Goal: Task Accomplishment & Management: Manage account settings

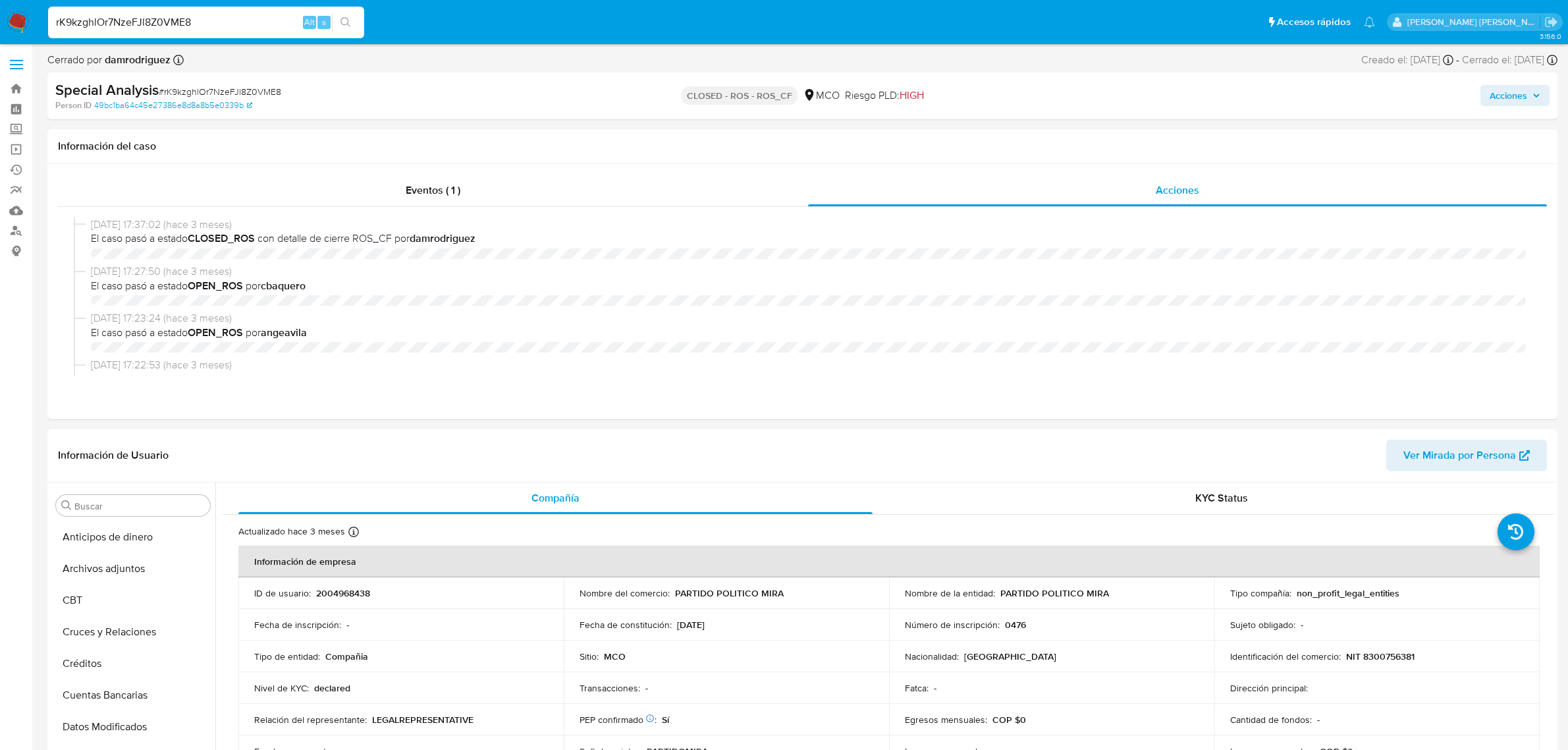
select select "10"
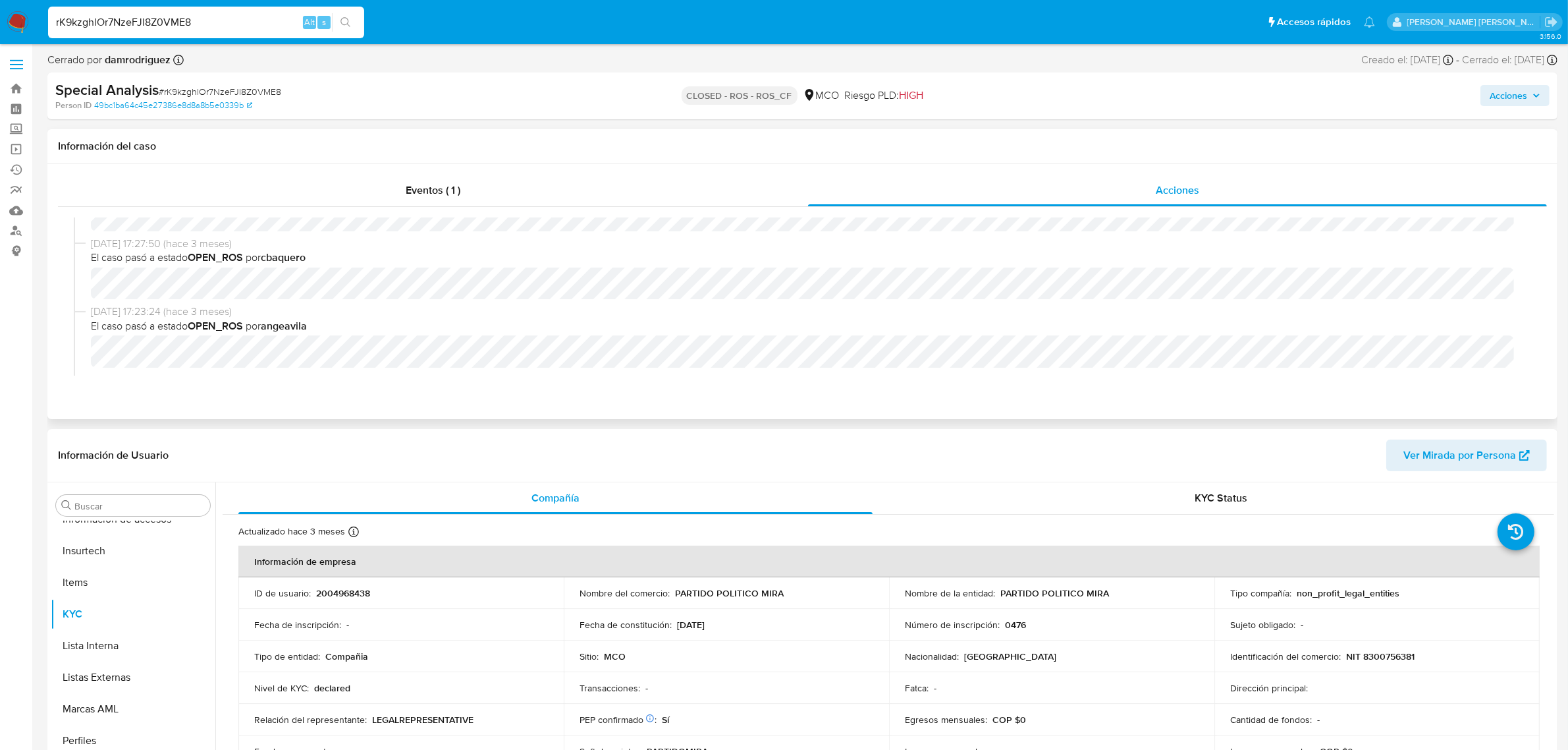
scroll to position [165, 0]
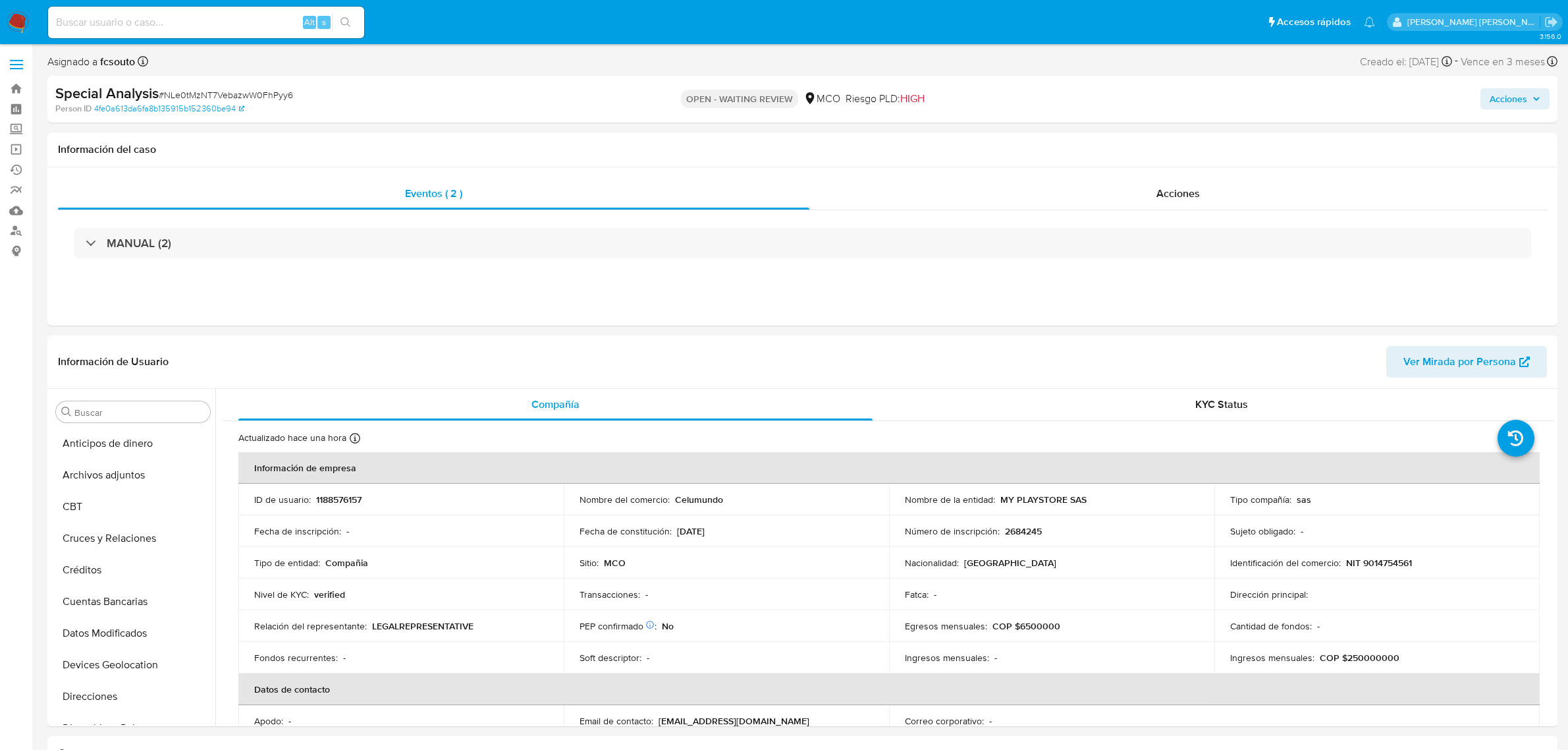
select select "10"
drag, startPoint x: 308, startPoint y: 96, endPoint x: 166, endPoint y: 99, distance: 142.0
click at [166, 99] on div "Special Analysis # NLe0tMzNT7VebazwW0FhPyy6" at bounding box center [302, 93] width 493 height 20
copy span "NLe0tMzNT7VebazwW0FhPyy6"
click at [145, 17] on input at bounding box center [206, 22] width 316 height 17
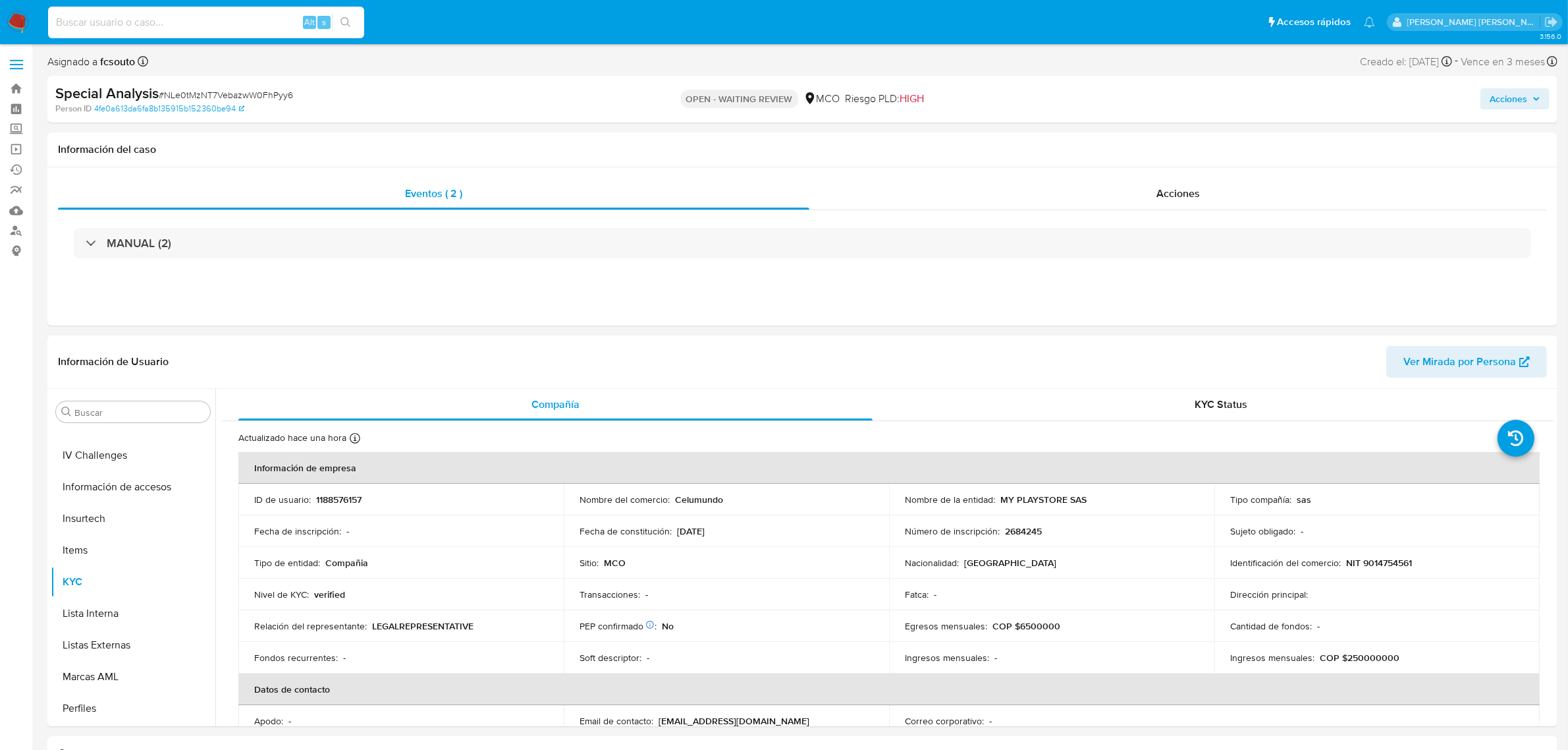
paste input "NLe0tMzNT7VebazwW0FhPyy6"
type input "NLe0tMzNT7VebazwW0FhPyy6"
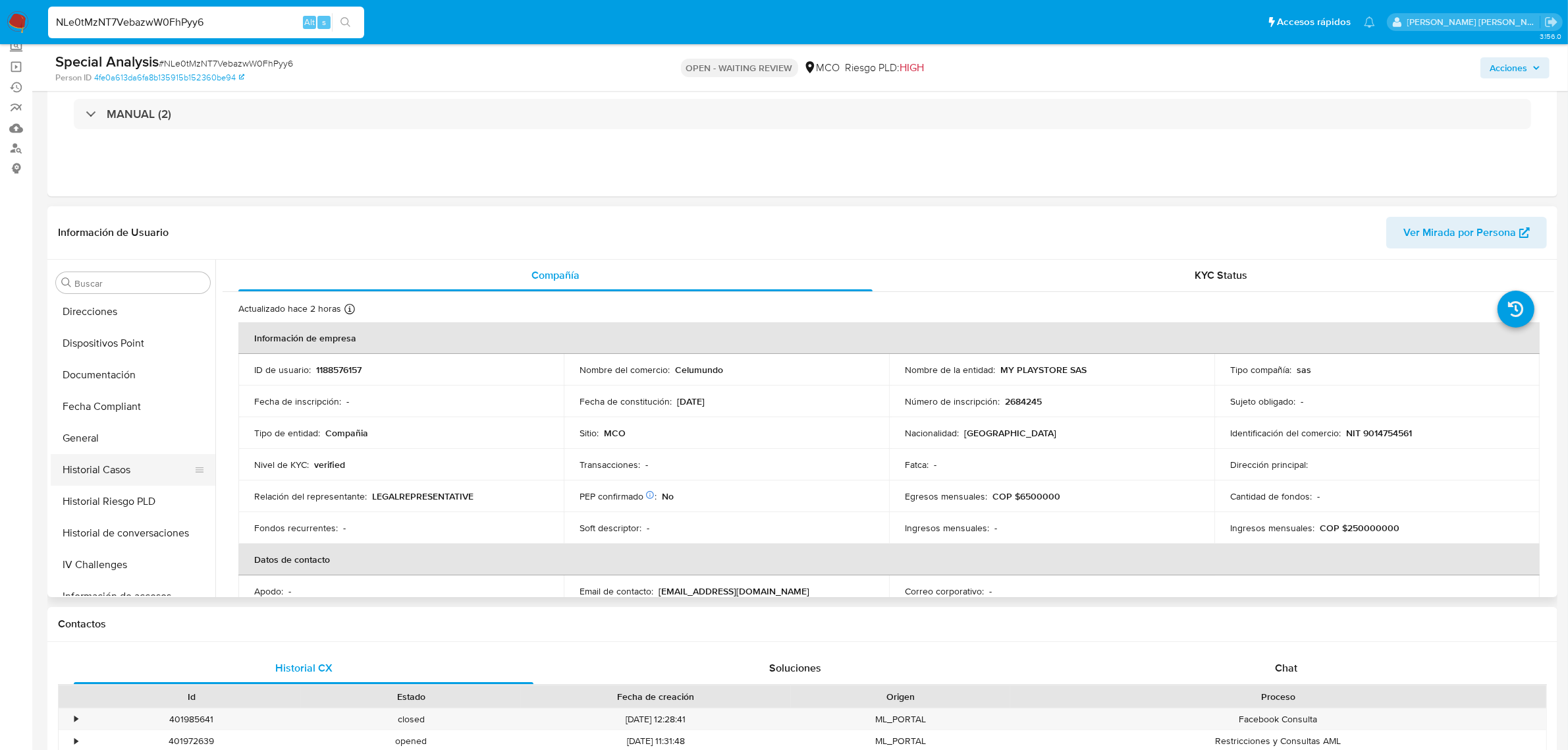
scroll to position [228, 0]
click at [120, 499] on button "Historial Casos" at bounding box center [127, 498] width 154 height 32
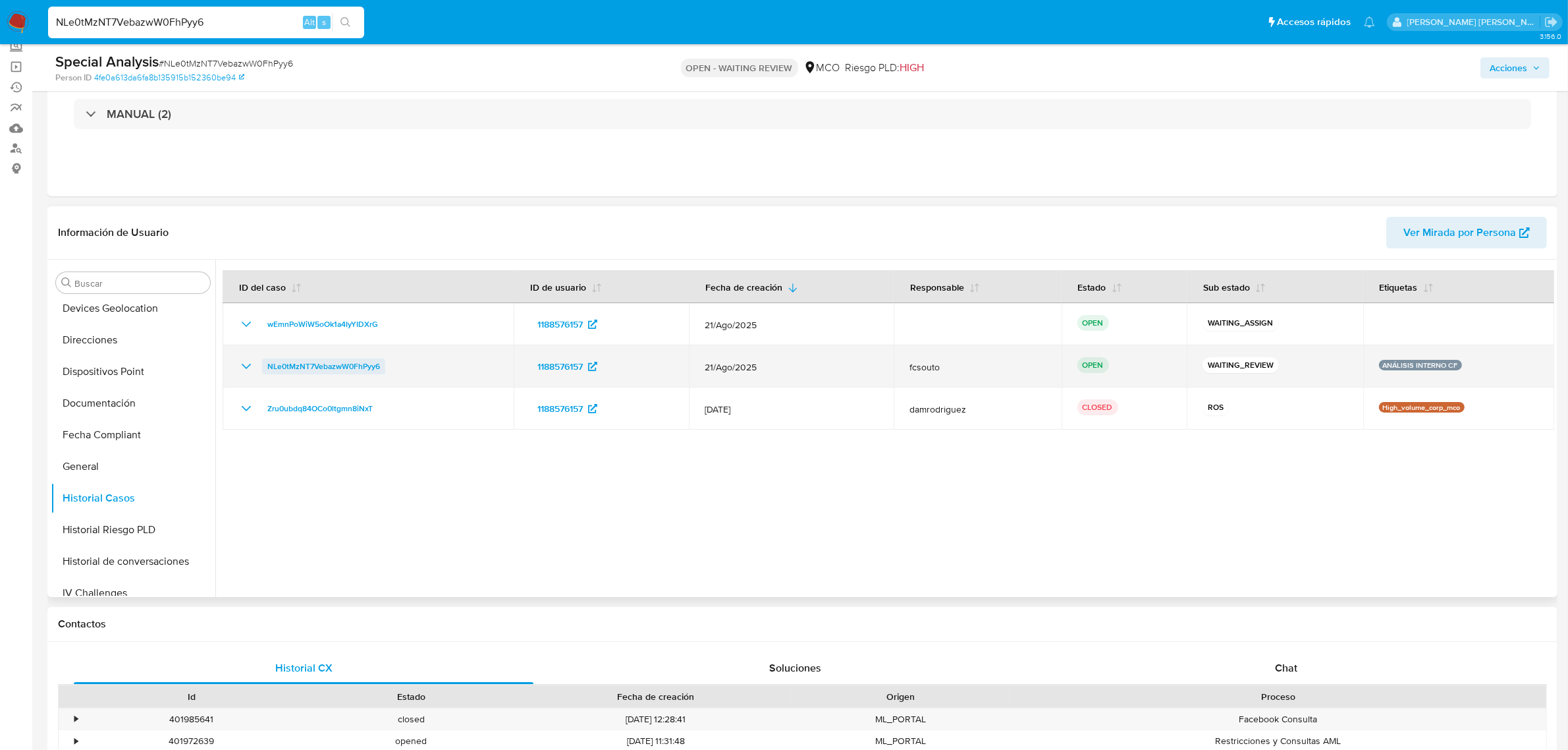
click at [328, 361] on span "NLe0tMzNT7VebazwW0FhPyy6" at bounding box center [324, 366] width 113 height 16
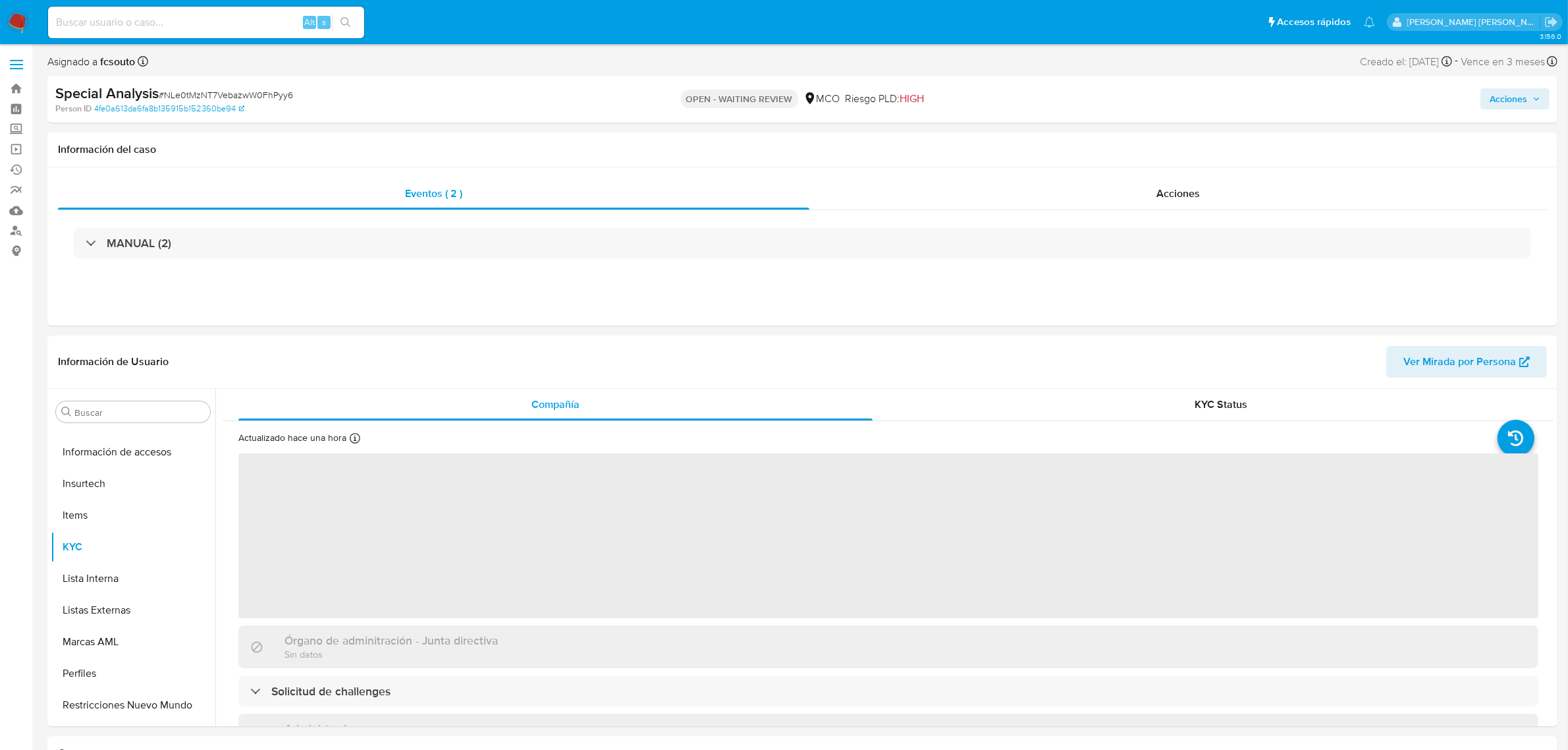
scroll to position [556, 0]
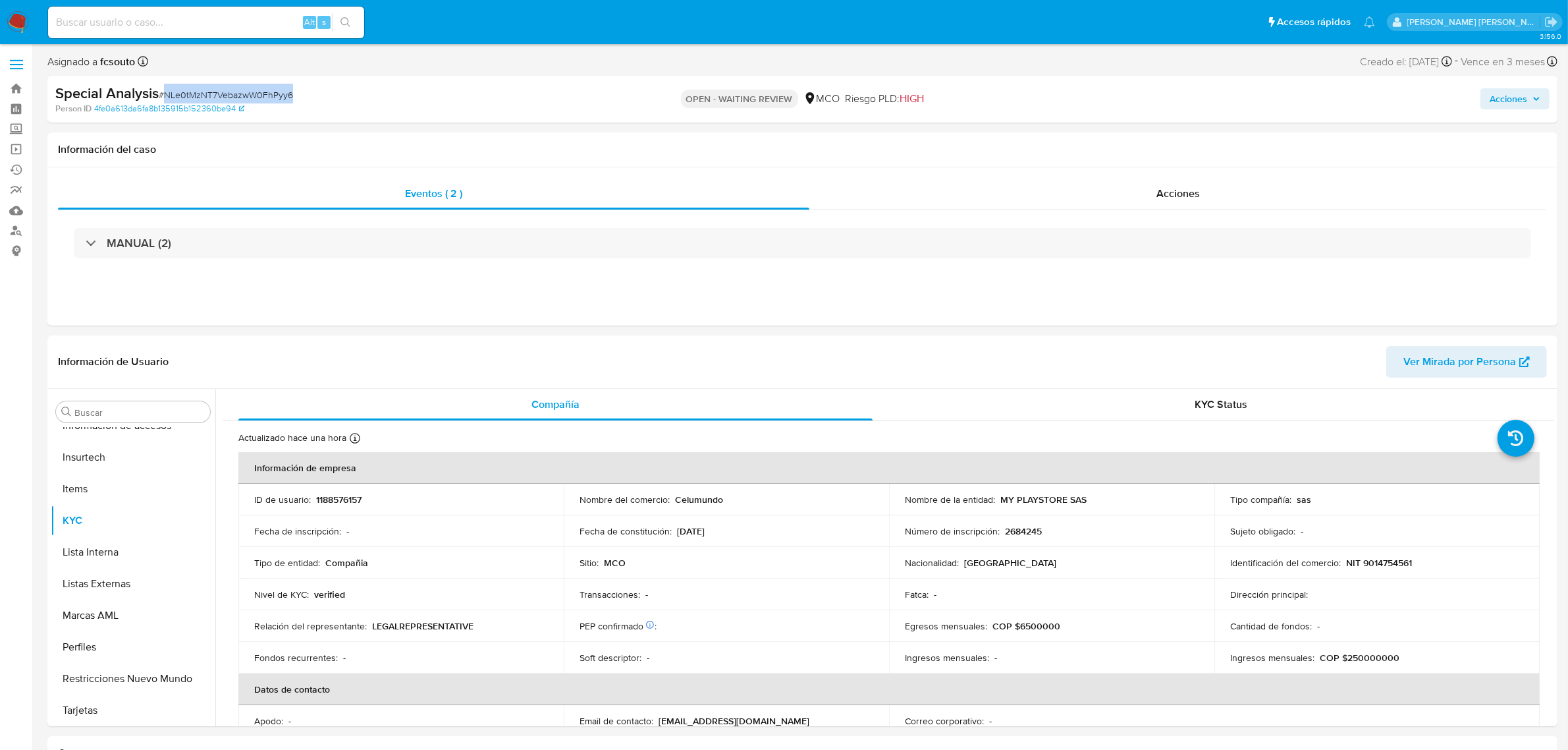
select select "10"
drag, startPoint x: 305, startPoint y: 93, endPoint x: 166, endPoint y: 96, distance: 139.0
click at [166, 96] on div "Special Analysis # NLe0tMzNT7VebazwW0FhPyy6" at bounding box center [302, 93] width 493 height 20
copy span "NLe0tMzNT7VebazwW0FhPyy6"
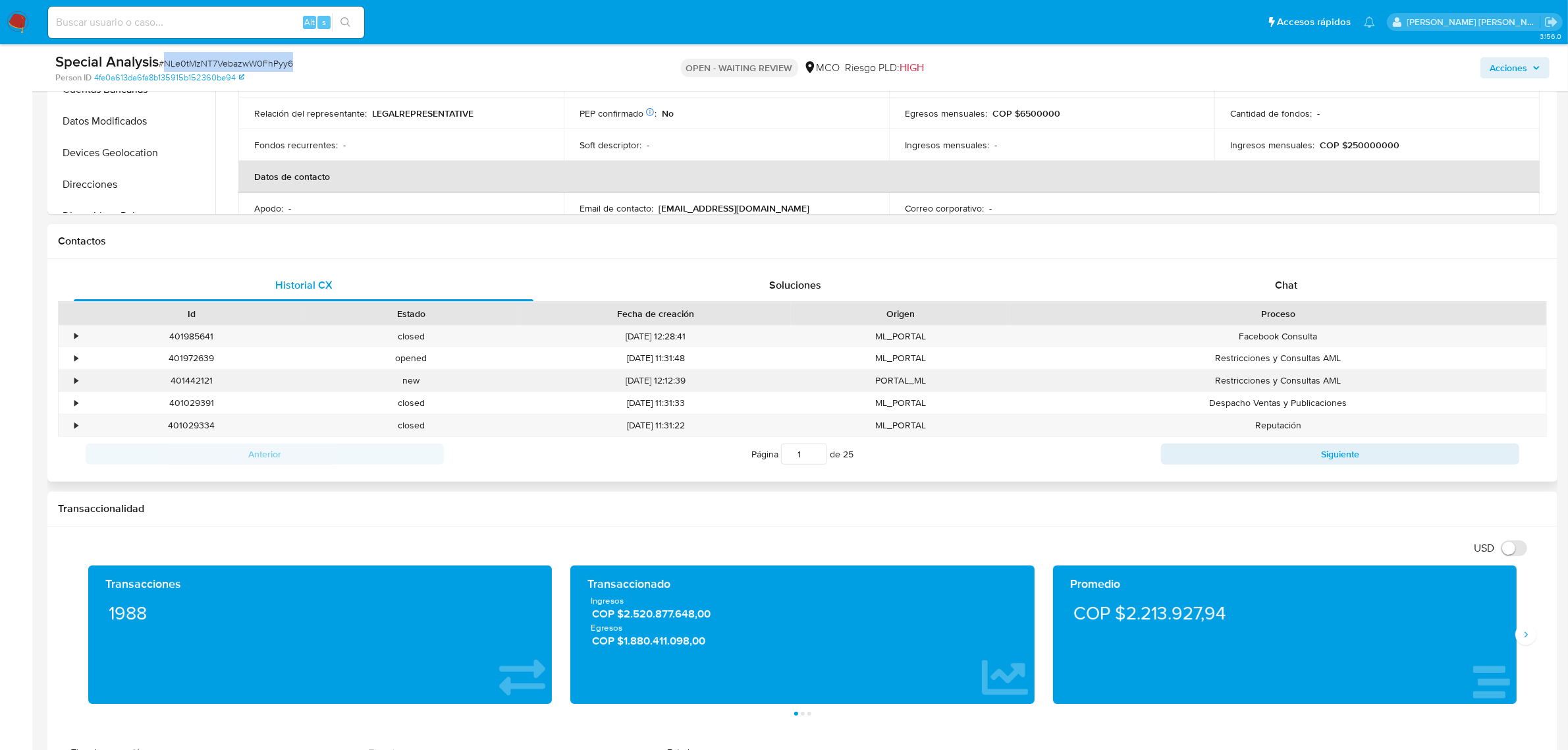
scroll to position [494, 0]
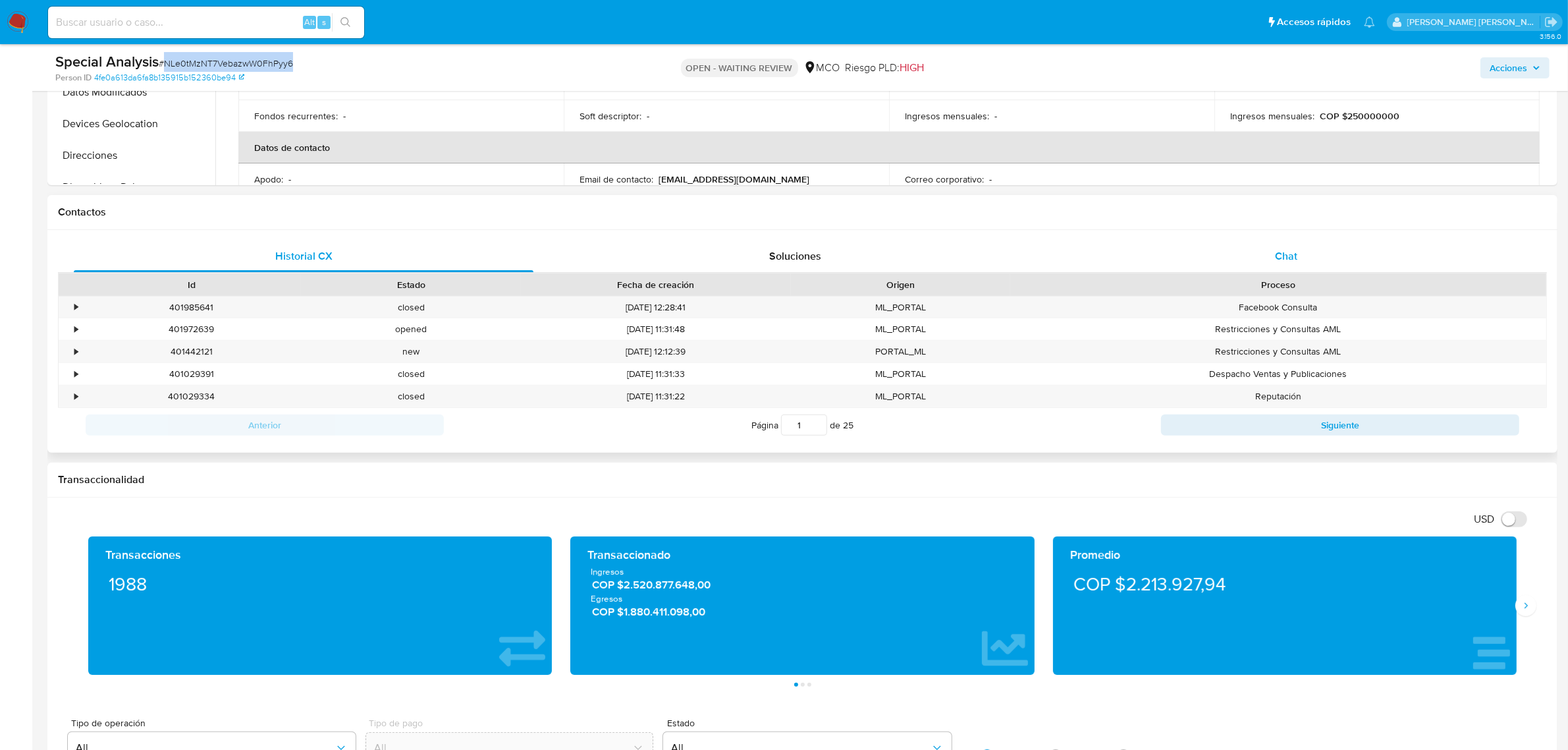
click at [1281, 259] on span "Chat" at bounding box center [1287, 256] width 22 height 15
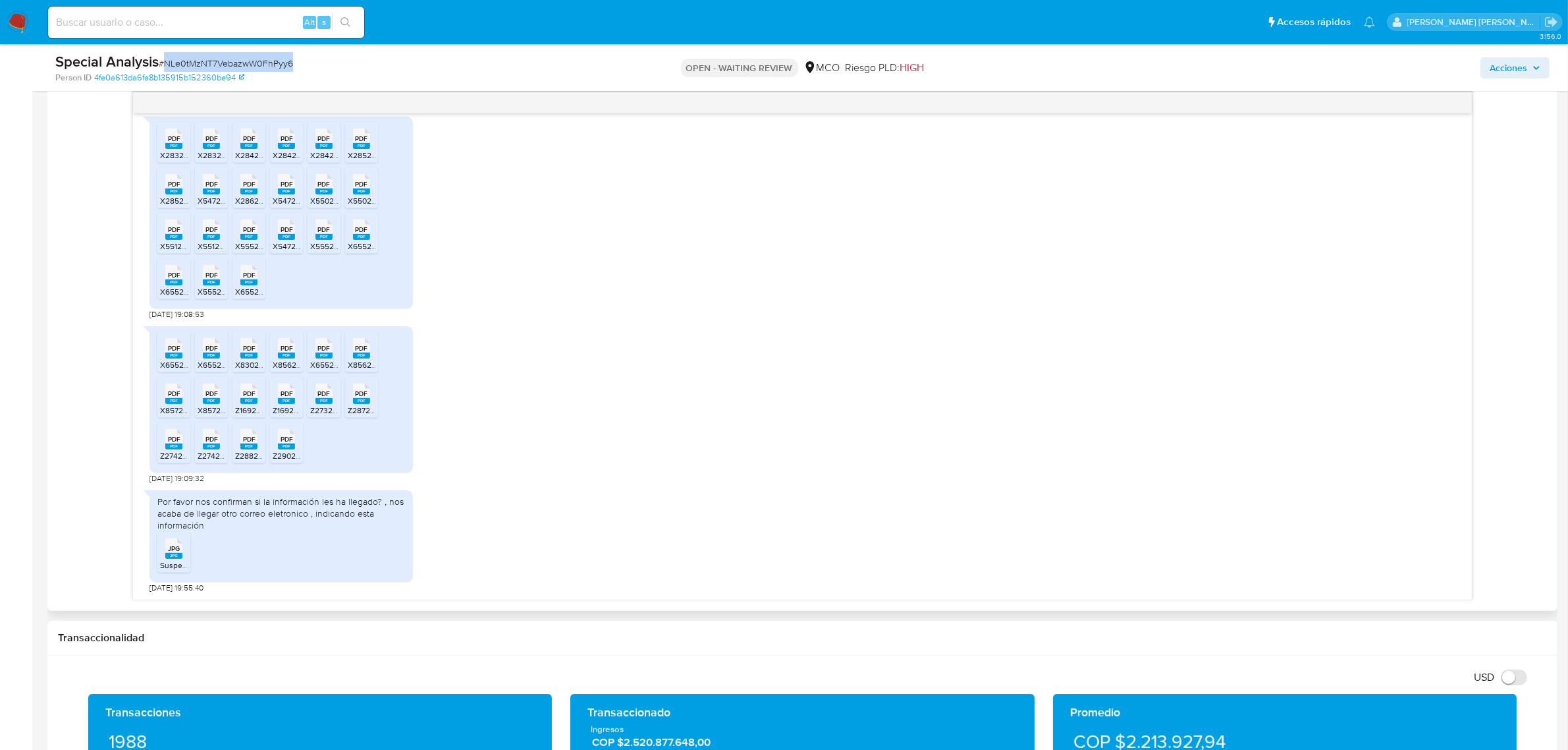
scroll to position [741, 0]
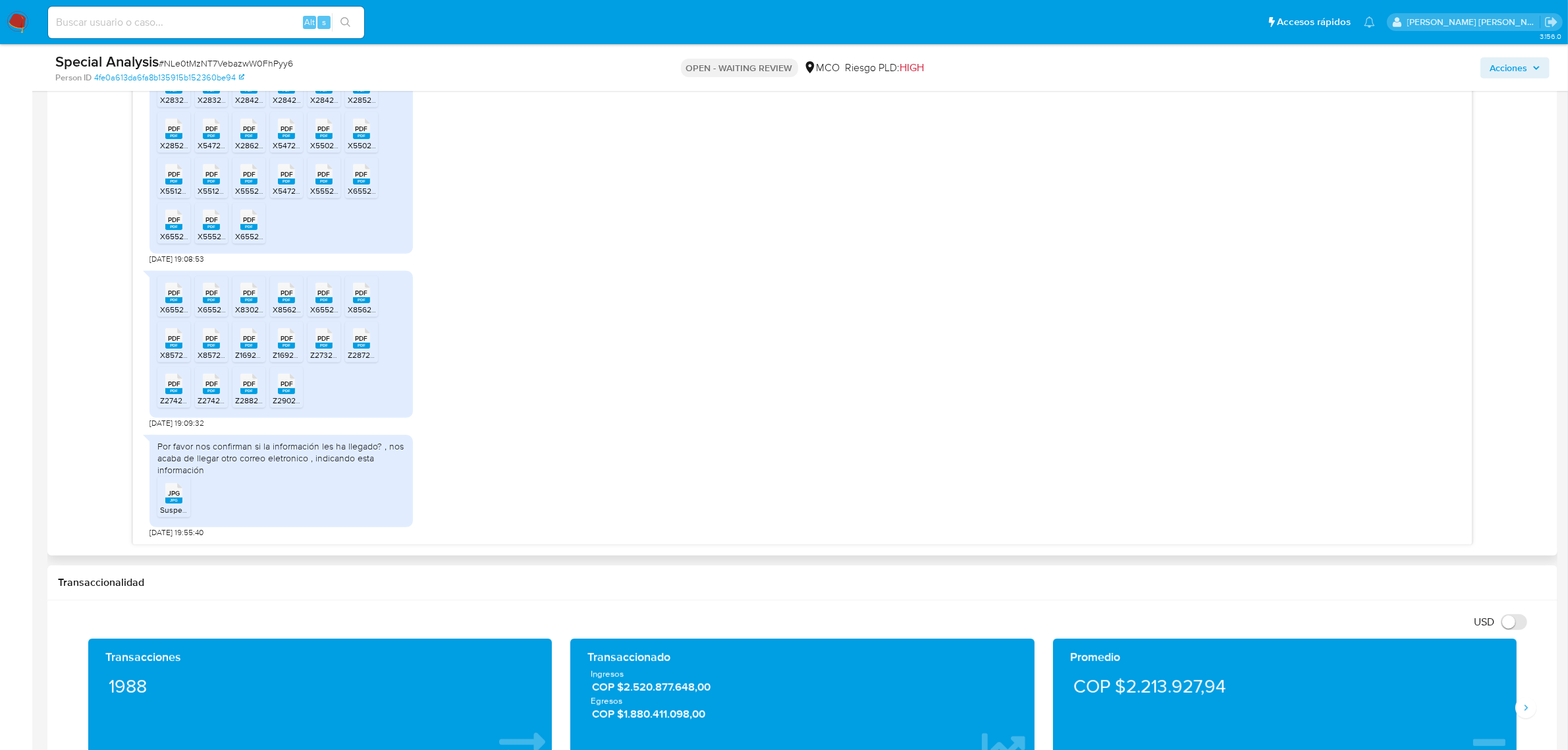
click at [168, 497] on span "JPG" at bounding box center [174, 494] width 12 height 9
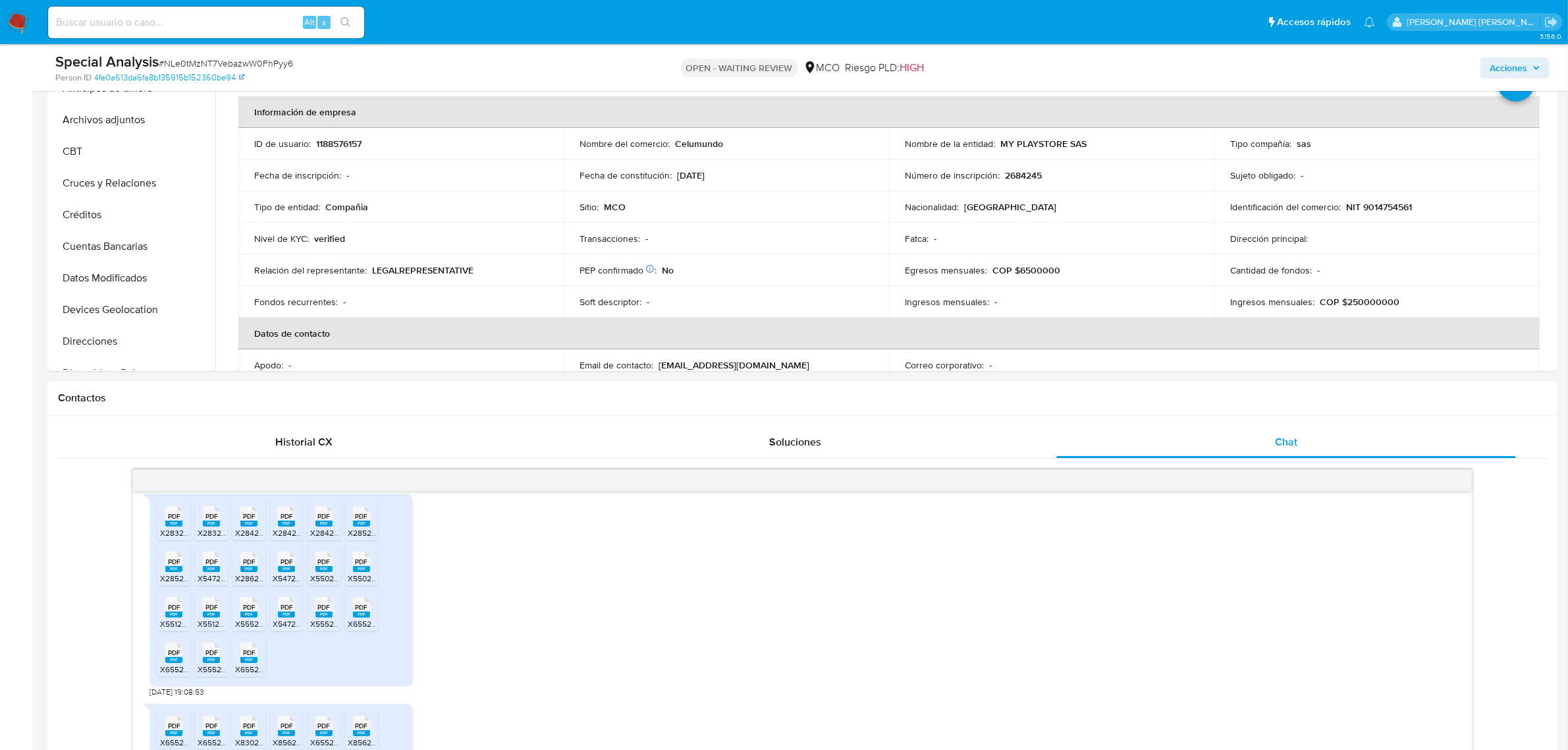
scroll to position [0, 0]
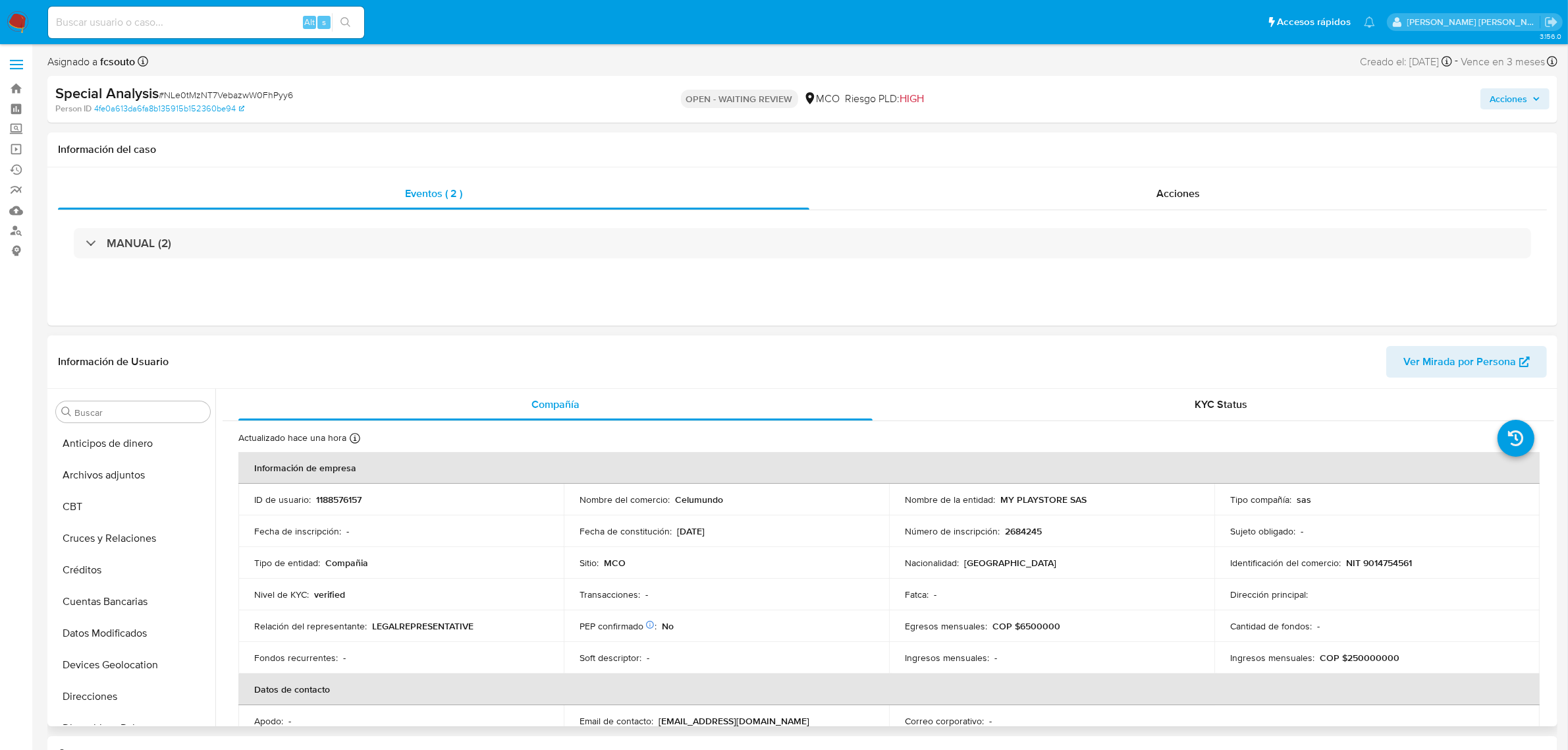
click at [1091, 500] on div "Nombre de la entidad : MY PLAYSTORE SAS" at bounding box center [1052, 500] width 294 height 12
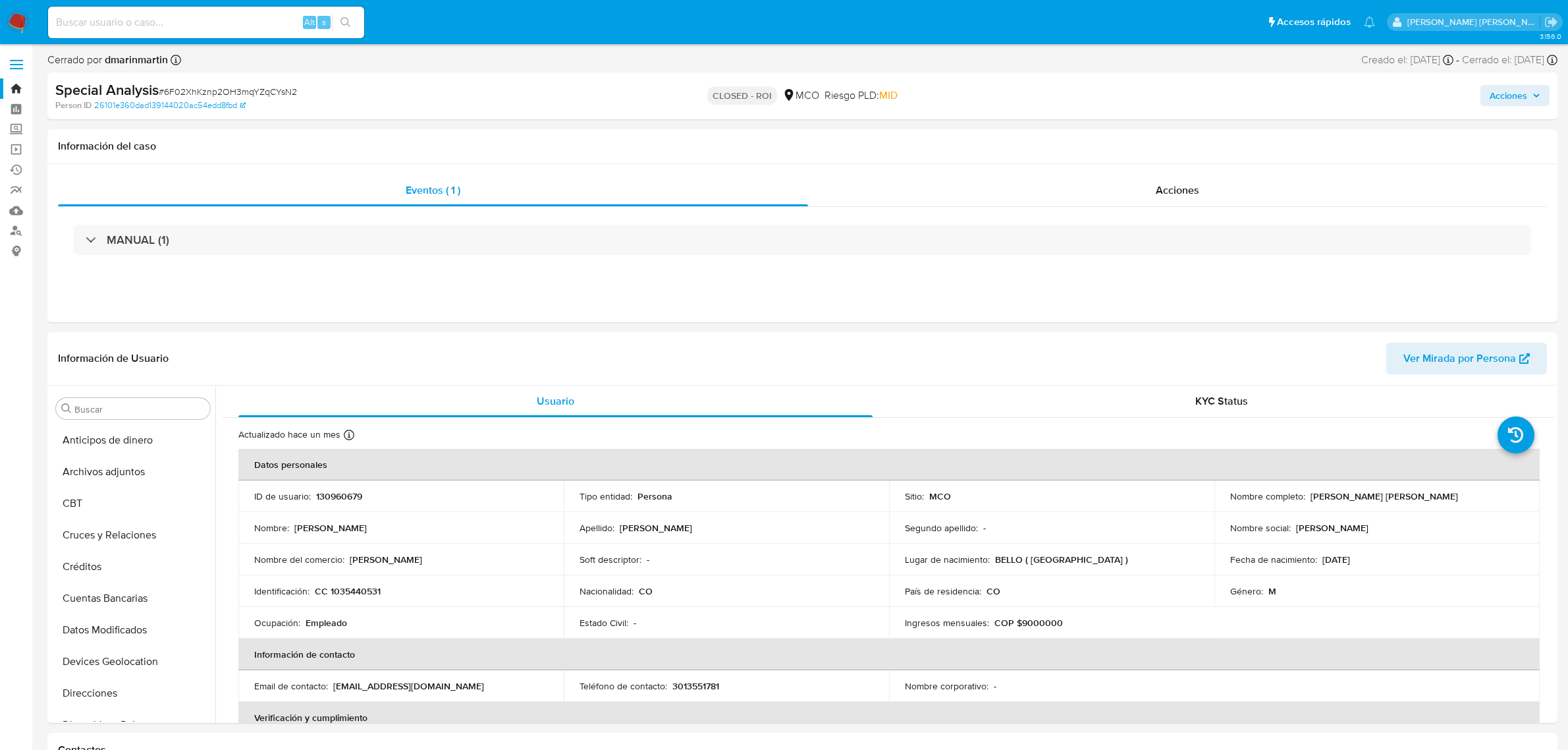
select select "10"
click at [21, 86] on link "Bandeja" at bounding box center [79, 89] width 157 height 21
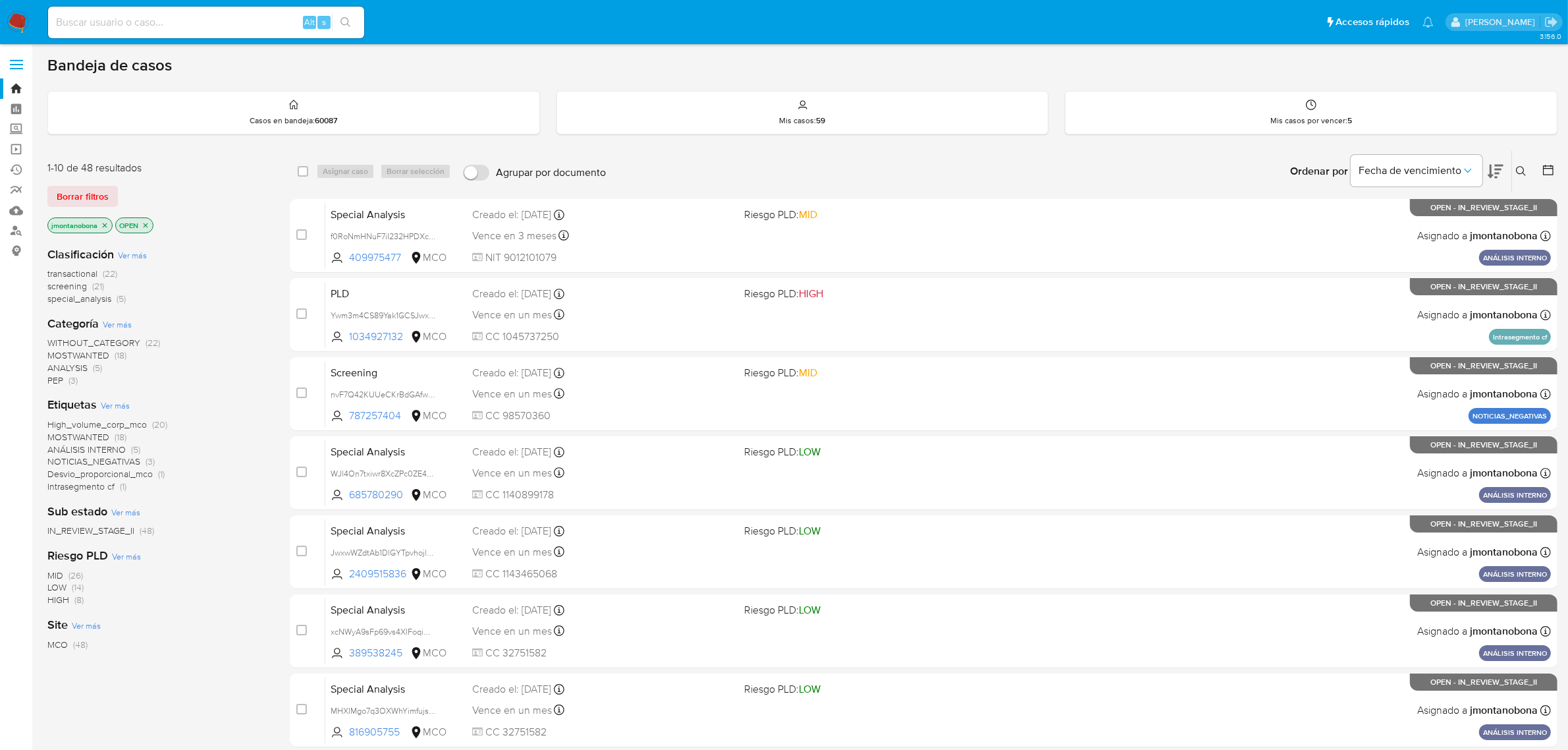
click at [104, 225] on icon "close-filter" at bounding box center [104, 225] width 8 height 8
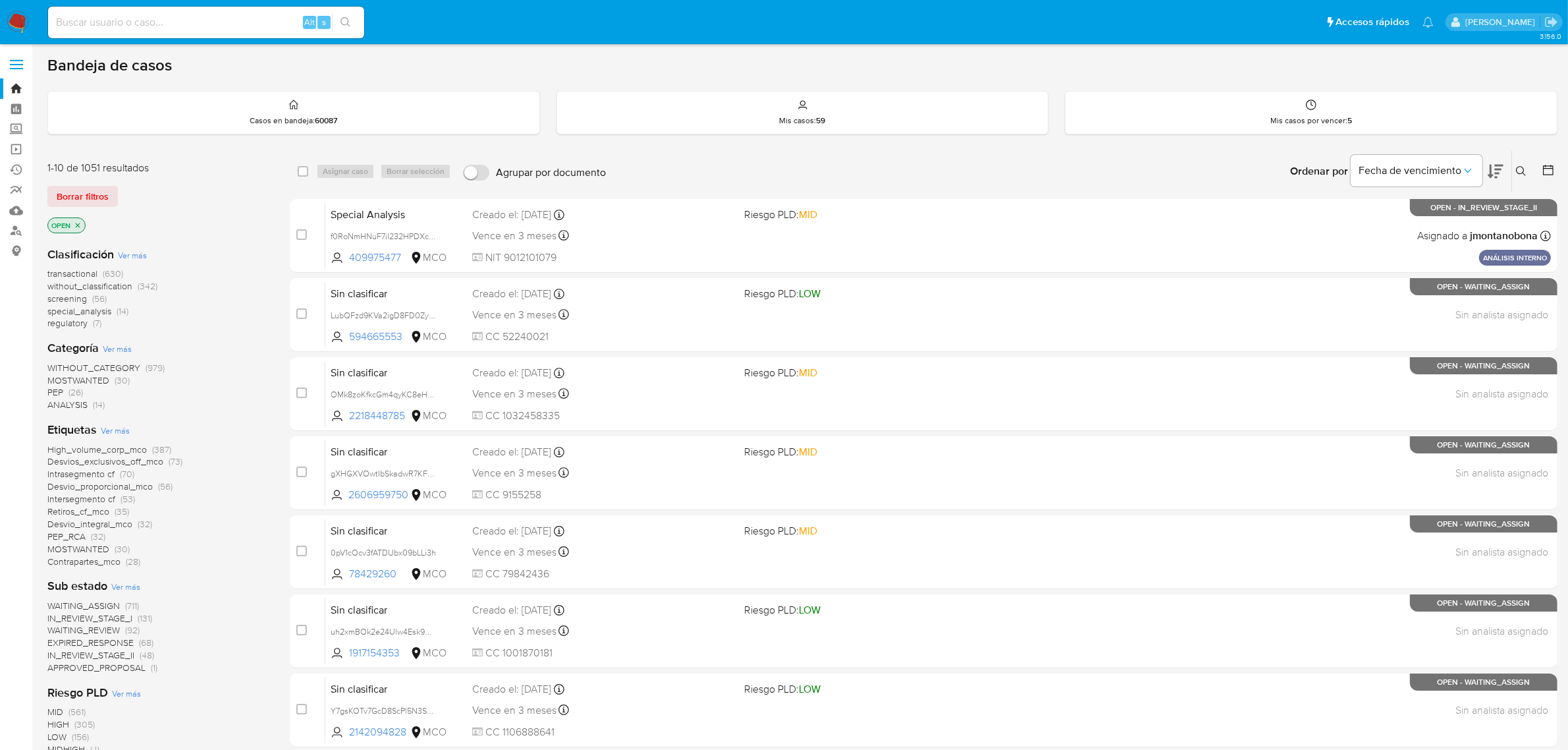
click at [81, 225] on icon "close-filter" at bounding box center [78, 225] width 8 height 8
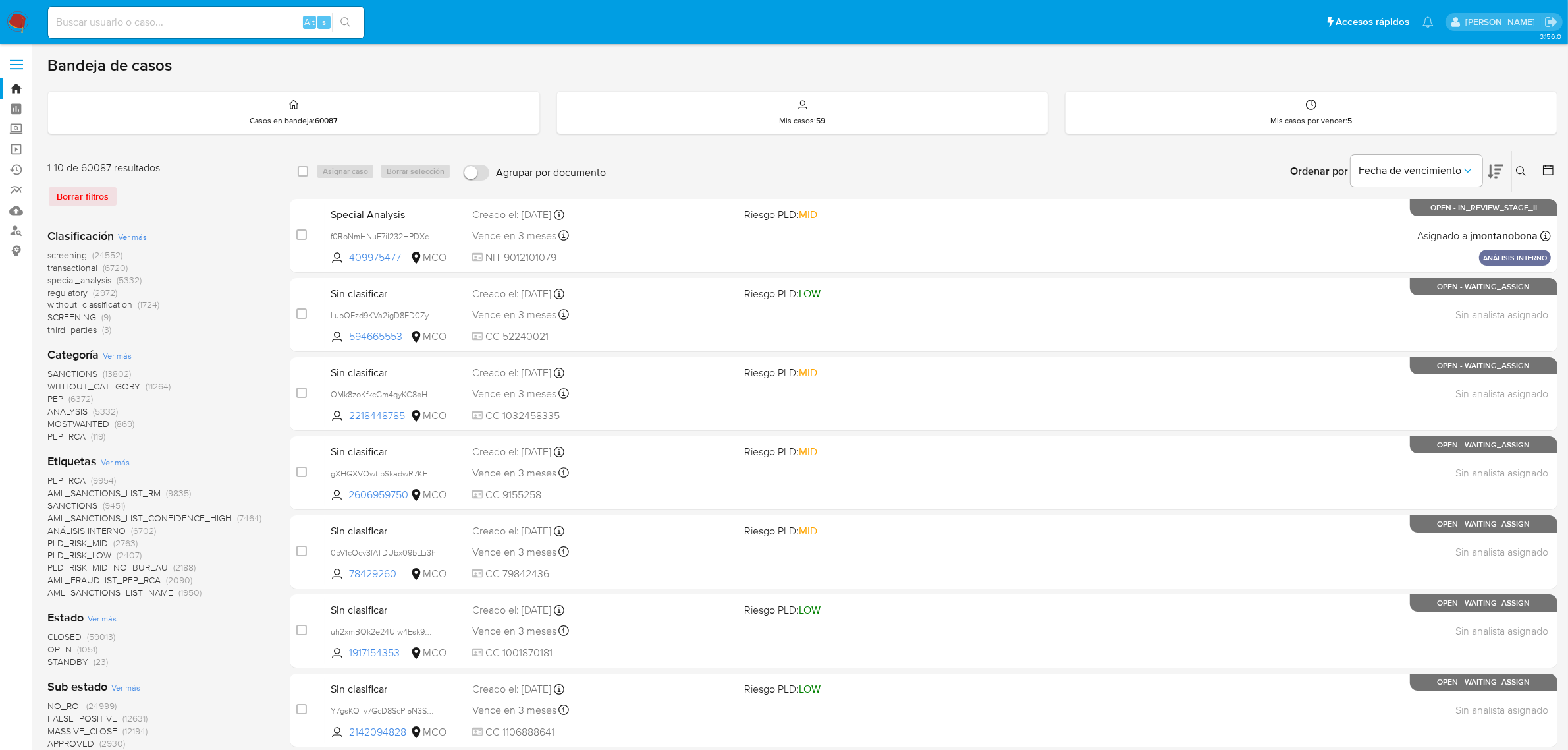
click at [106, 614] on span "Ver más" at bounding box center [101, 618] width 29 height 12
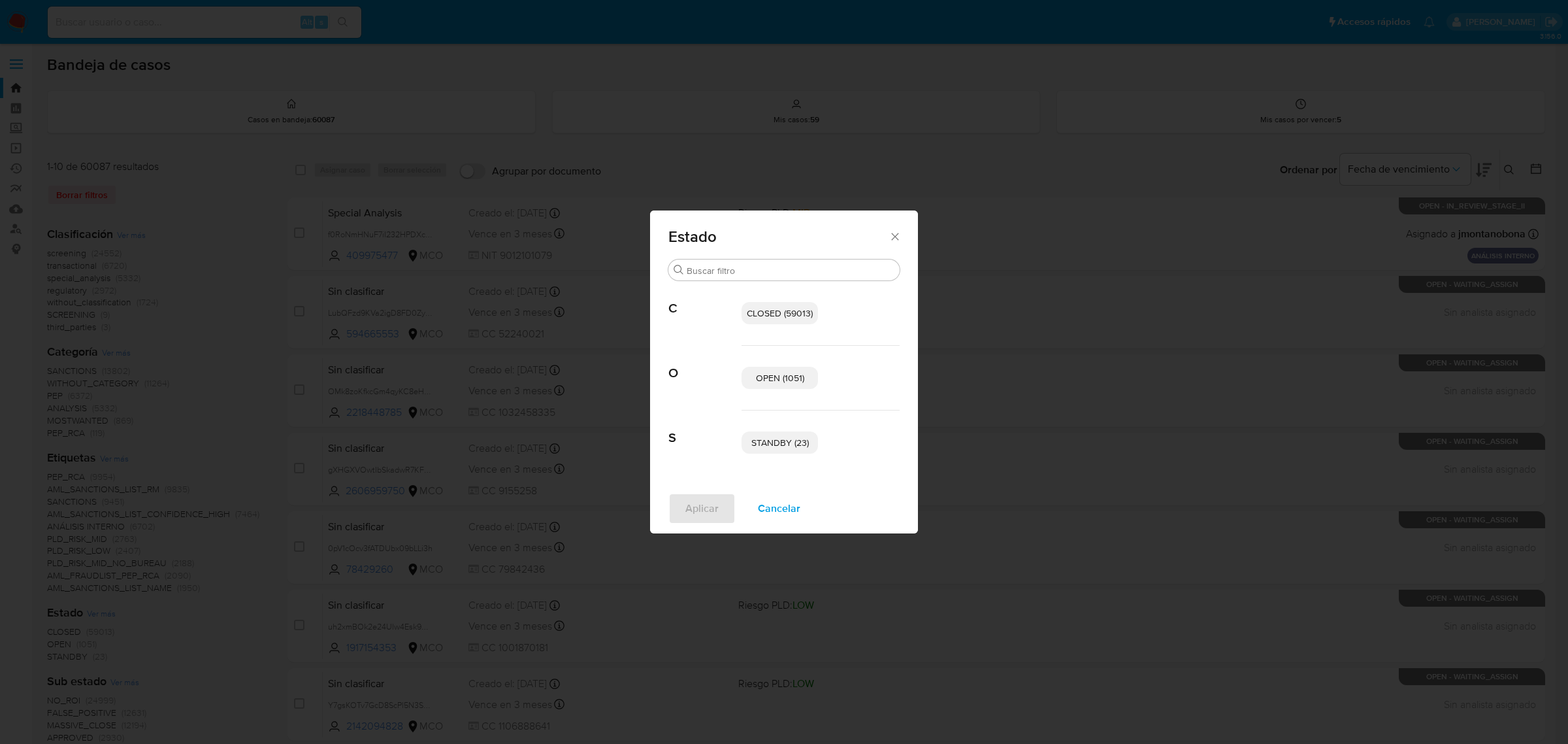
click at [788, 371] on span "OPEN (1051)" at bounding box center [780, 378] width 48 height 13
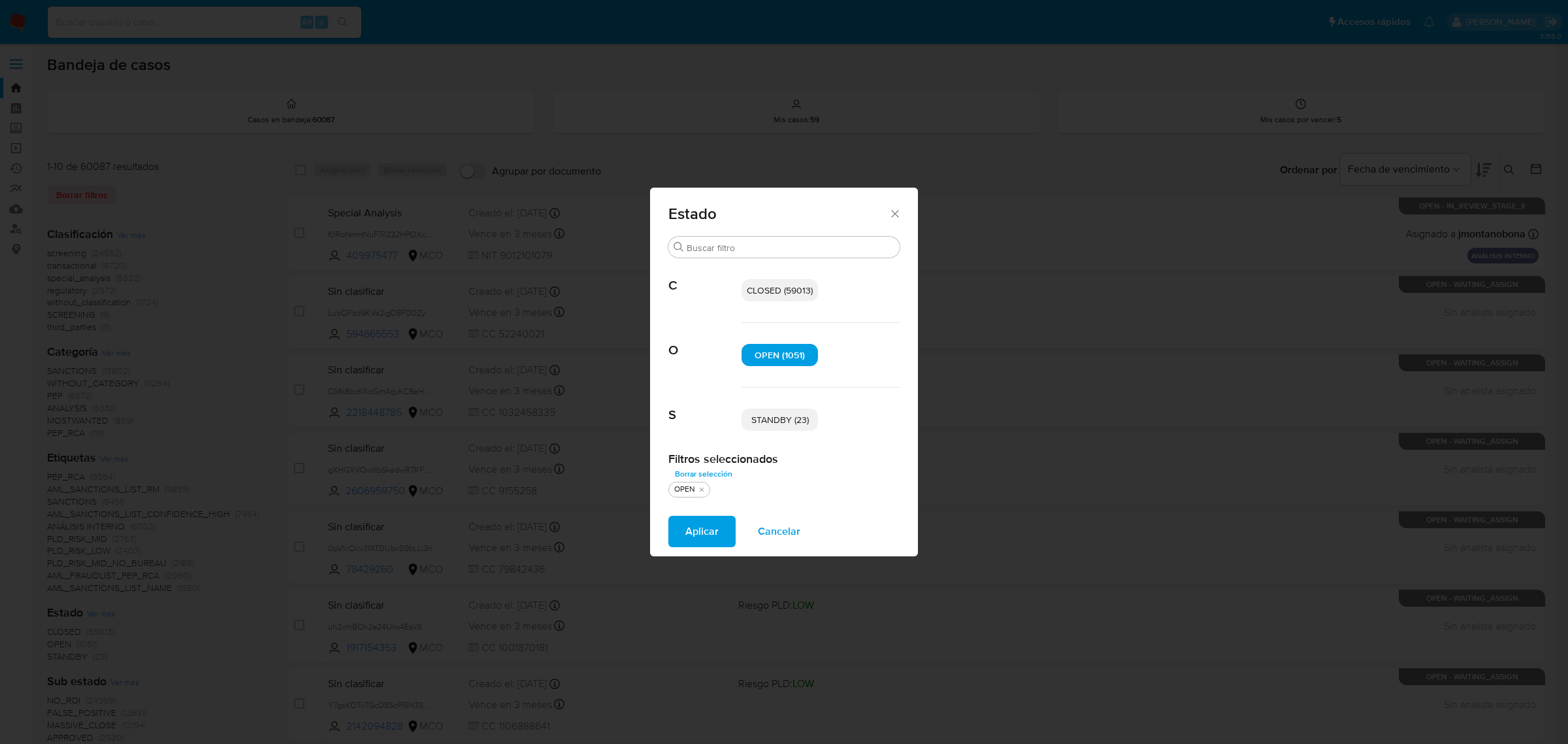
click at [789, 418] on span "STANDBY (23)" at bounding box center [780, 420] width 57 height 13
click at [722, 534] on button "Aplicar" at bounding box center [702, 532] width 68 height 32
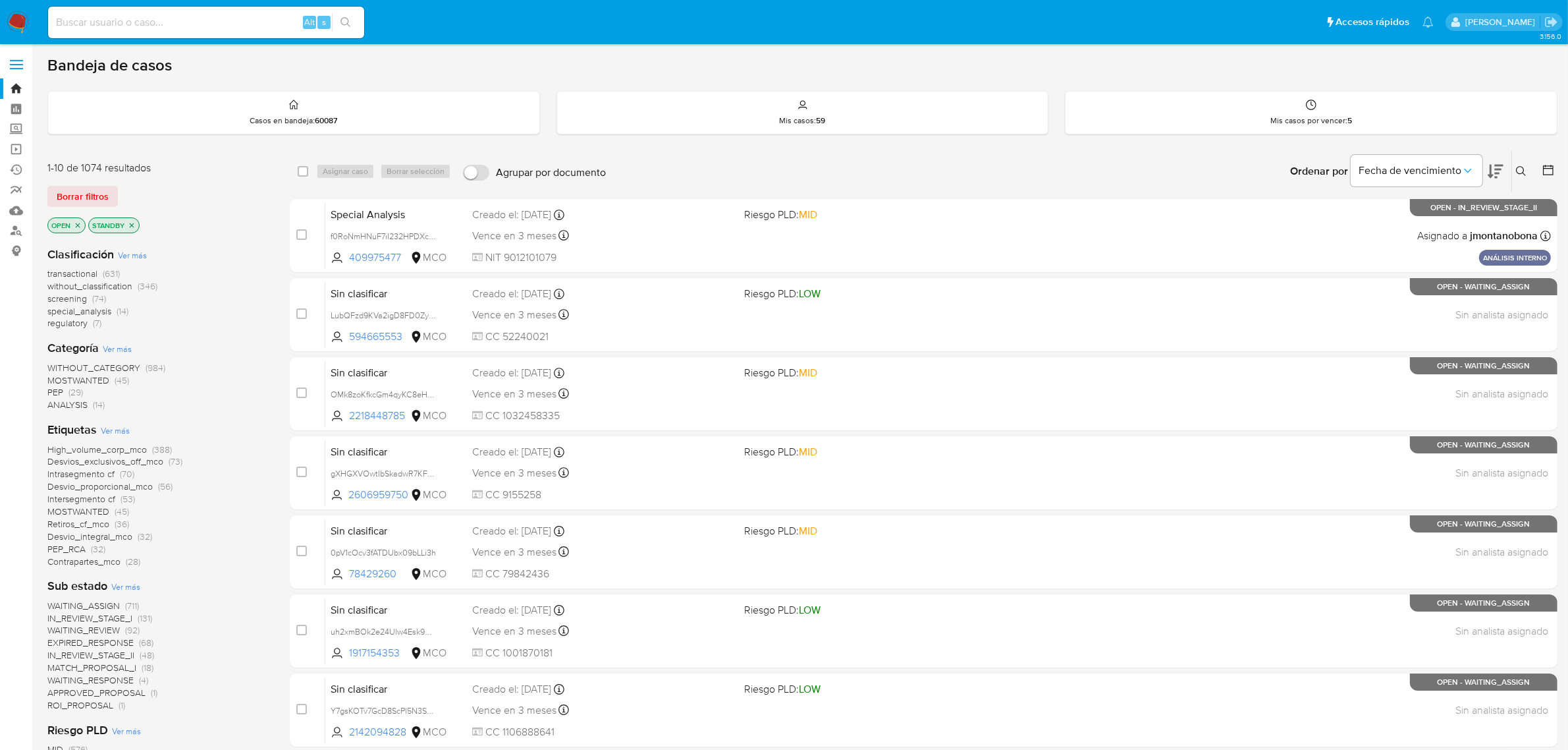
click at [136, 253] on span "Ver más" at bounding box center [132, 255] width 29 height 12
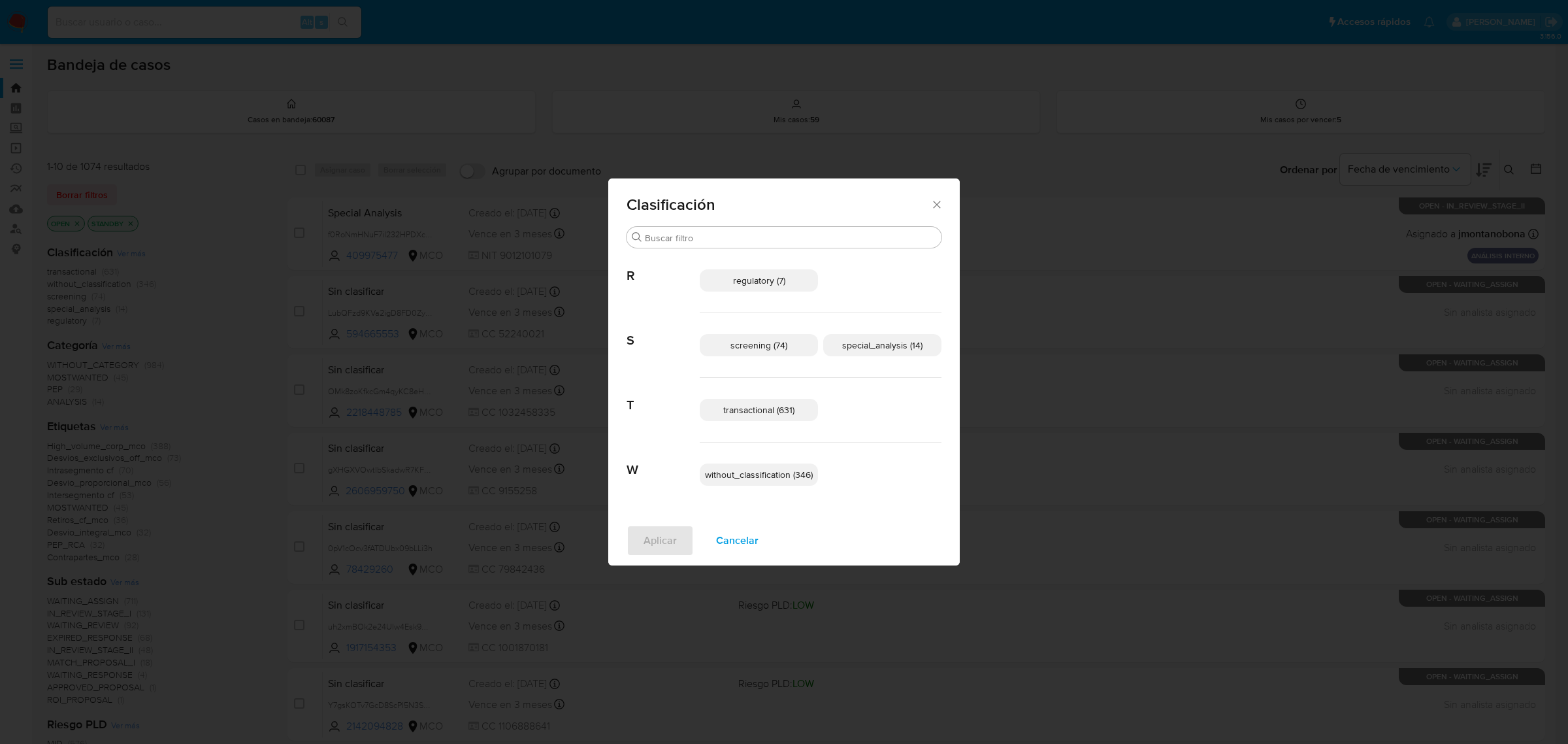
click at [781, 346] on span "screening (74)" at bounding box center [758, 346] width 57 height 13
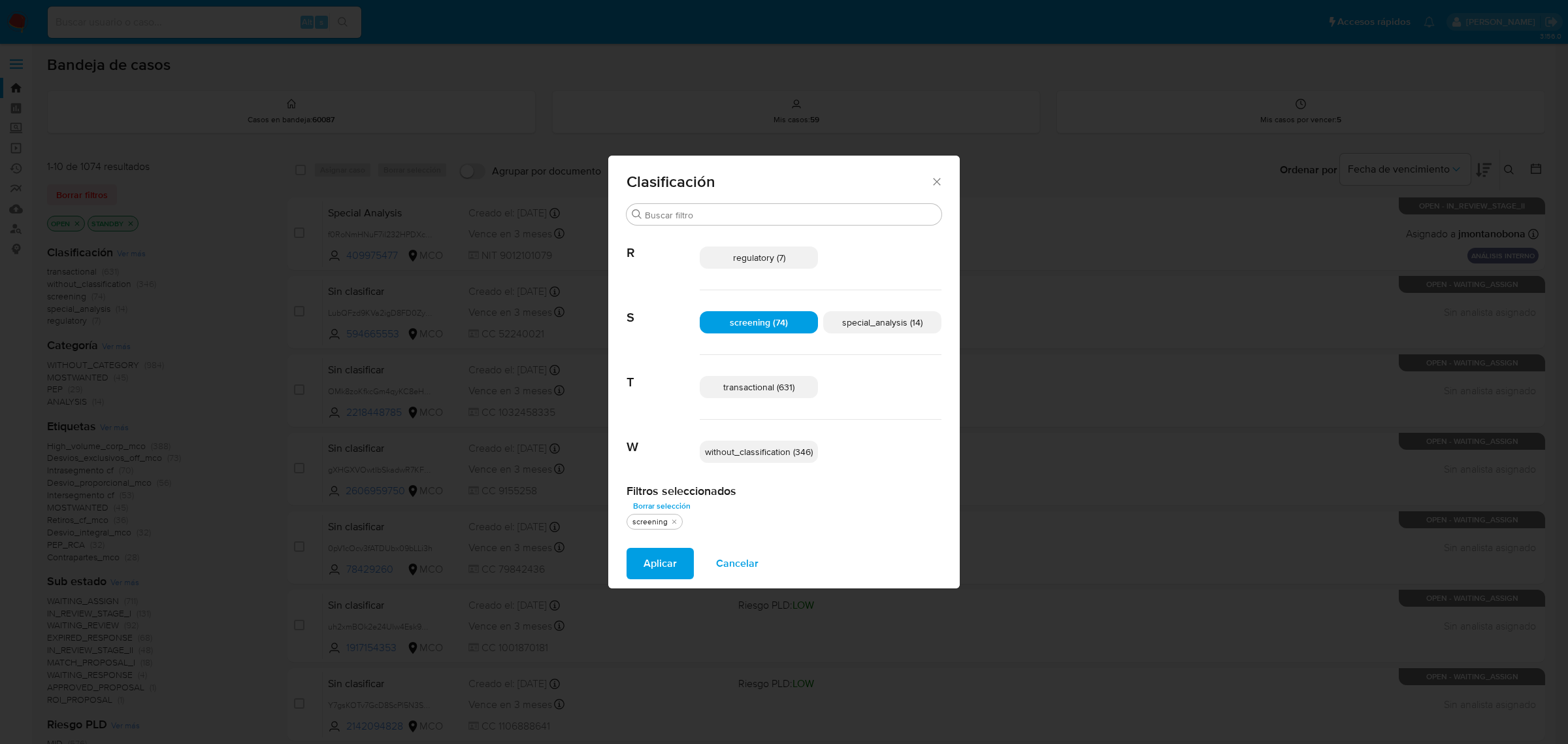
click at [881, 326] on span "special_analysis (14)" at bounding box center [882, 322] width 80 height 13
click at [766, 389] on span "transactional (631)" at bounding box center [758, 387] width 71 height 13
click at [773, 326] on span "screening (74)" at bounding box center [758, 322] width 58 height 13
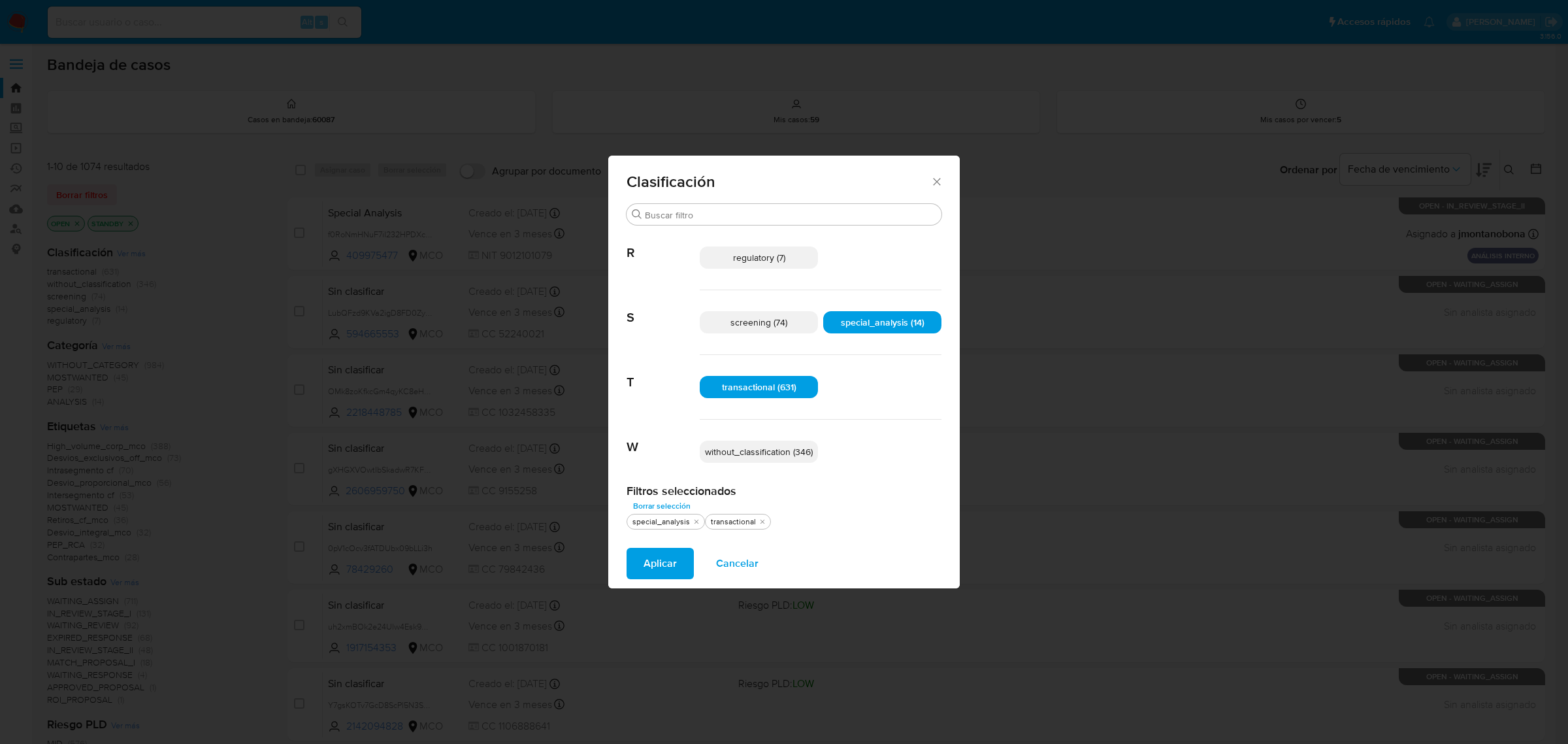
click at [662, 563] on span "Aplicar" at bounding box center [660, 563] width 33 height 29
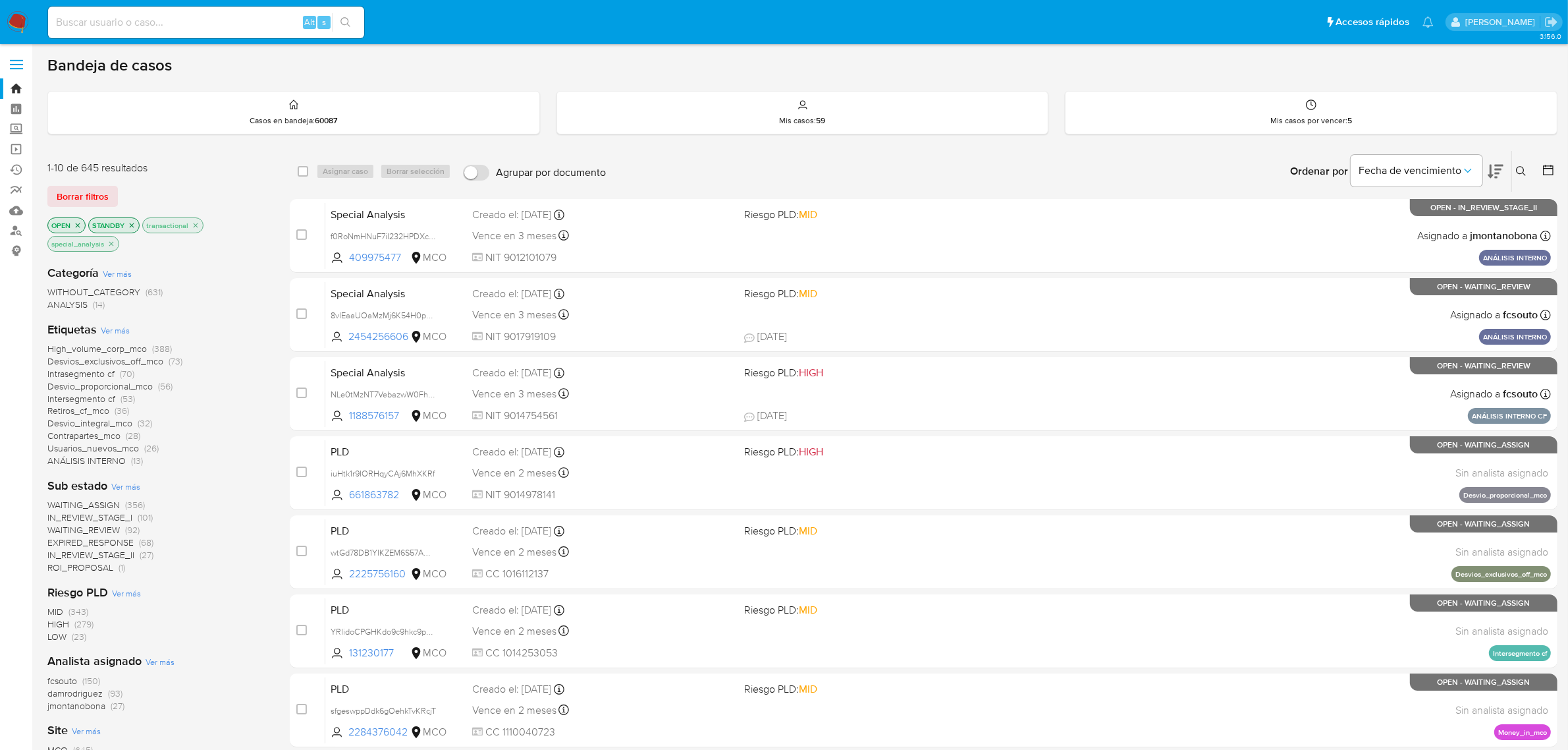
click at [122, 276] on span "Ver más" at bounding box center [117, 273] width 29 height 12
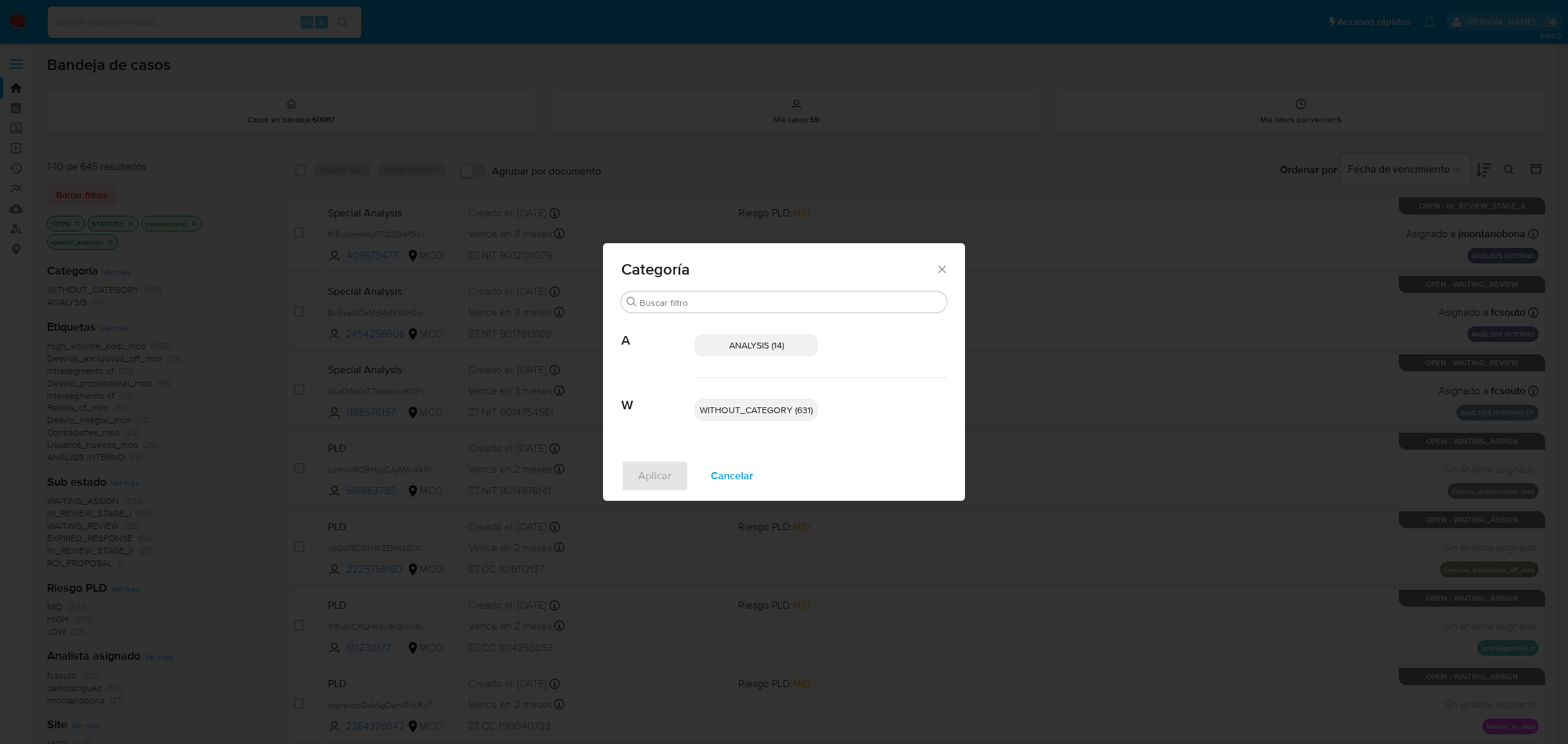
click at [929, 265] on span "Categoría" at bounding box center [779, 269] width 314 height 15
click at [935, 263] on icon "Cerrar" at bounding box center [942, 269] width 13 height 13
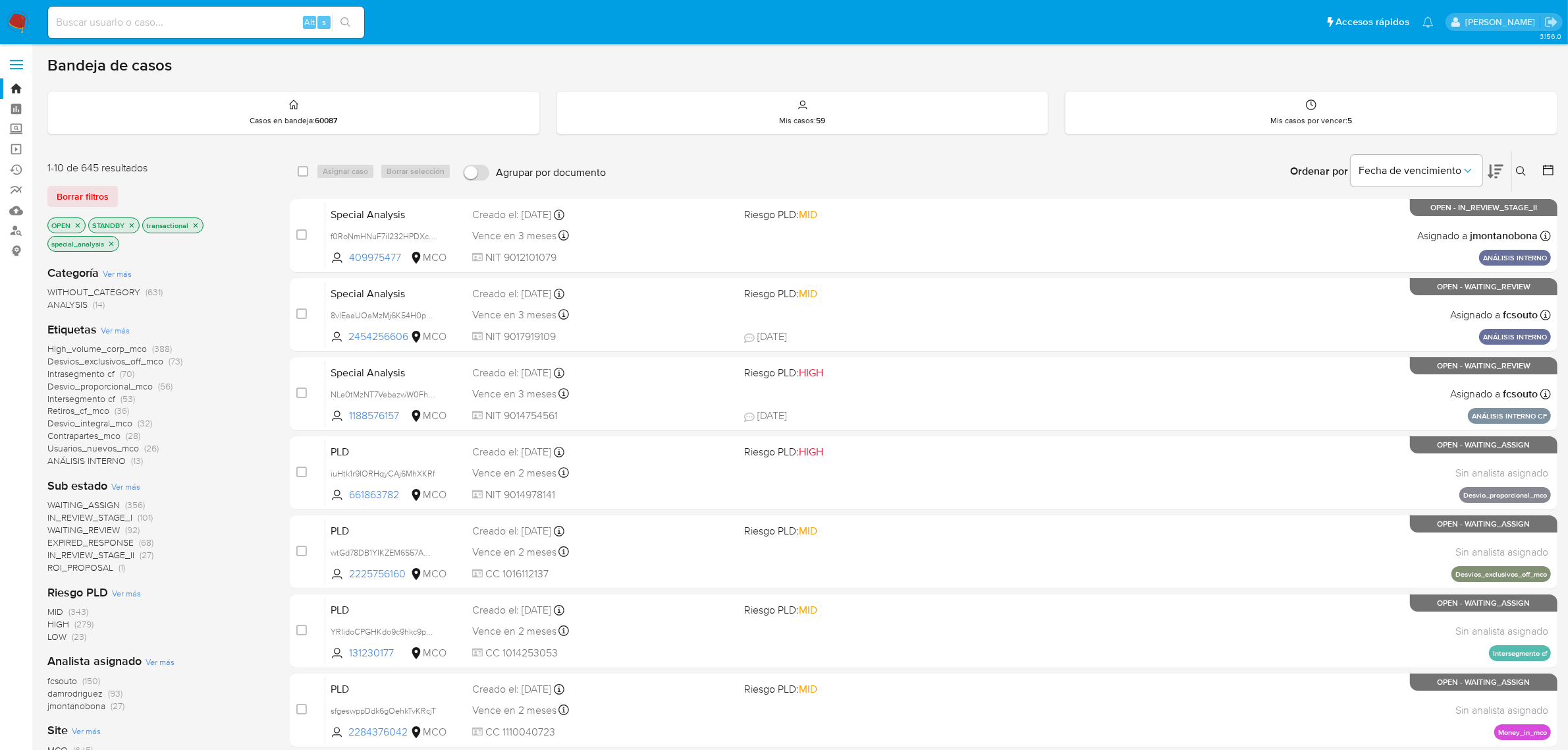
click at [110, 241] on icon "close-filter" at bounding box center [111, 244] width 8 height 8
click at [195, 225] on icon "close-filter" at bounding box center [196, 225] width 8 height 8
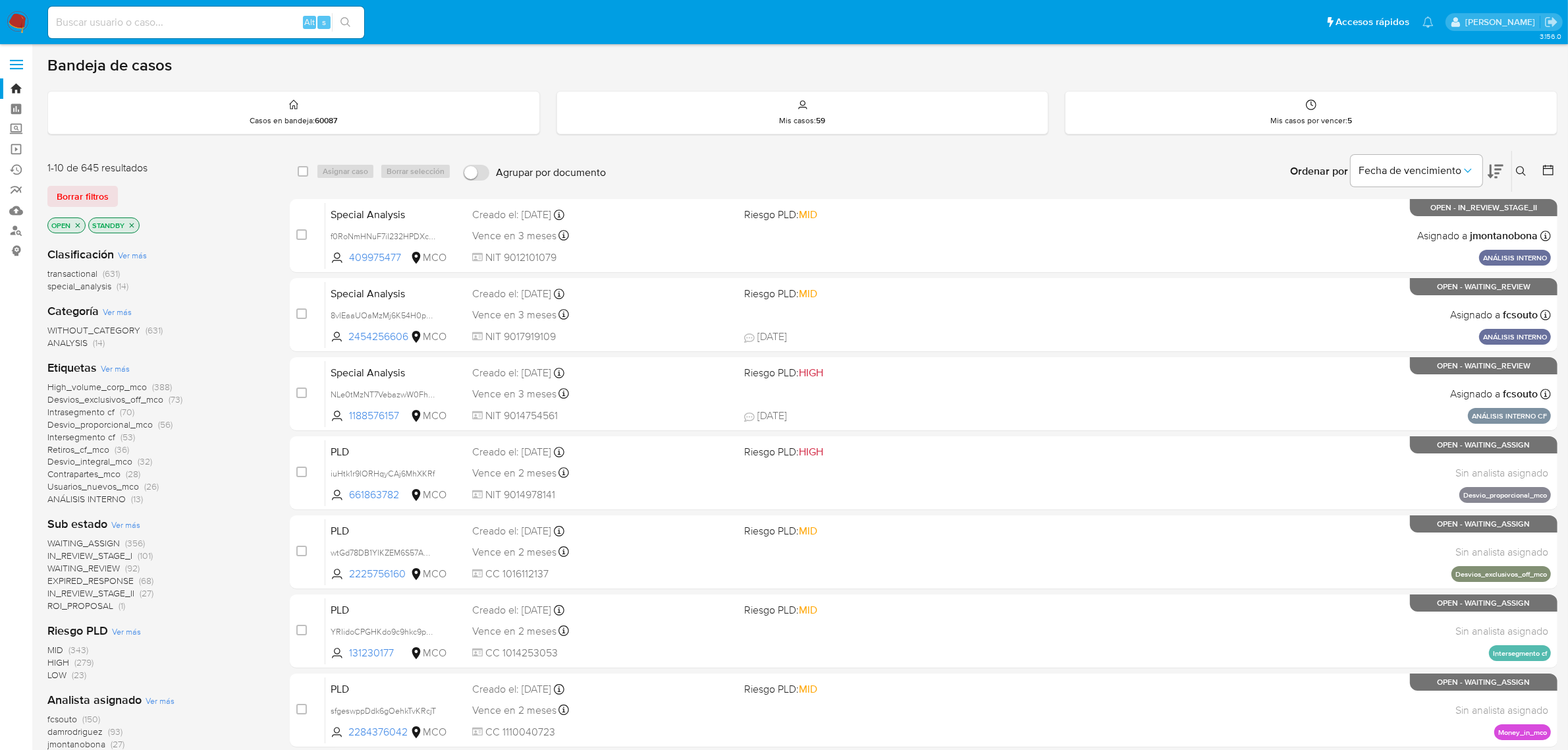
click at [116, 368] on span "Ver más" at bounding box center [115, 368] width 29 height 12
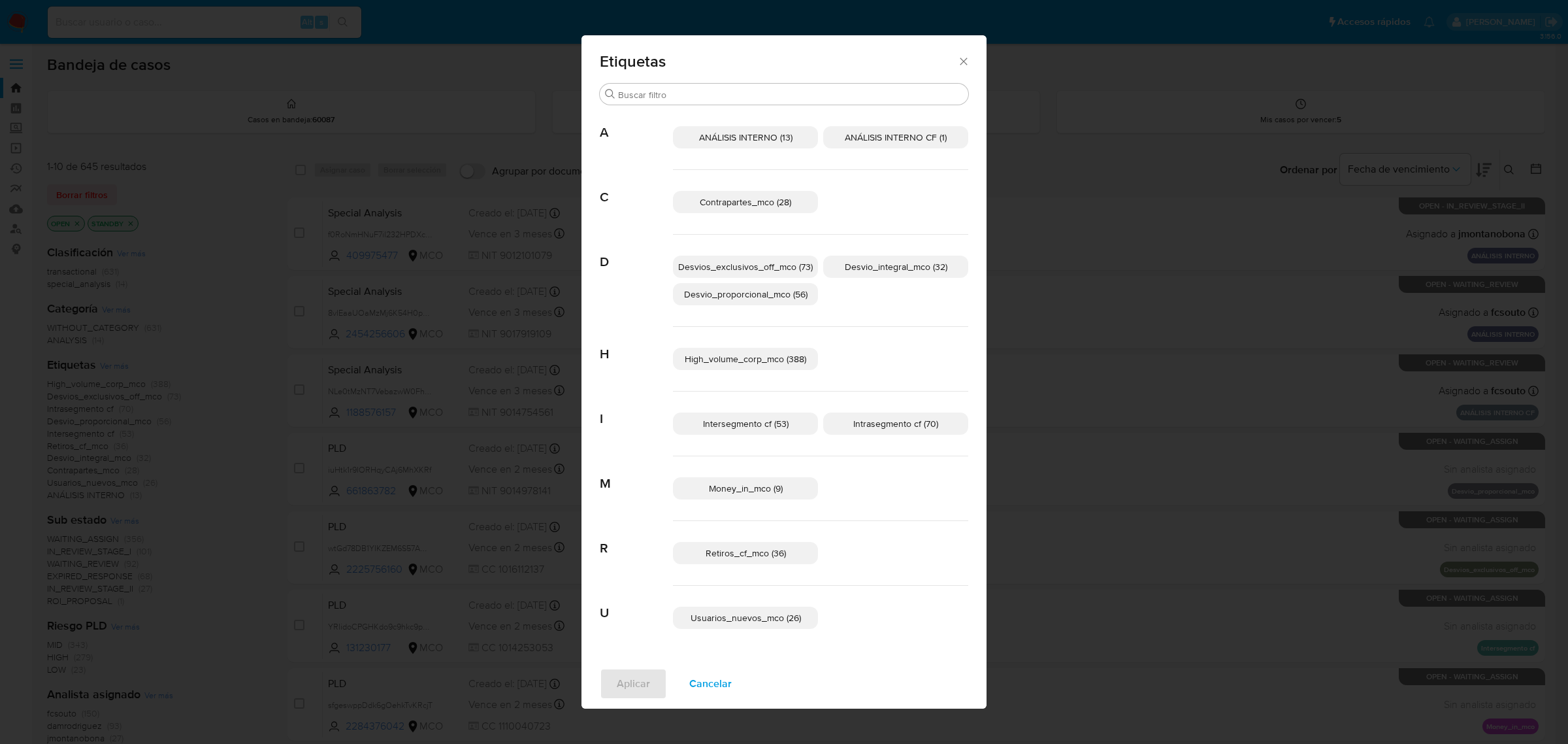
click at [758, 139] on span "ANÁLISIS INTERNO (13)" at bounding box center [745, 137] width 93 height 13
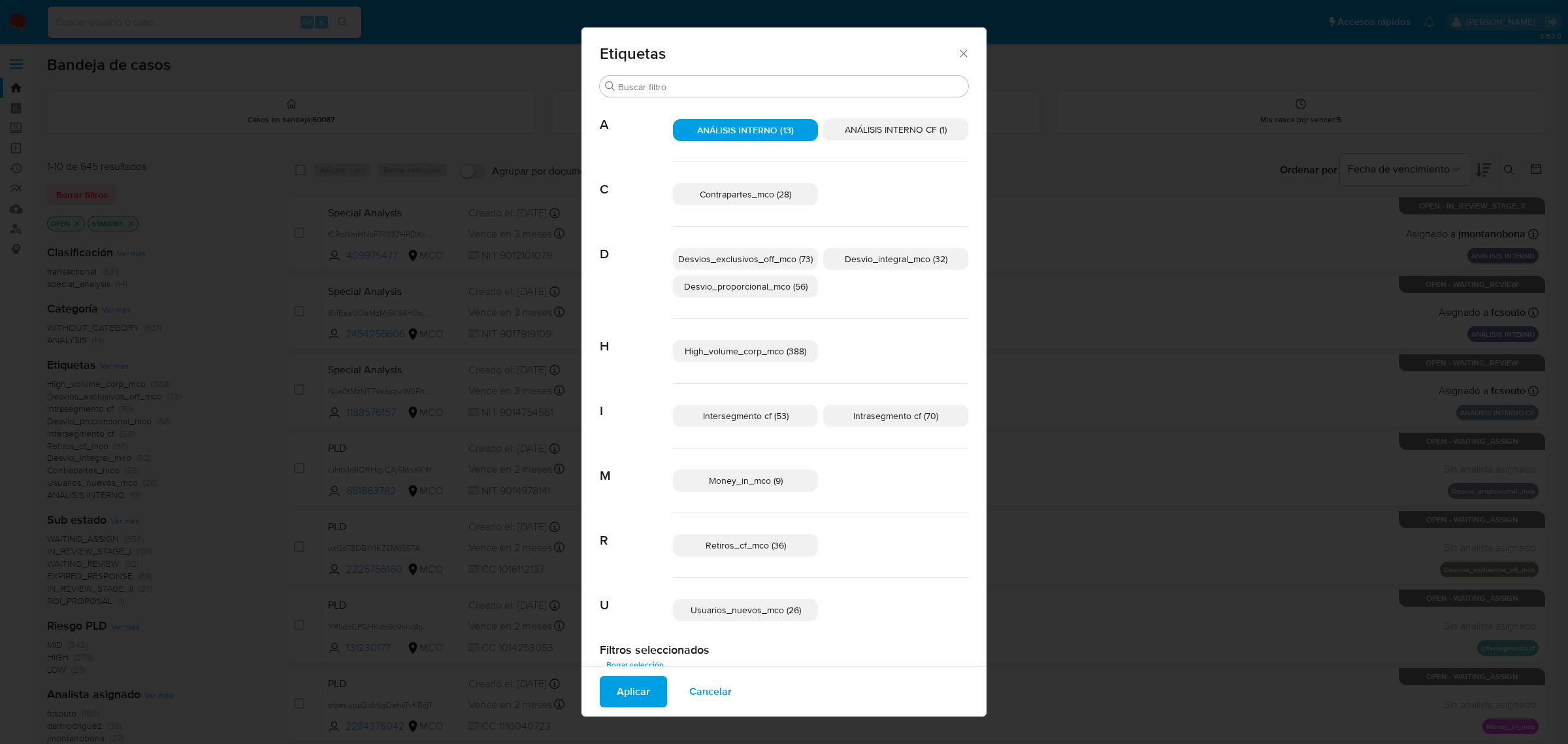
click at [905, 137] on p "ANÁLISIS INTERNO CF (1)" at bounding box center [895, 130] width 145 height 22
click at [765, 190] on span "Contrapartes_mco (28)" at bounding box center [745, 195] width 91 height 13
click at [851, 256] on span "Desvio_integral_mco (32)" at bounding box center [896, 260] width 103 height 13
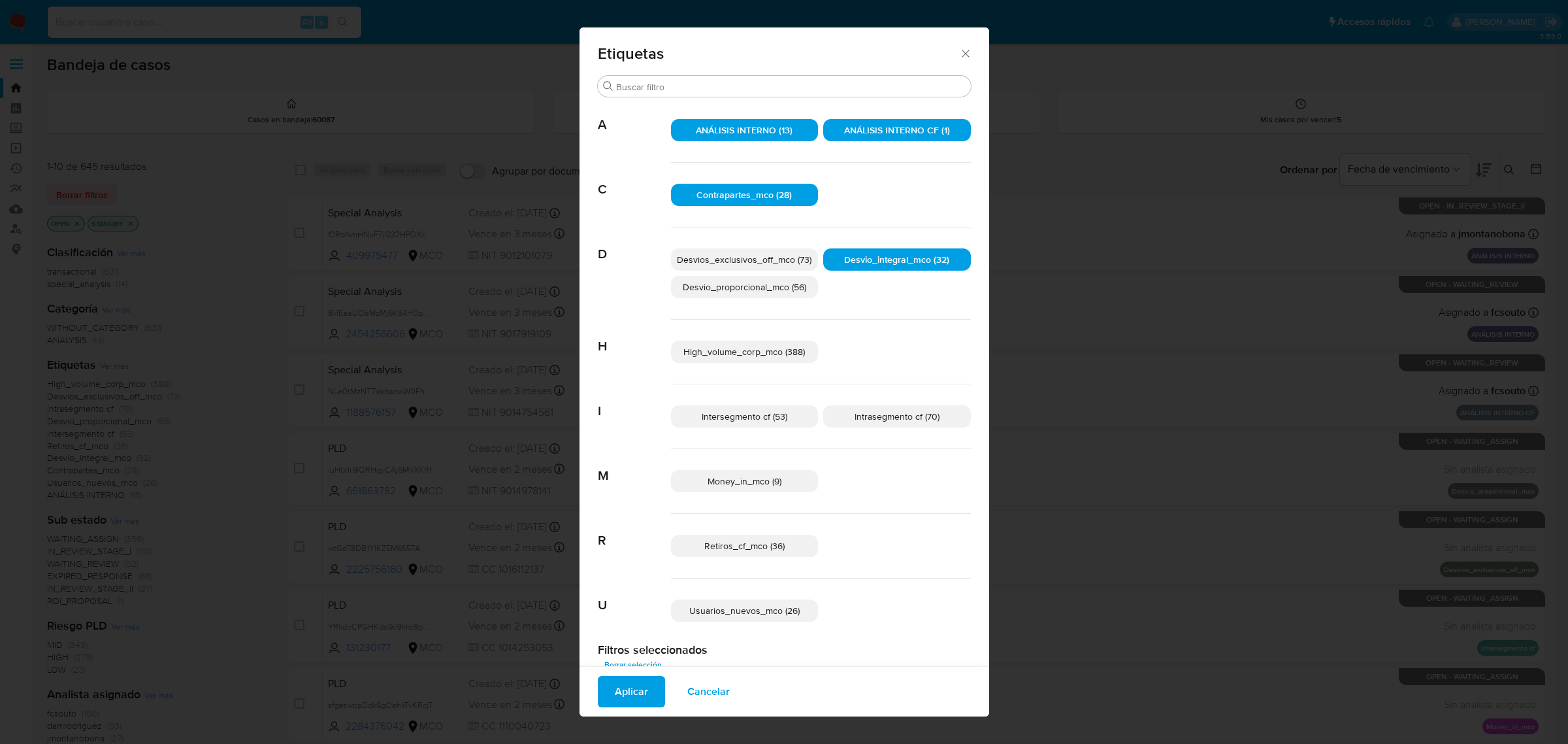
click at [786, 260] on span "Desvios_exclusivos_off_mco (73)" at bounding box center [744, 260] width 134 height 13
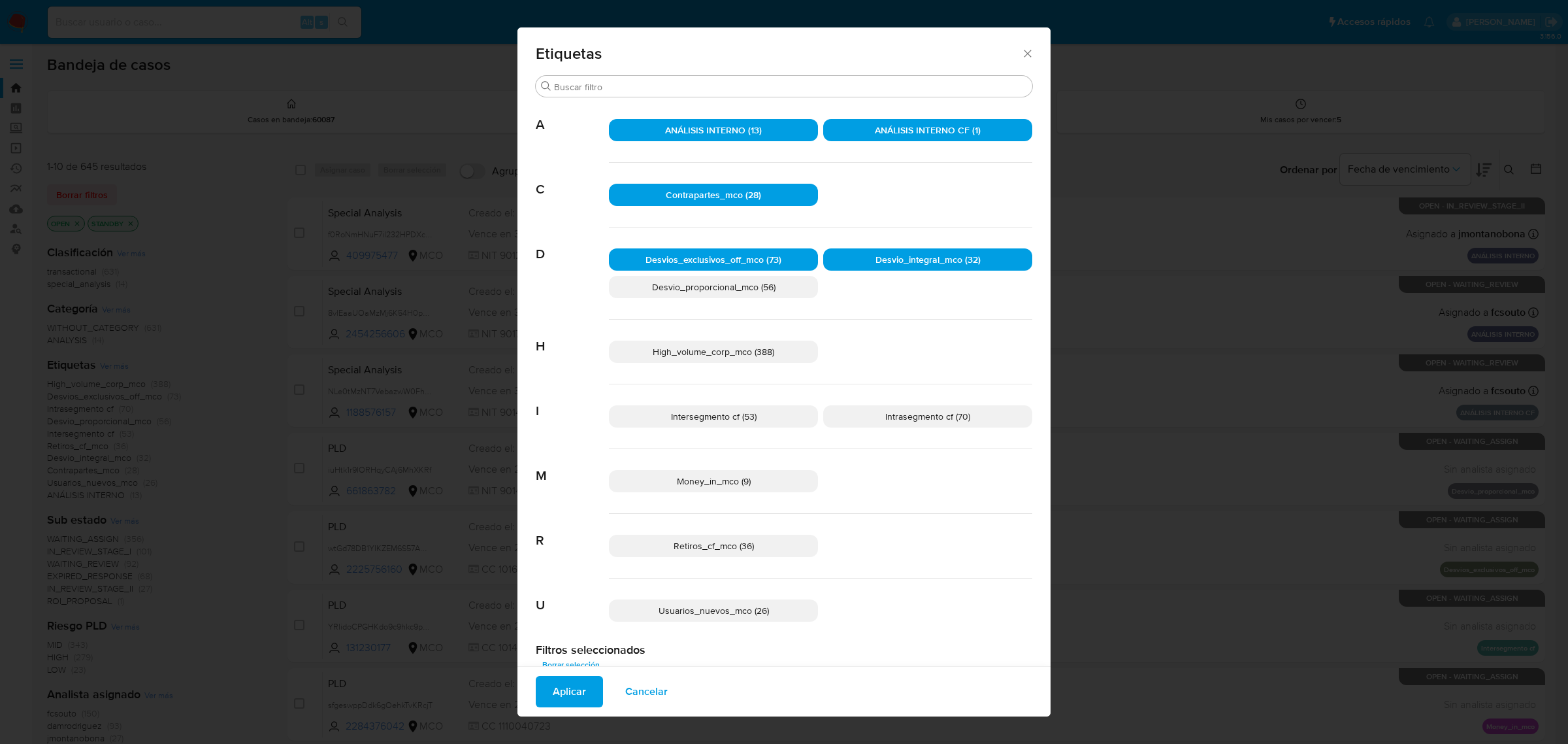
click at [762, 290] on span "Desvio_proporcional_mco (56)" at bounding box center [713, 287] width 123 height 13
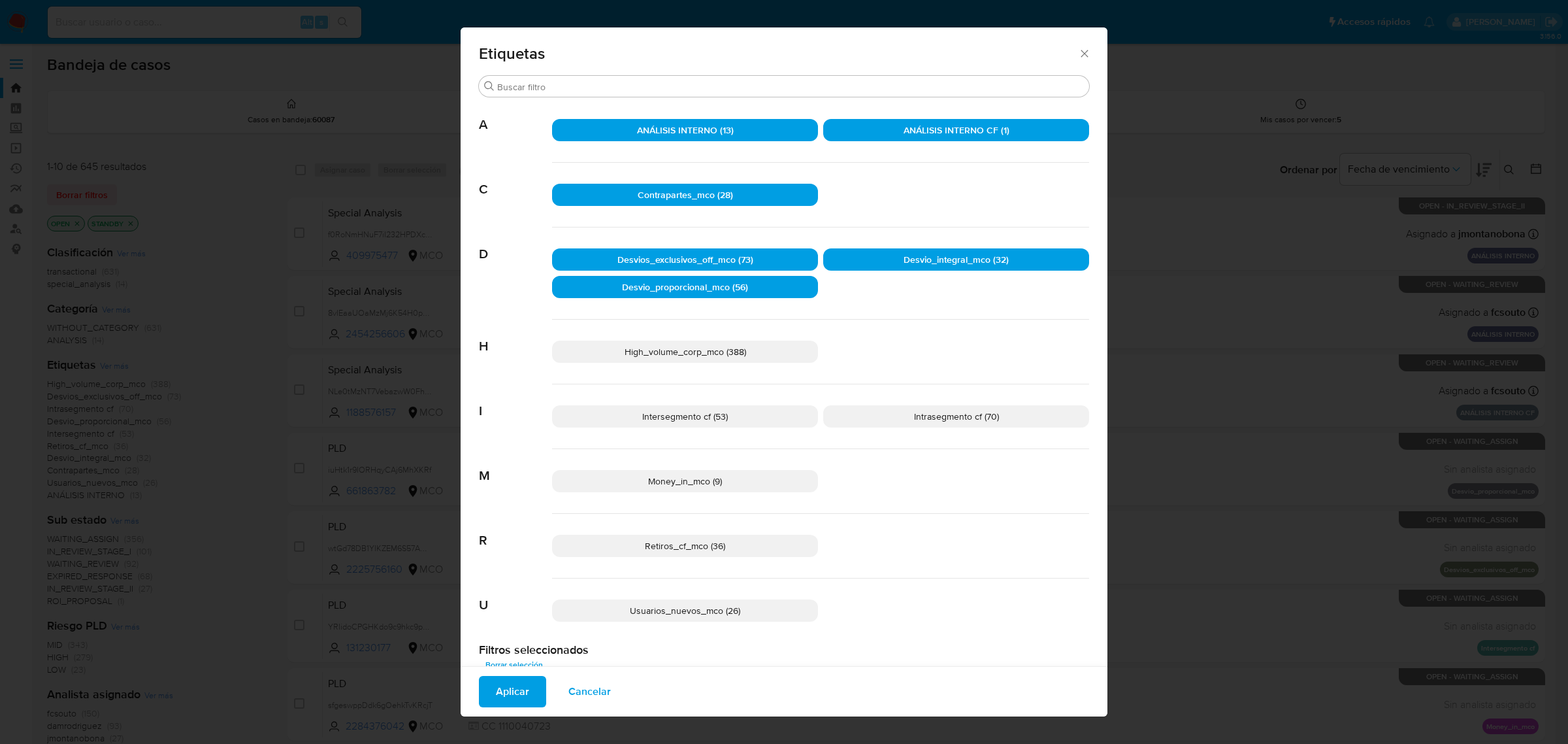
click at [755, 354] on p "High_volume_corp_mco (388)" at bounding box center [685, 351] width 266 height 22
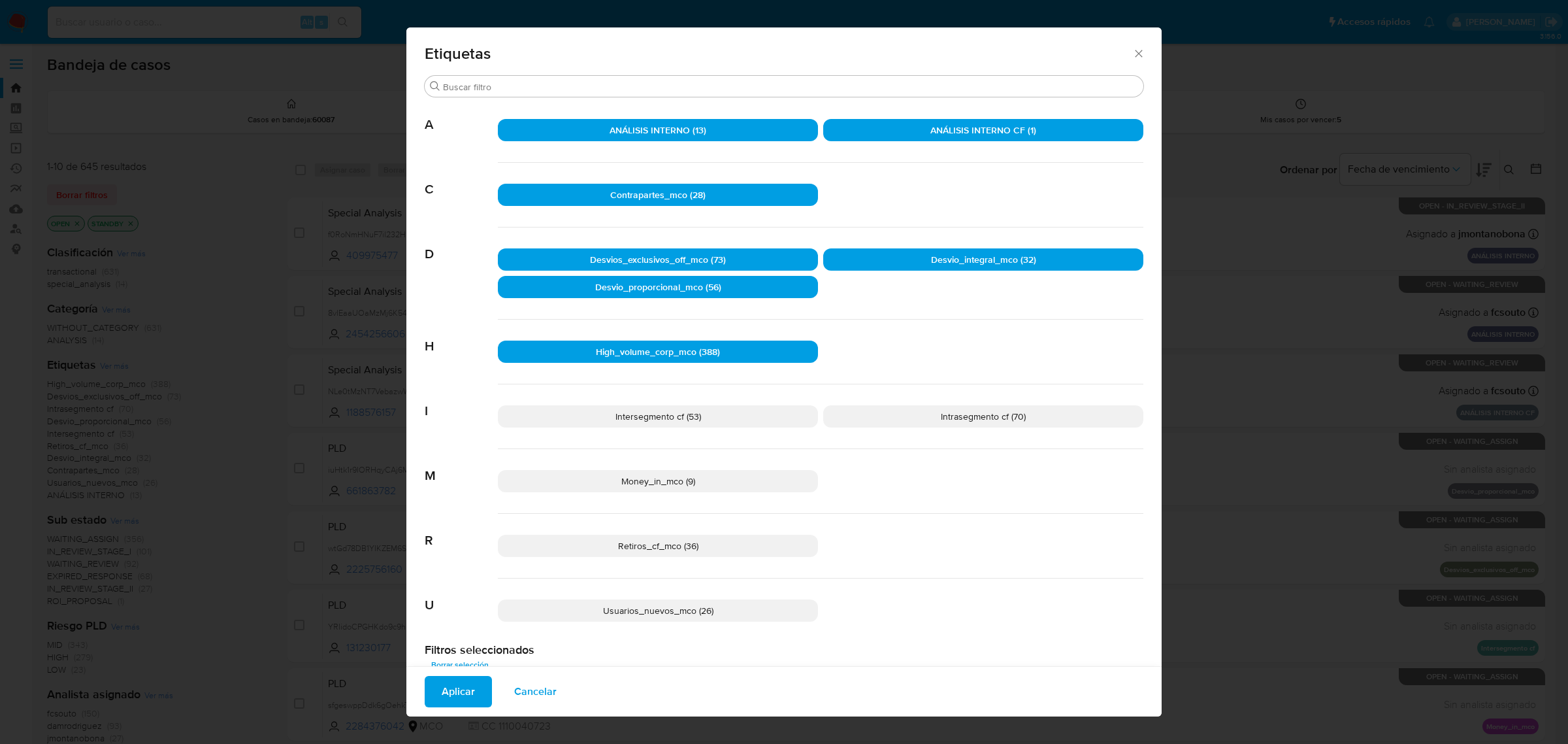
click at [704, 420] on p "Intersegmento cf (53)" at bounding box center [658, 416] width 320 height 22
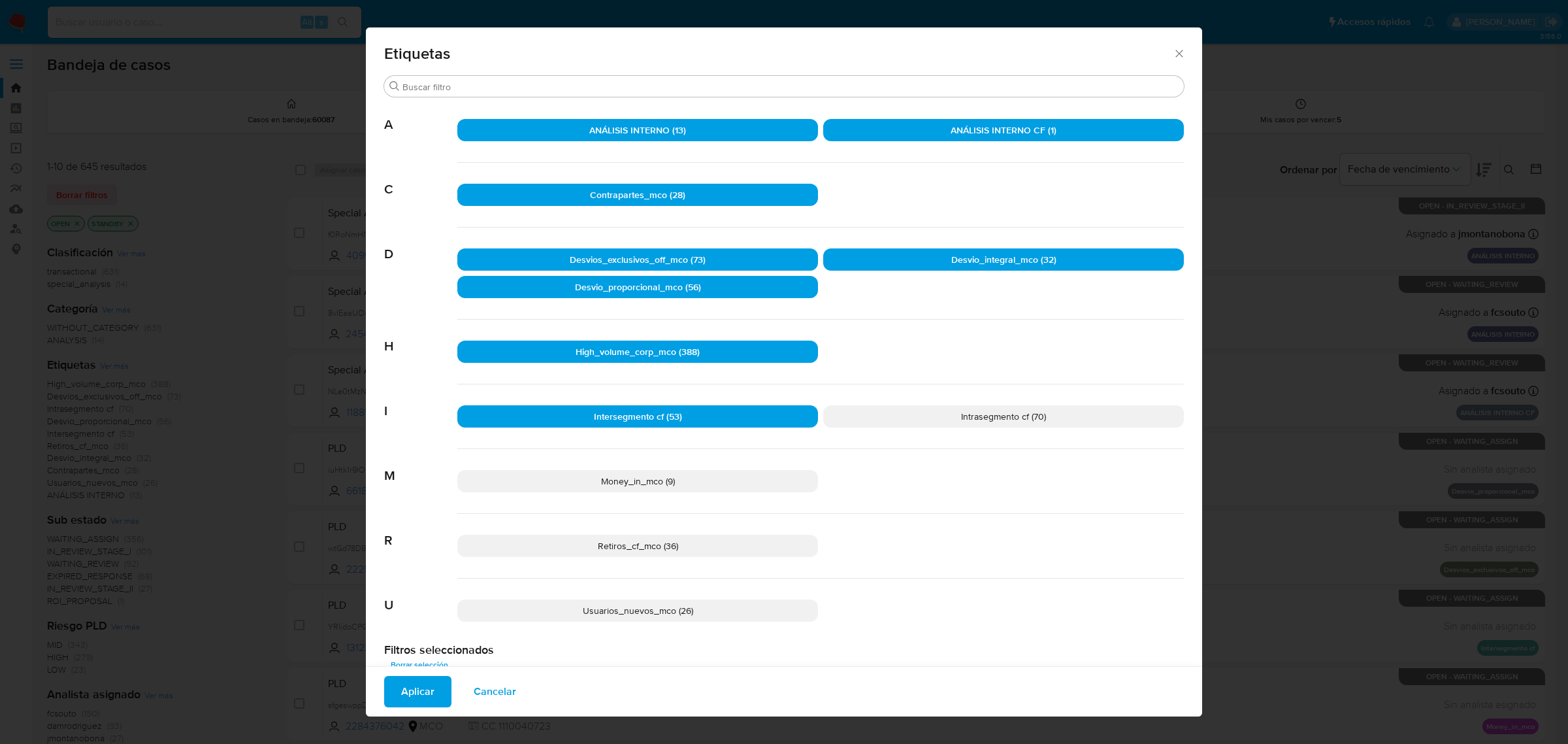
click at [976, 425] on p "Intrasegmento cf (70)" at bounding box center [1003, 416] width 361 height 22
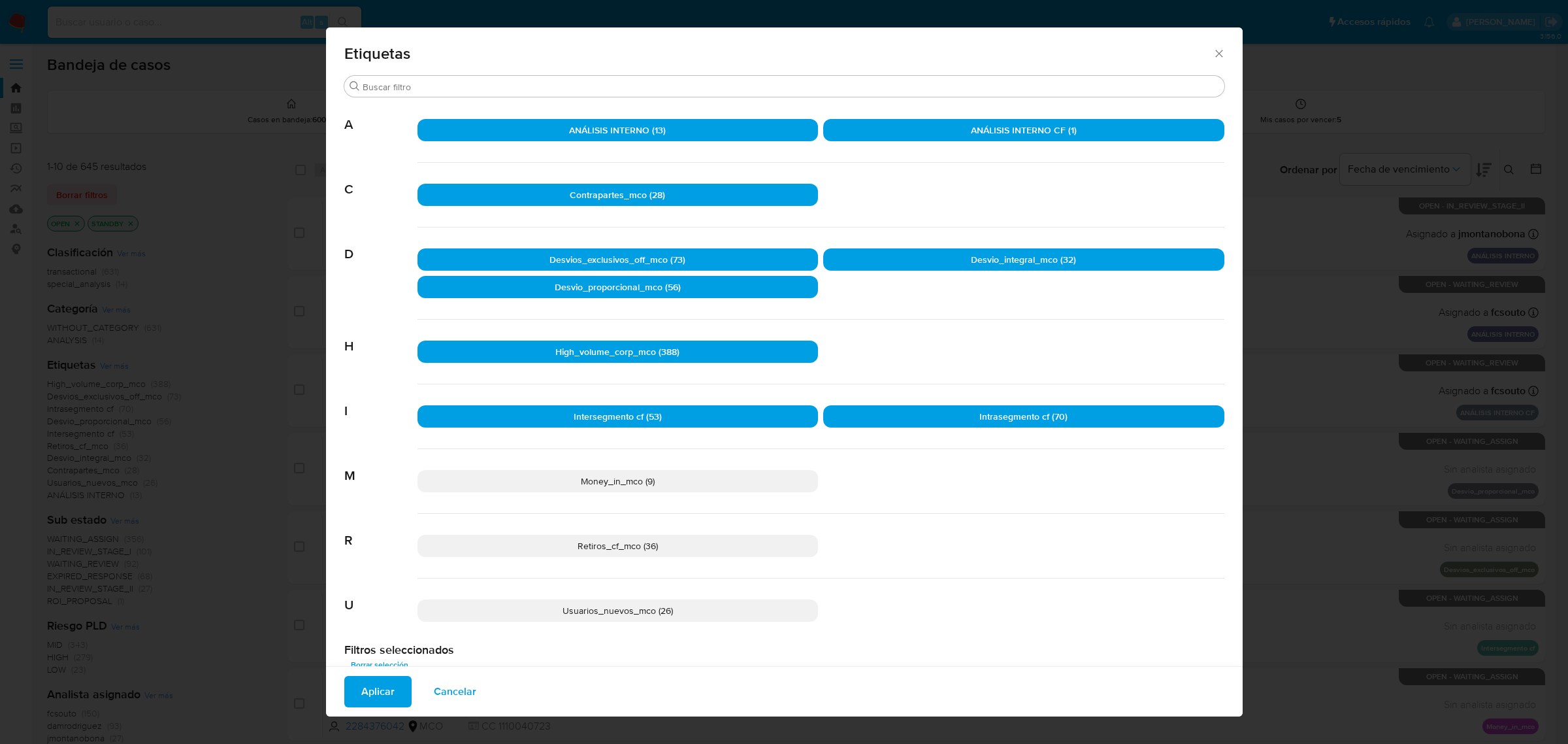
click at [705, 481] on p "Money_in_mco (9)" at bounding box center [618, 481] width 401 height 22
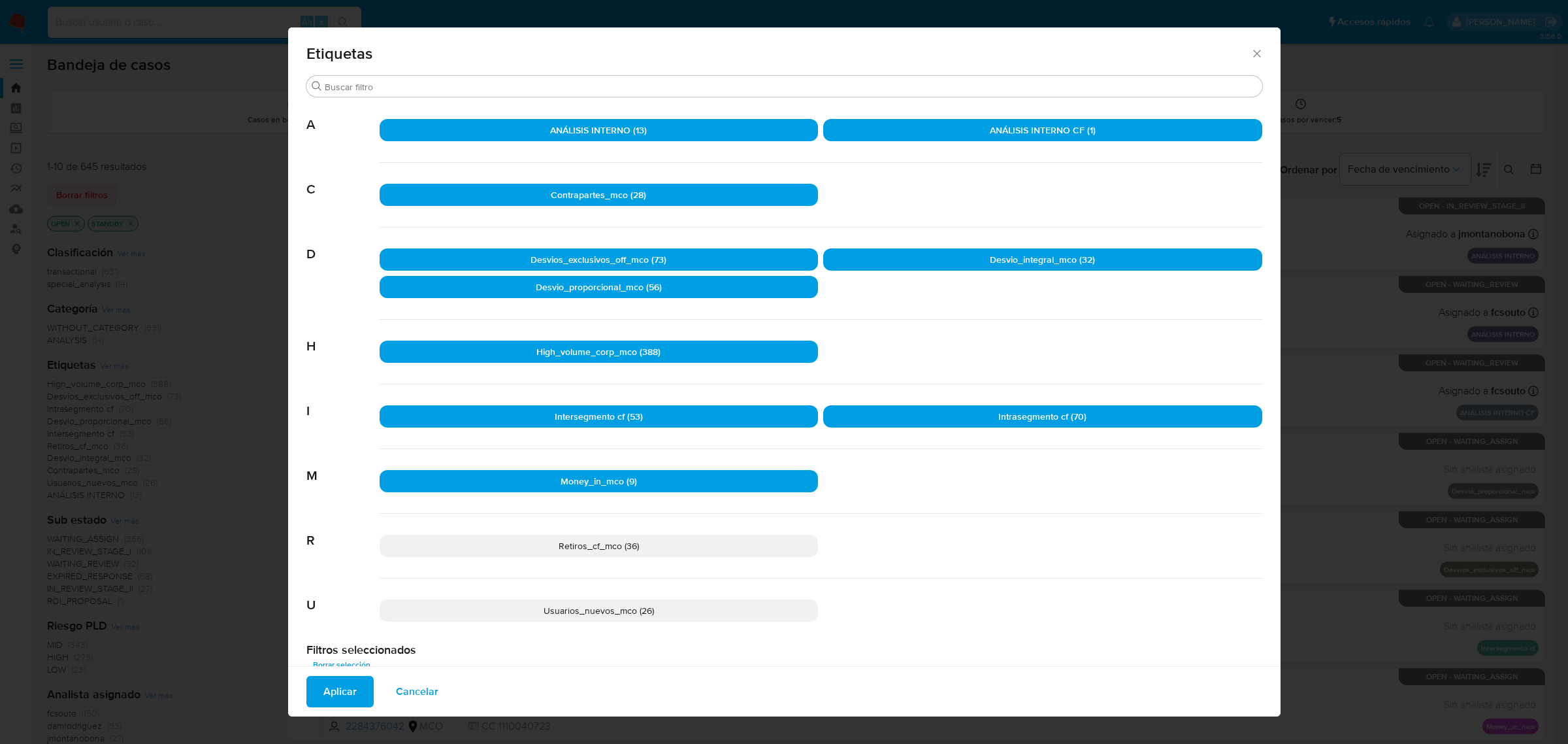
click at [660, 557] on div "Retiros_cf_mco (36)" at bounding box center [821, 546] width 882 height 65
click at [661, 552] on p "Retiros_cf_mco (36)" at bounding box center [600, 546] width 439 height 22
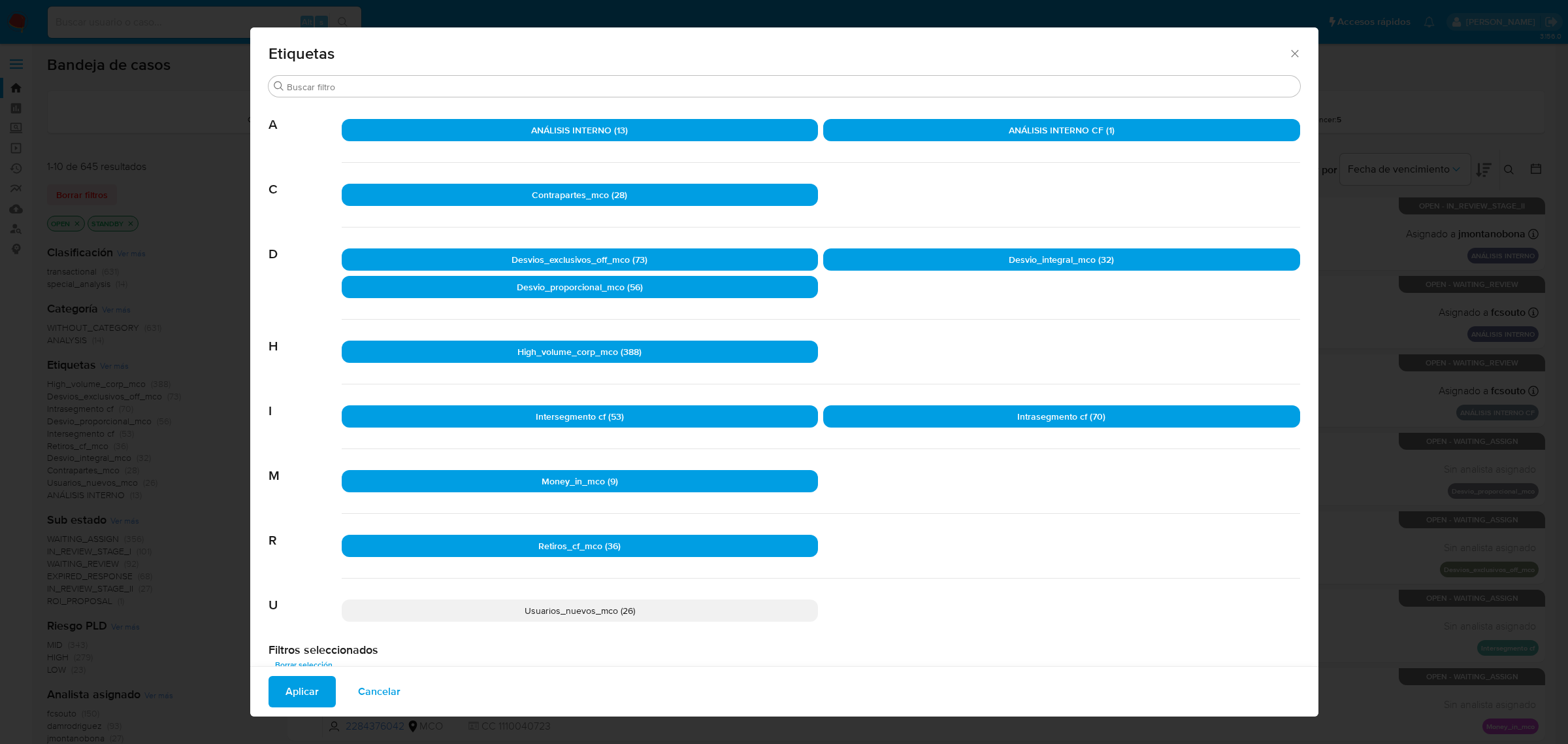
click at [644, 615] on p "Usuarios_nuevos_mco (26)" at bounding box center [580, 610] width 477 height 22
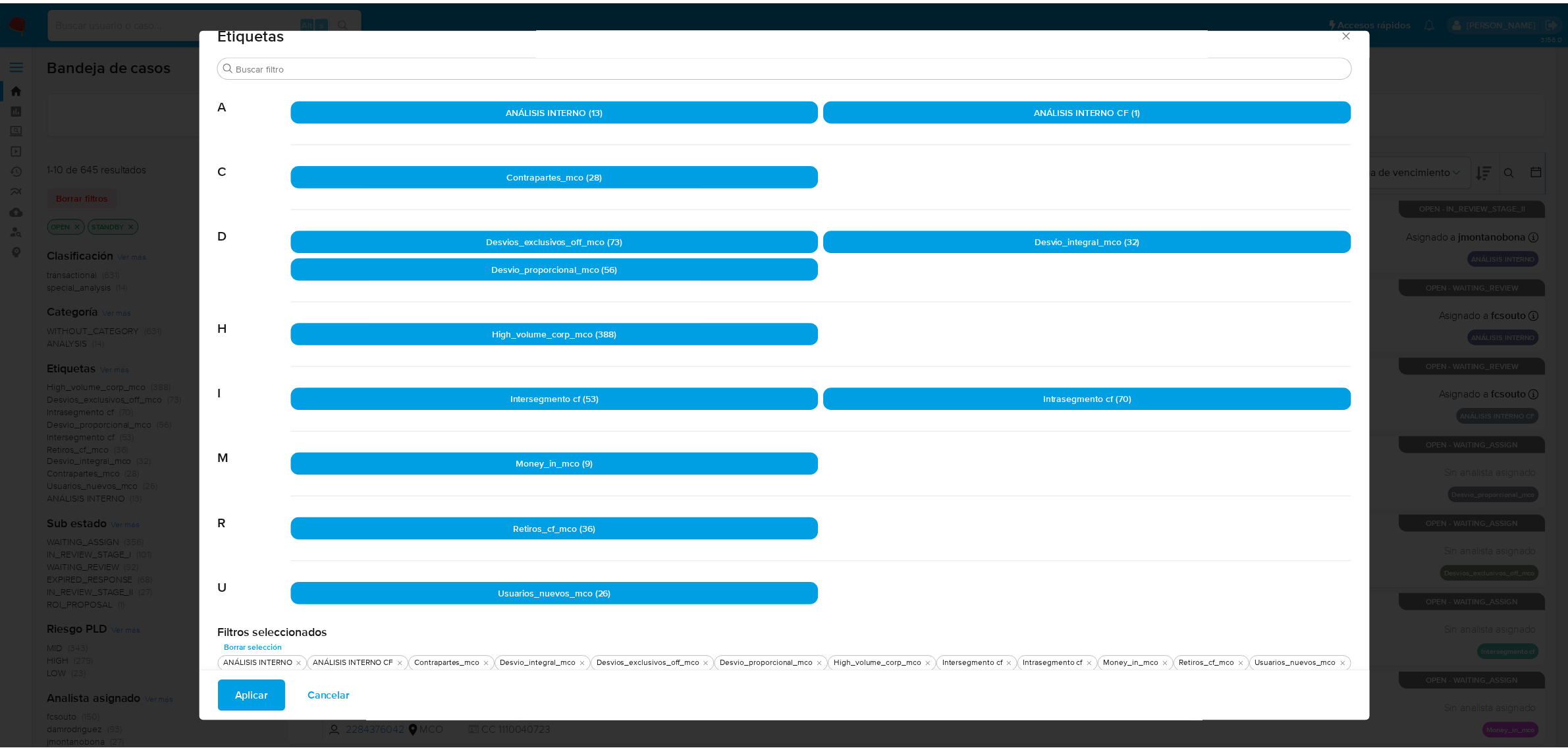
scroll to position [32, 0]
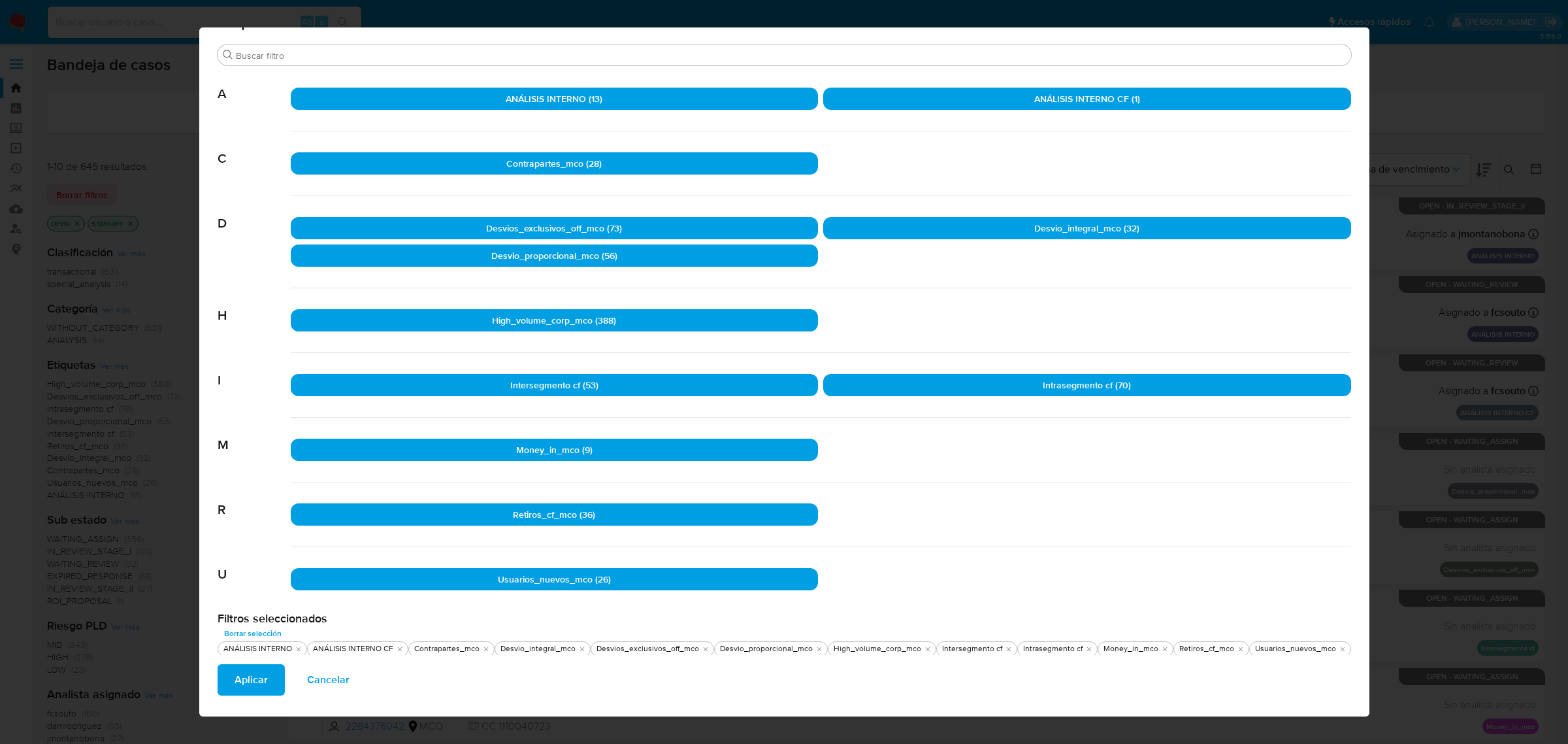
click at [268, 679] on span "Aplicar" at bounding box center [251, 679] width 33 height 29
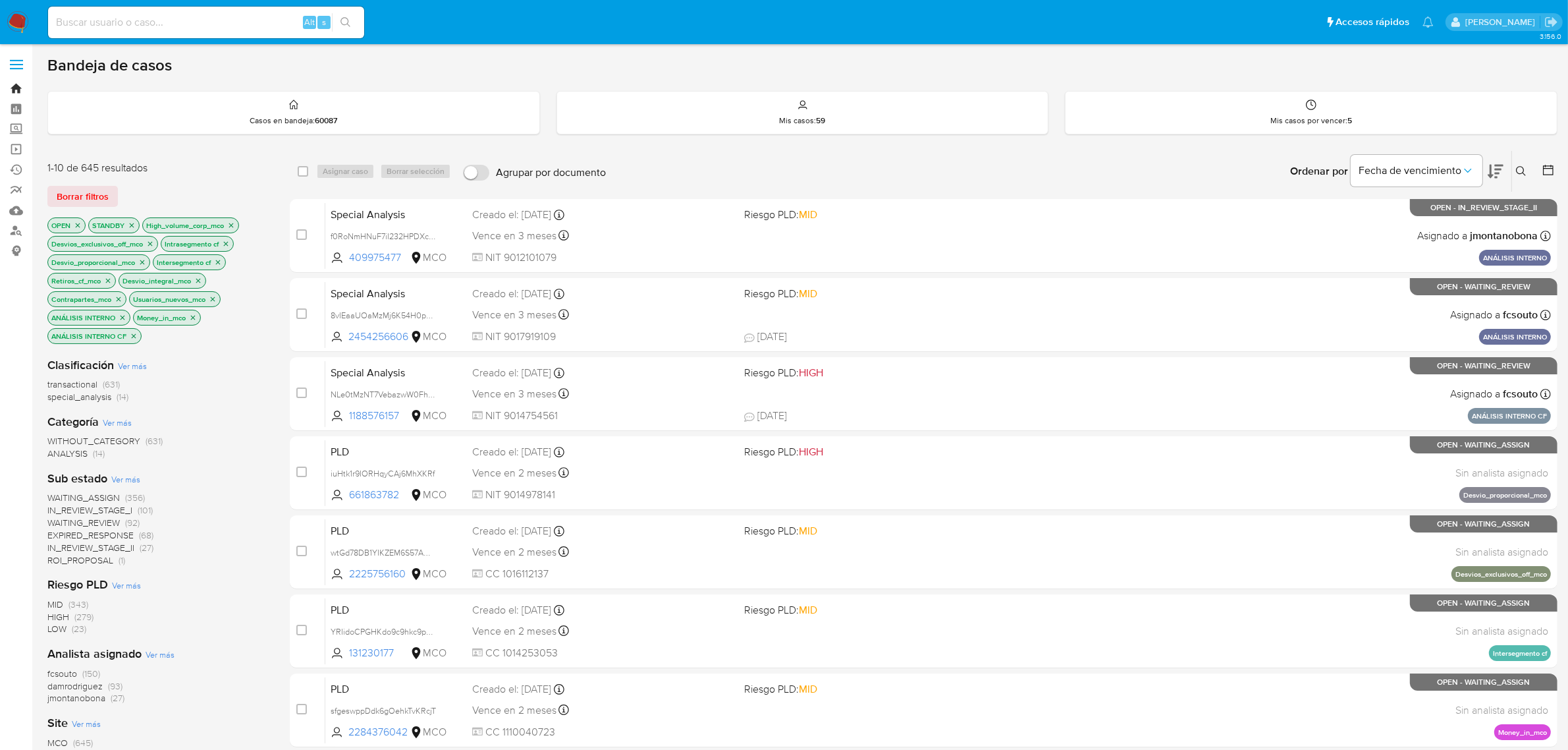
click at [20, 87] on link "Bandeja" at bounding box center [79, 89] width 157 height 21
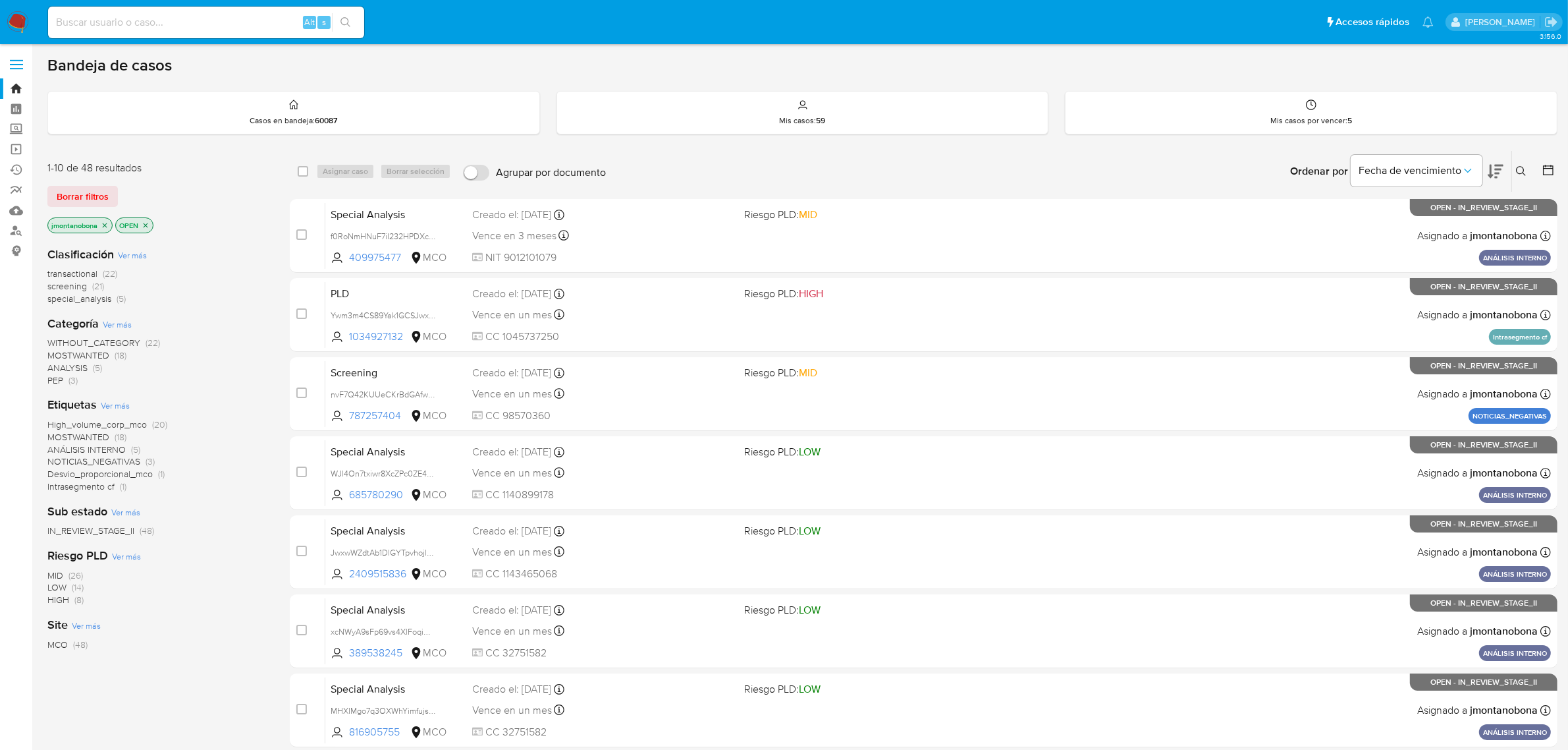
click at [106, 225] on icon "close-filter" at bounding box center [104, 225] width 8 height 8
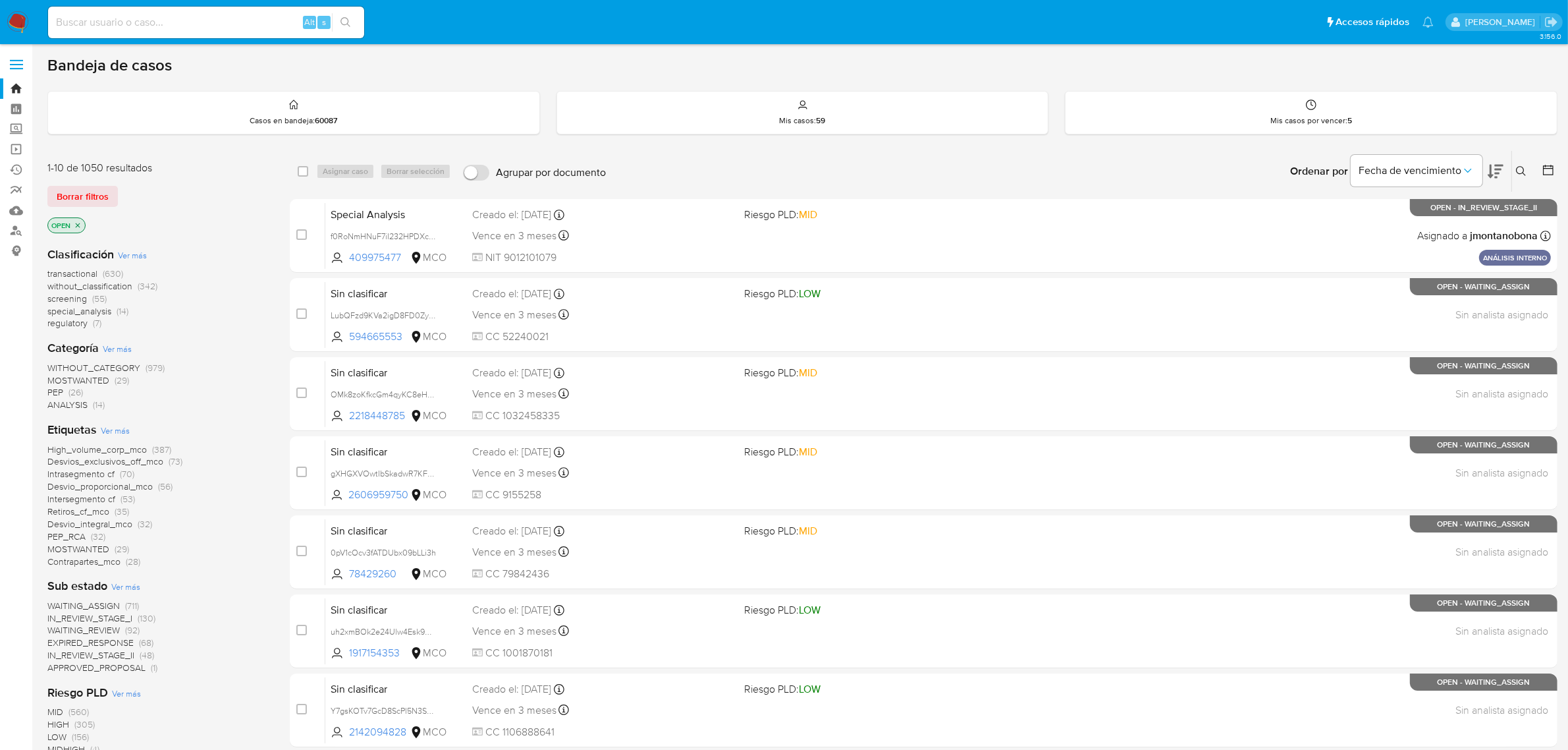
click at [76, 223] on icon "close-filter" at bounding box center [78, 225] width 8 height 8
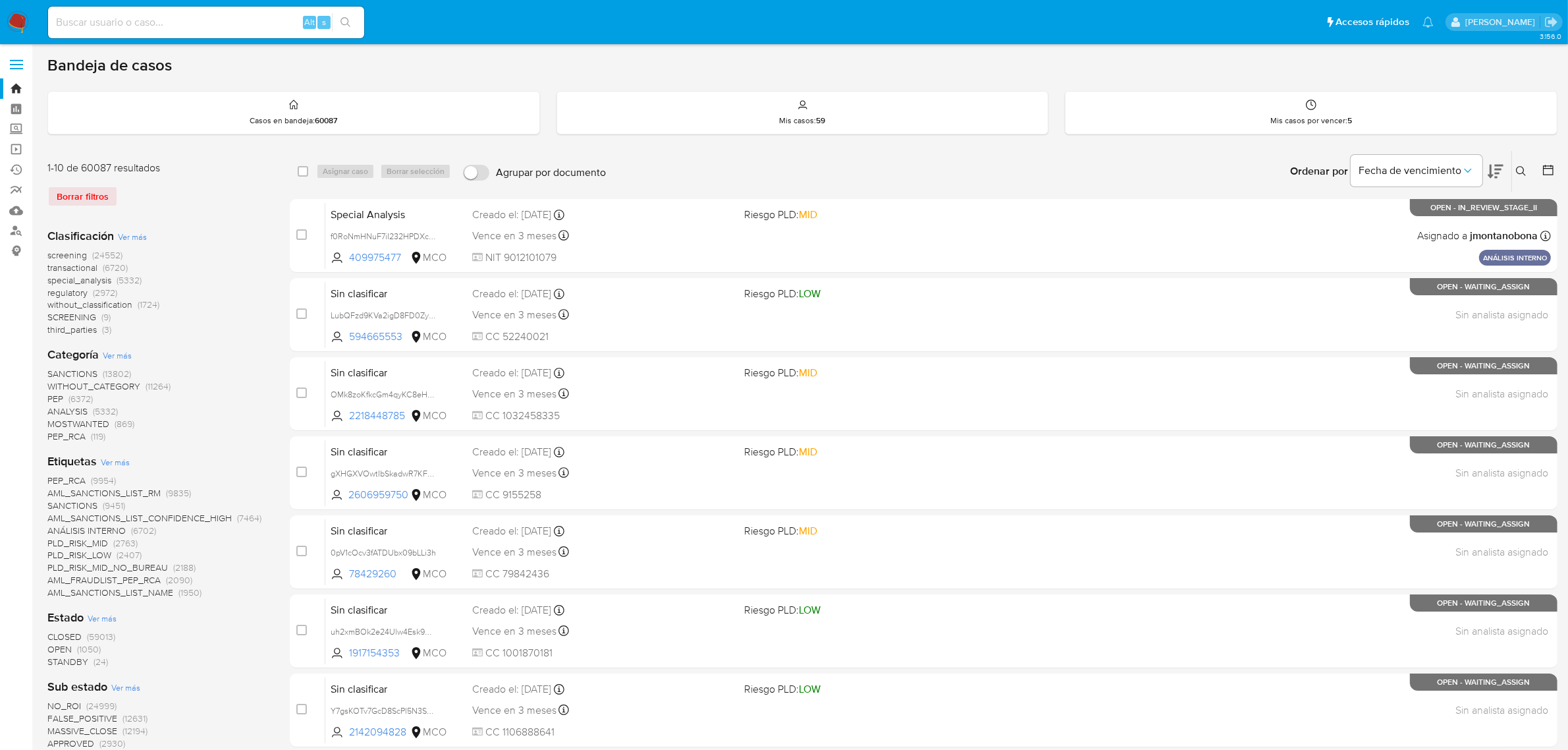
click at [1522, 167] on icon at bounding box center [1521, 171] width 10 height 10
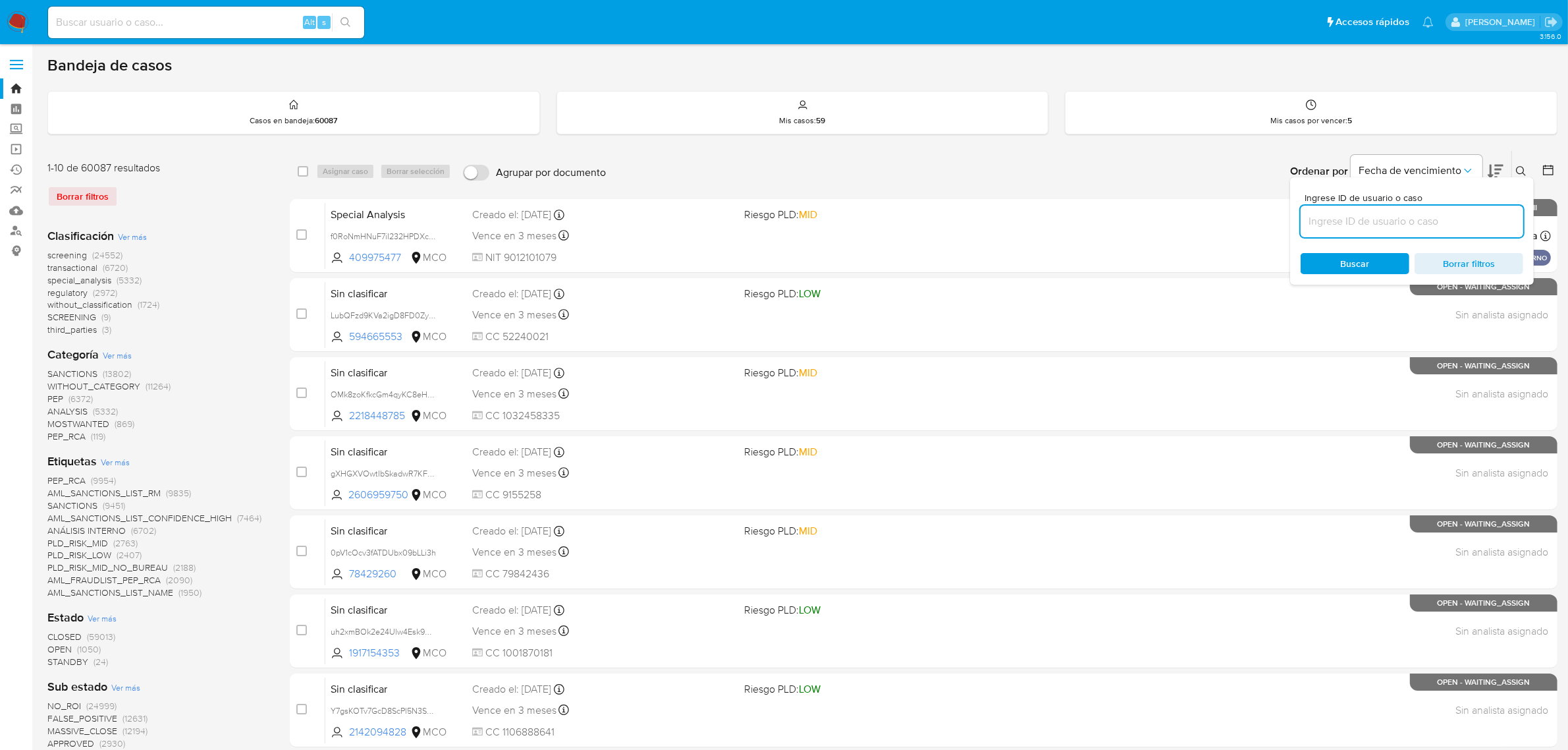
click at [1398, 218] on input at bounding box center [1412, 221] width 223 height 17
type input "mZOI7qd52daIuNTyBRVazgvq"
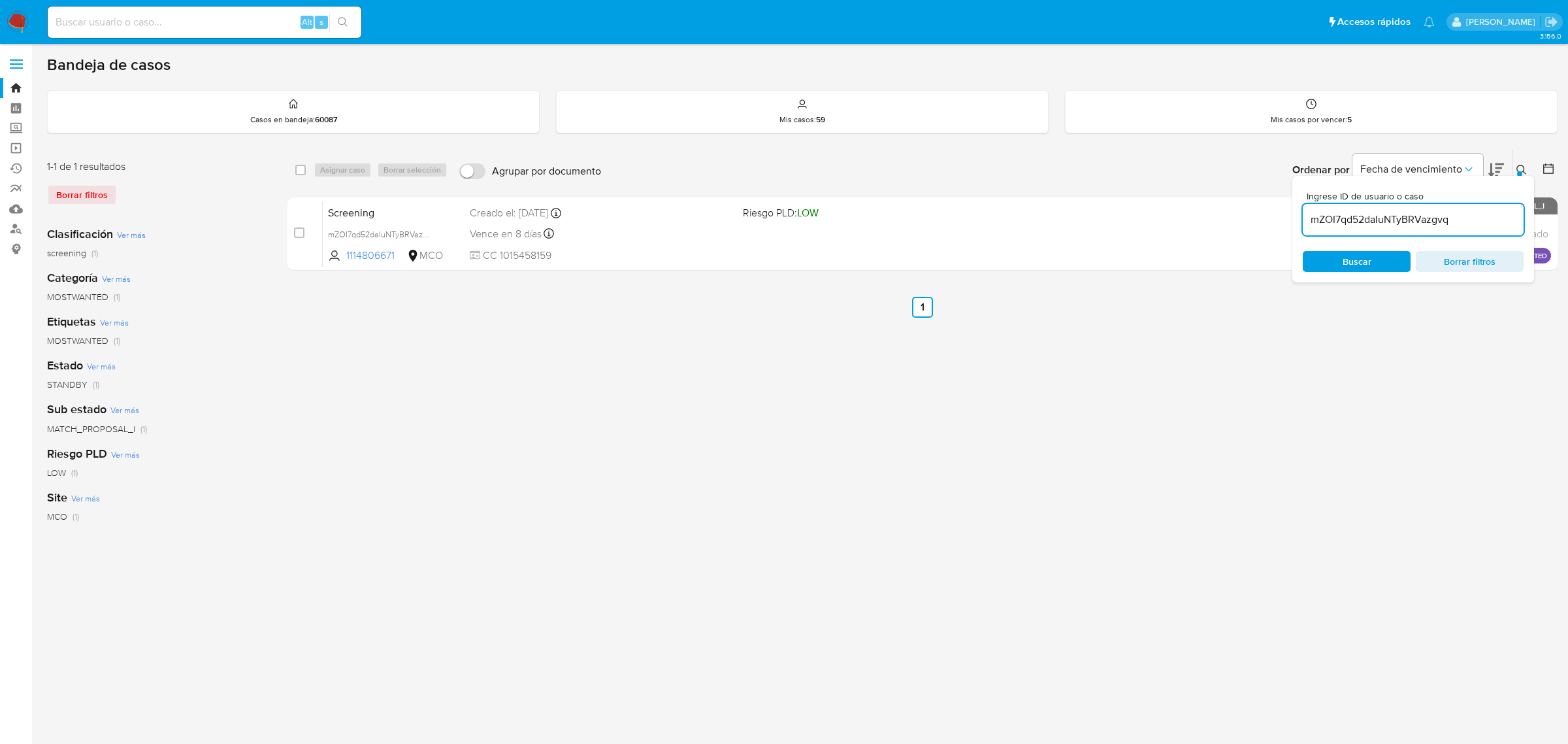
click at [1166, 335] on div "select-all-cases-checkbox Asignar caso Borrar selección Agrupar por documento O…" at bounding box center [922, 436] width 1270 height 574
click at [1514, 168] on button at bounding box center [1523, 170] width 21 height 15
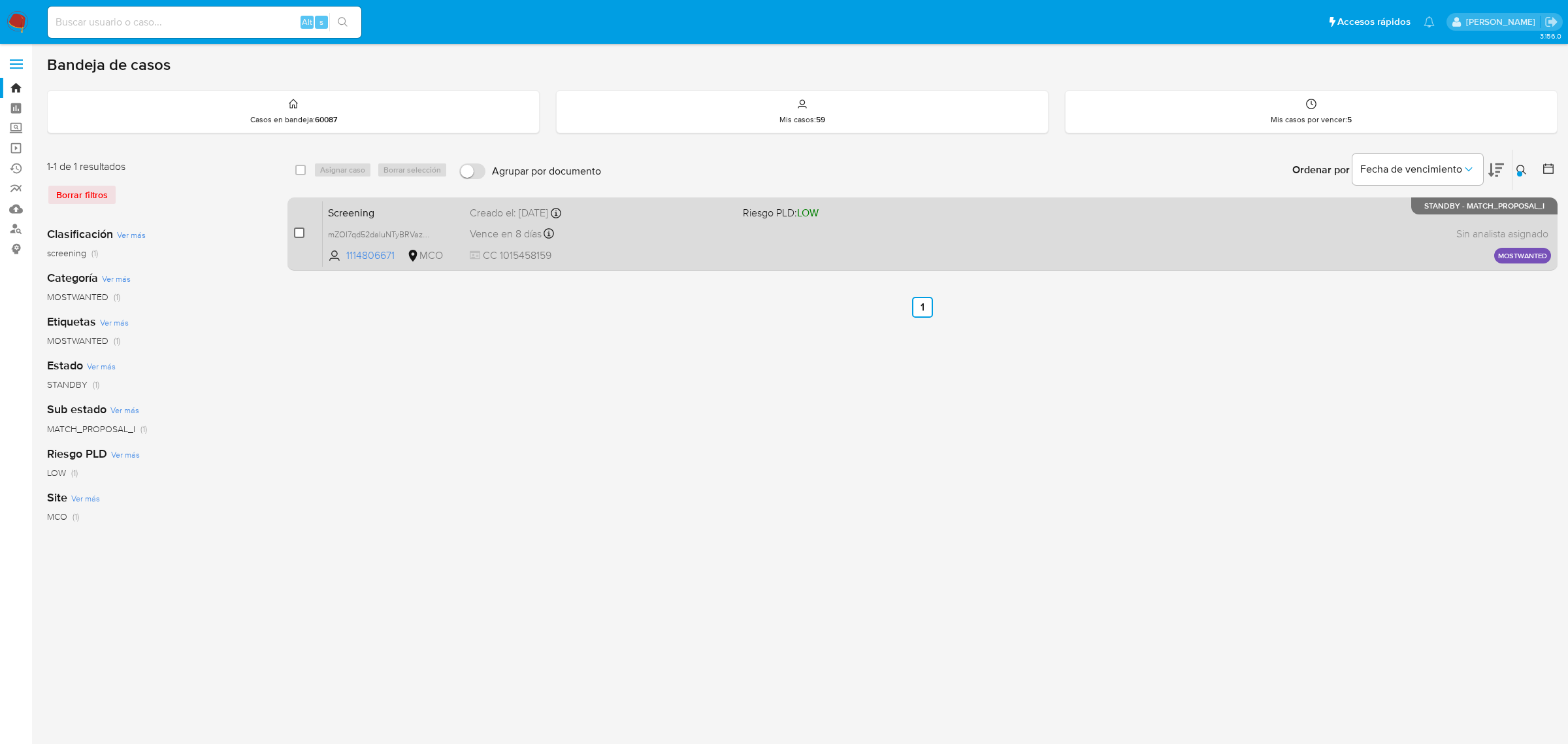
click at [295, 233] on input "checkbox" at bounding box center [299, 232] width 10 height 10
checkbox input "true"
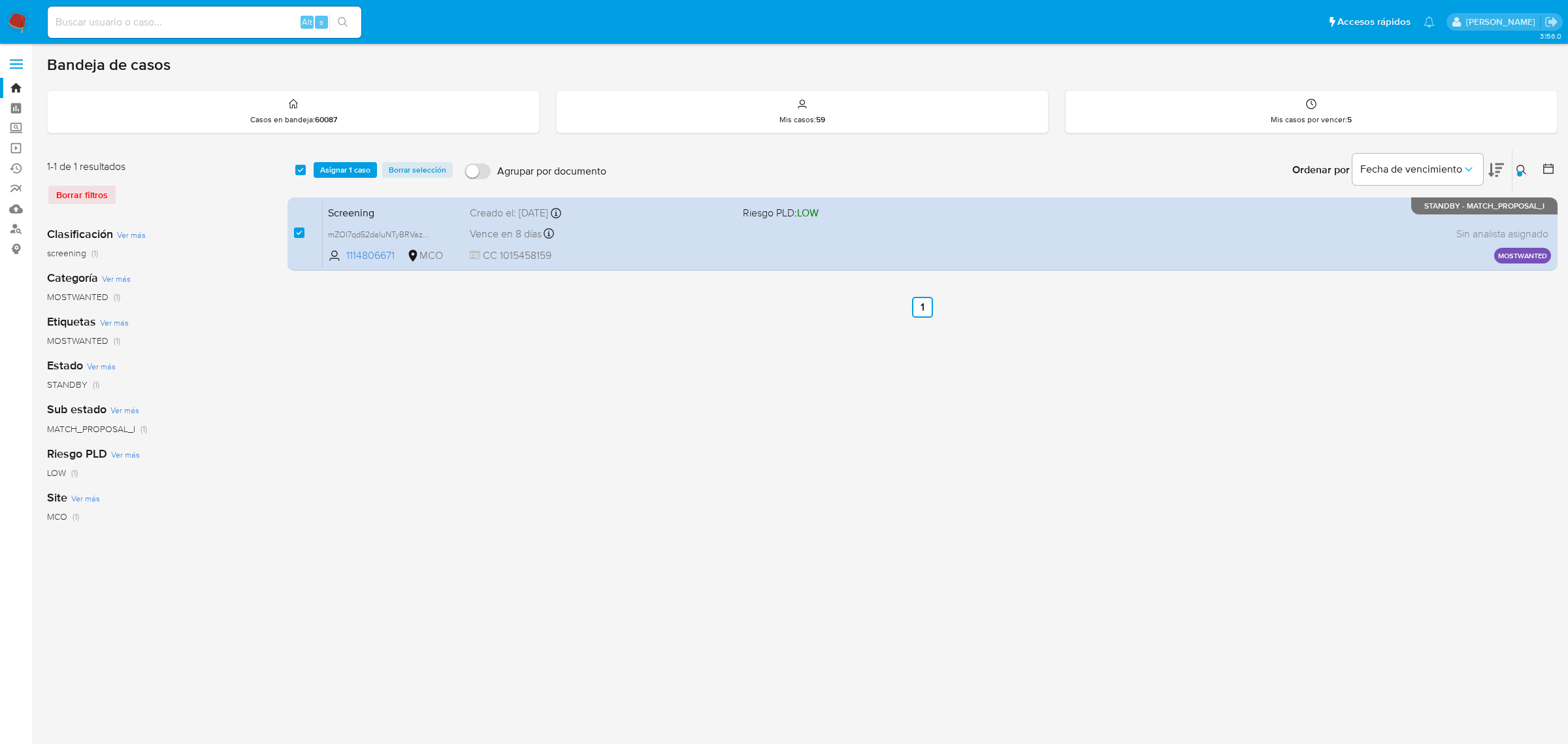
click at [1514, 168] on button at bounding box center [1523, 170] width 21 height 15
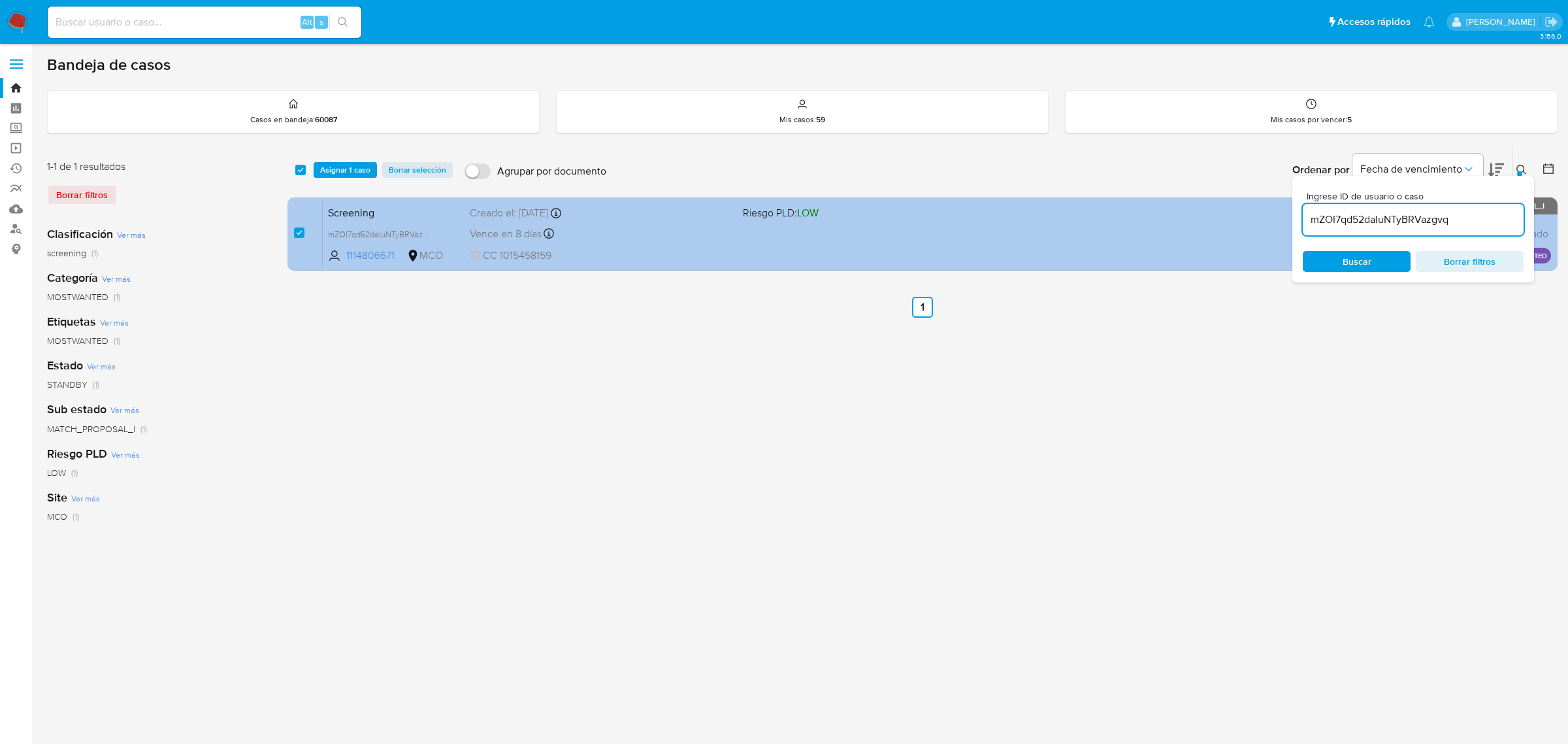
drag, startPoint x: 1459, startPoint y: 215, endPoint x: 1235, endPoint y: 216, distance: 224.0
click at [1237, 215] on div "select-all-cases-checkbox Asignar 1 caso Borrar selección Agrupar por documento…" at bounding box center [922, 212] width 1270 height 127
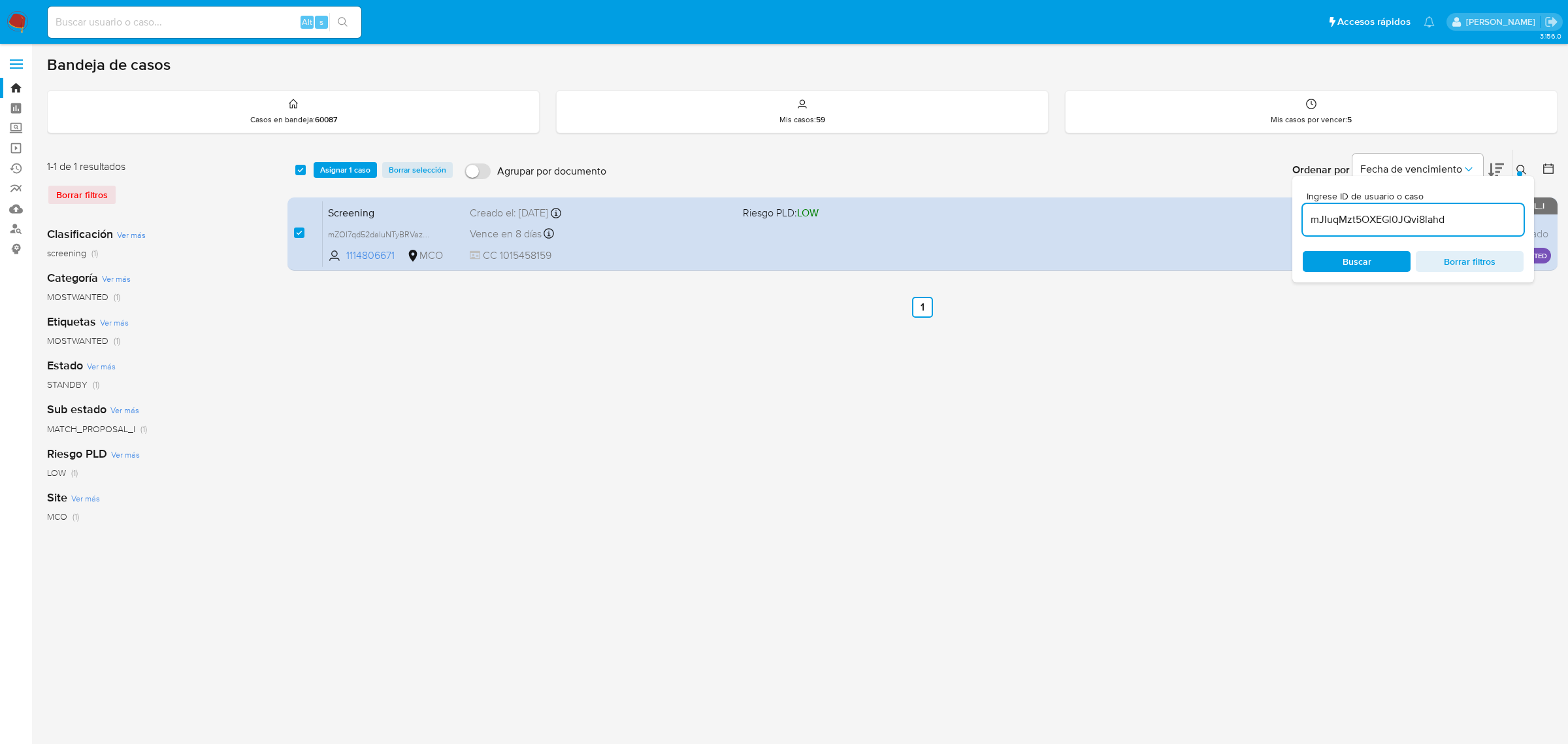
type input "mJIuqMzt5OXEGl0JQvi8lahd"
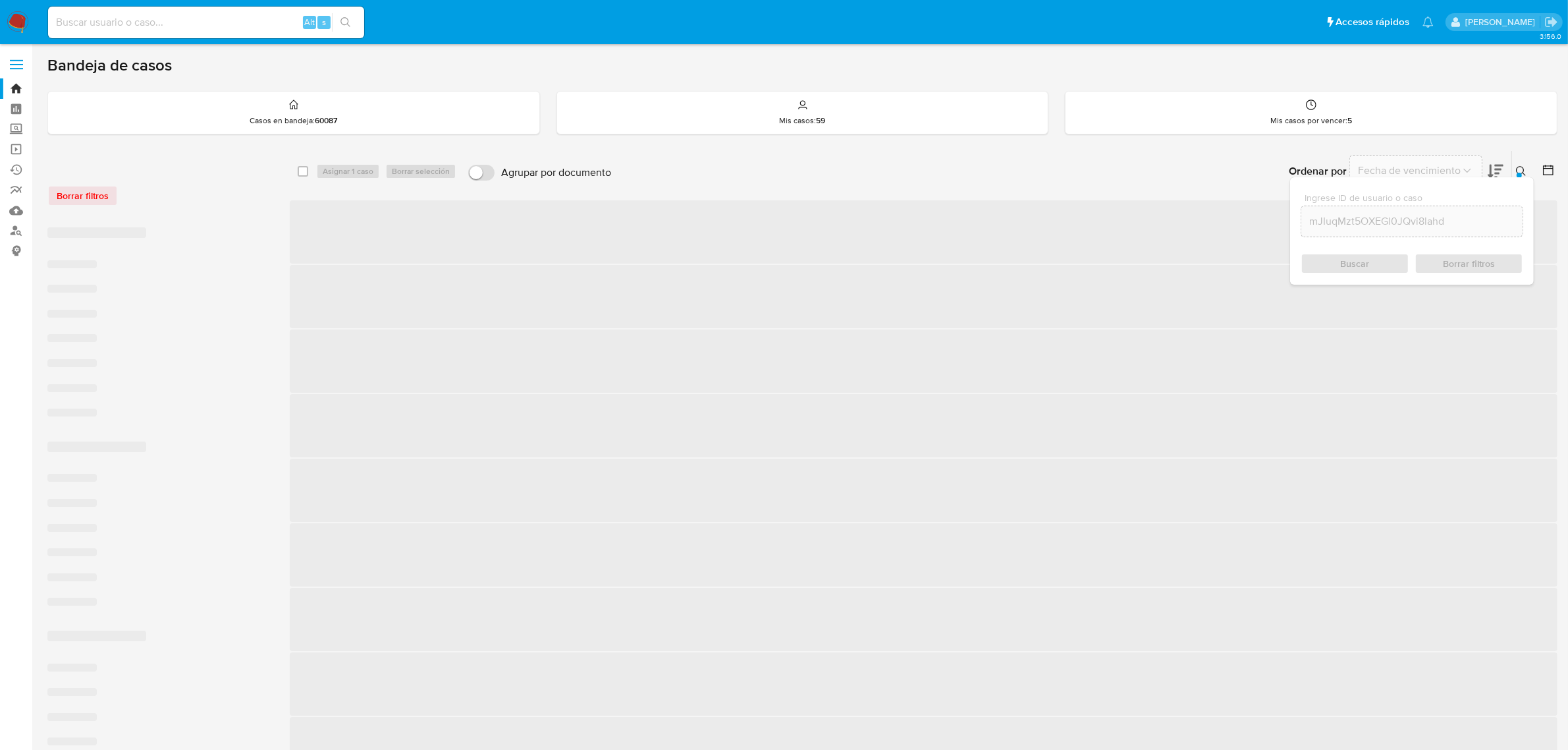
checkbox input "false"
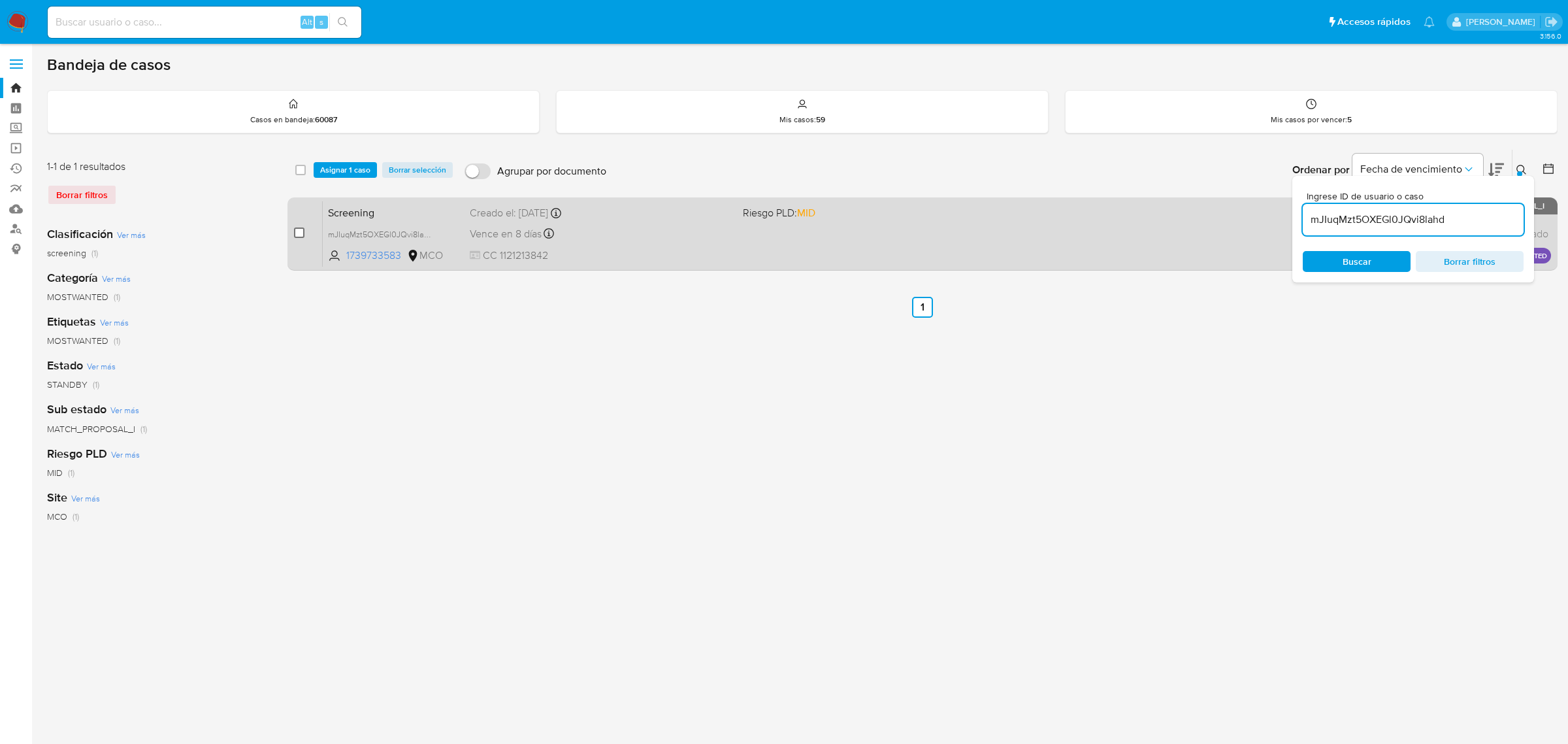
click at [298, 234] on input "checkbox" at bounding box center [299, 232] width 10 height 10
checkbox input "true"
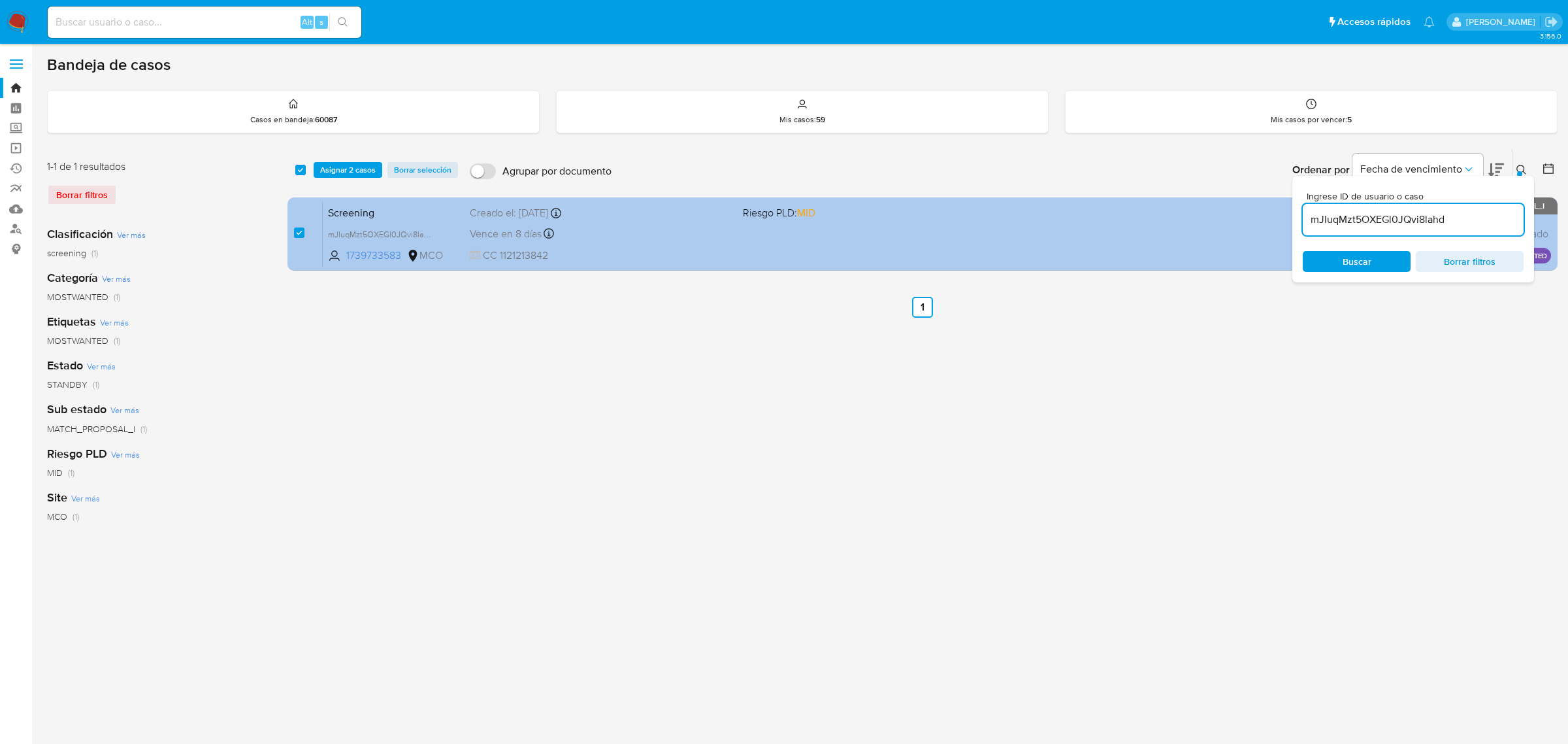
drag, startPoint x: 1461, startPoint y: 222, endPoint x: 1286, endPoint y: 218, distance: 175.0
click at [1290, 217] on div "select-all-cases-checkbox Asignar 2 casos Borrar selección Agrupar por document…" at bounding box center [922, 212] width 1270 height 127
type input "zCbGAmy5wKhZqC0Ld5o5Dm6H"
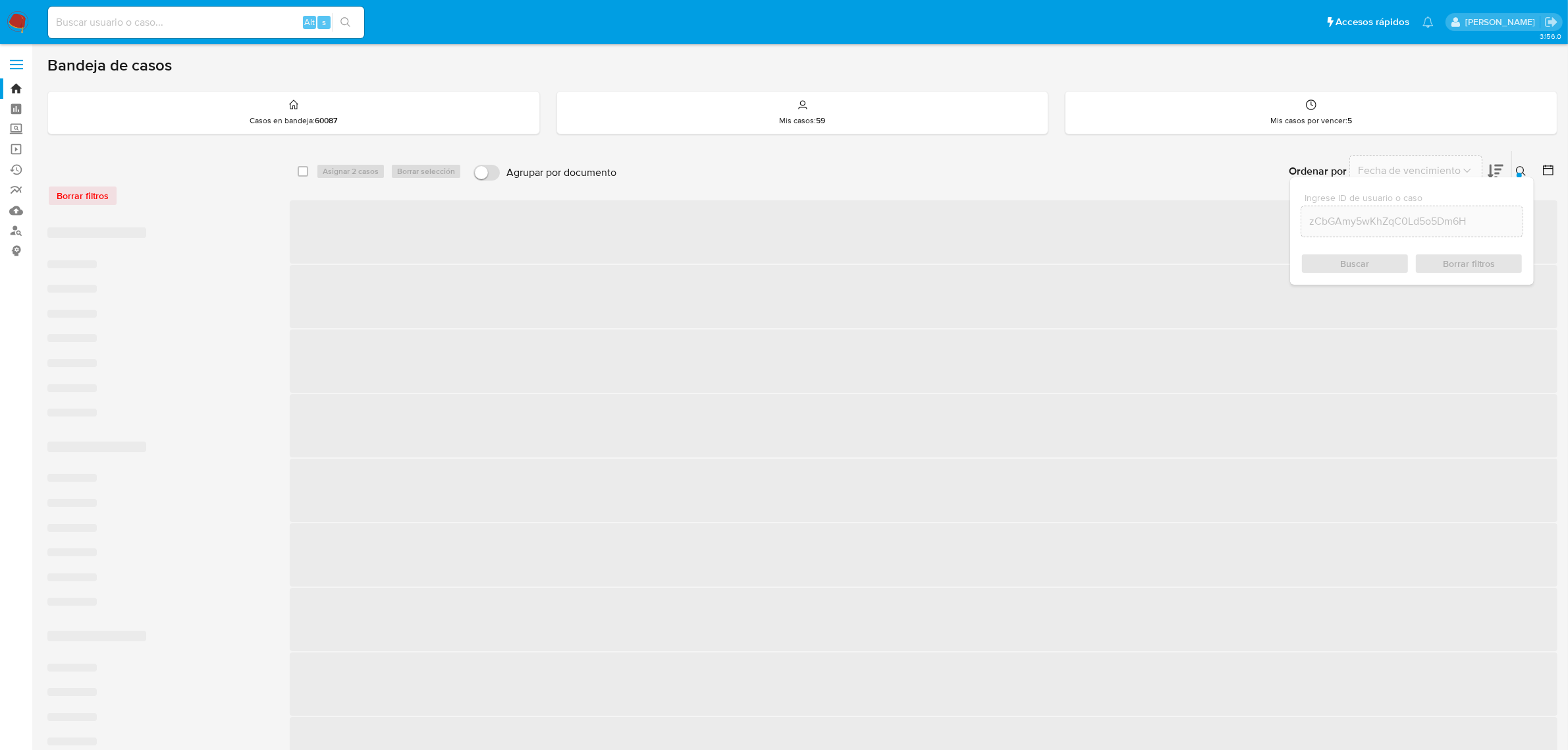
checkbox input "false"
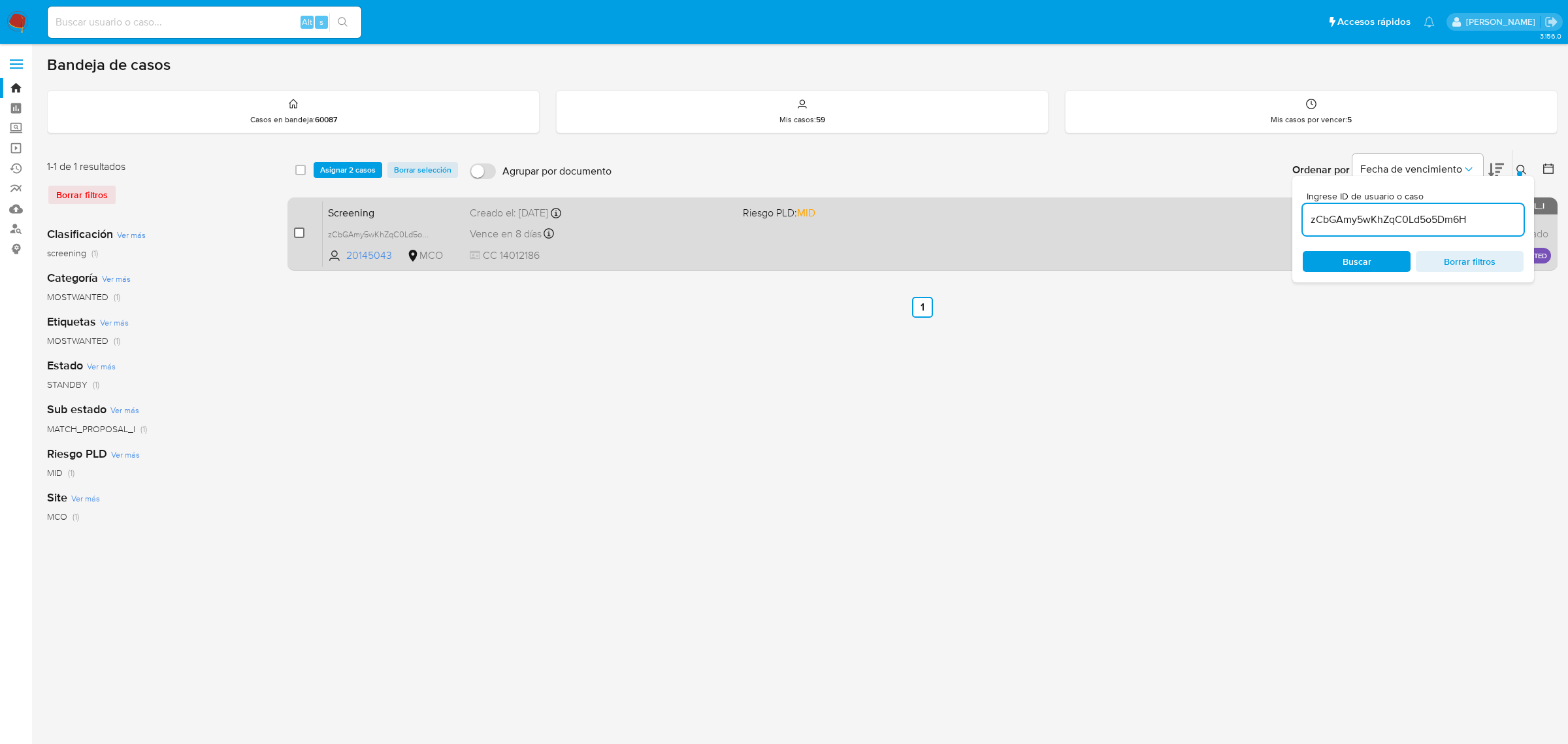
click at [298, 233] on input "checkbox" at bounding box center [299, 232] width 10 height 10
checkbox input "true"
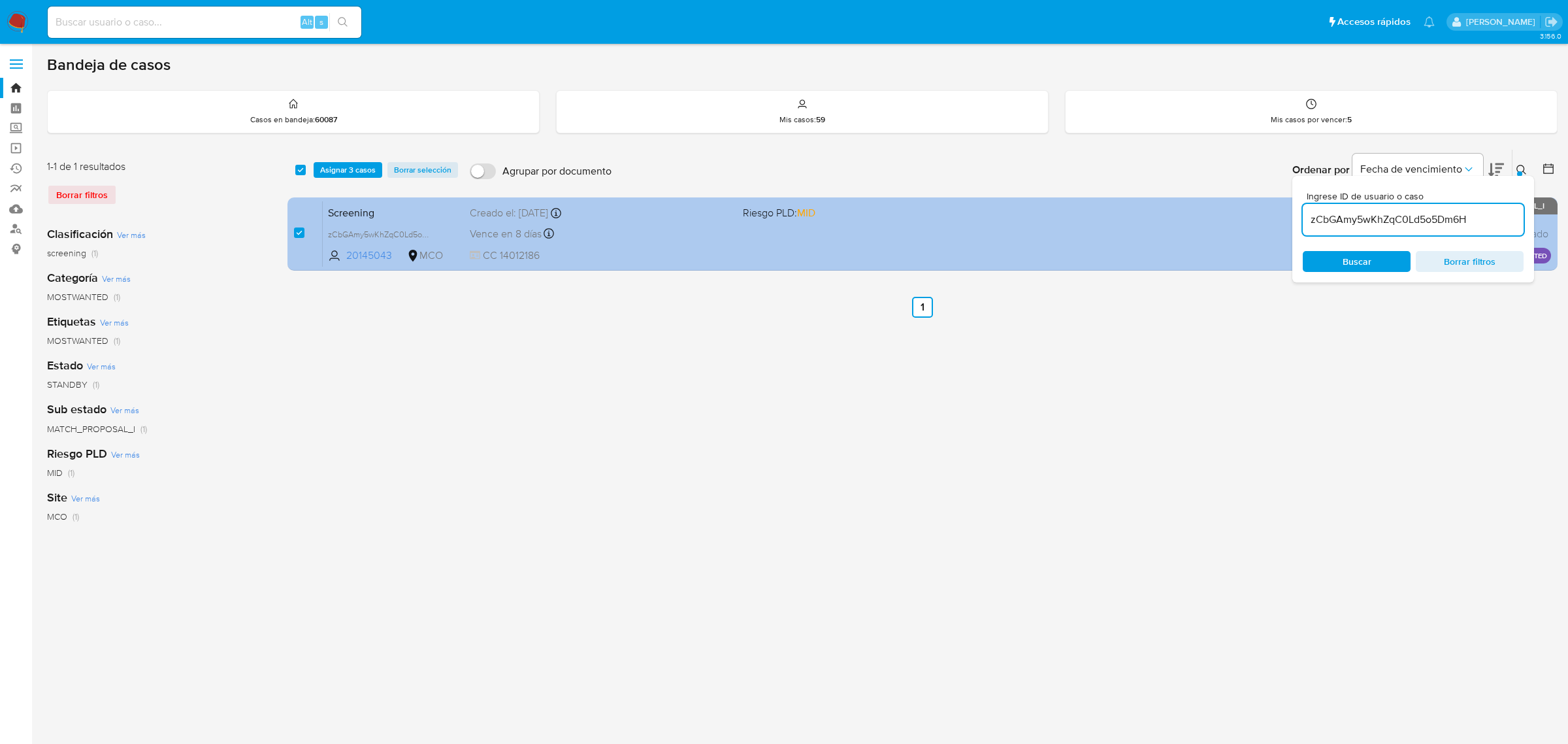
drag, startPoint x: 1478, startPoint y: 221, endPoint x: 1286, endPoint y: 211, distance: 192.3
click at [1286, 211] on div "select-all-cases-checkbox Asignar 3 casos Borrar selección Agrupar por document…" at bounding box center [922, 212] width 1270 height 127
type input "zMK6SLKyRJ6WHiT2QR9ONOvV"
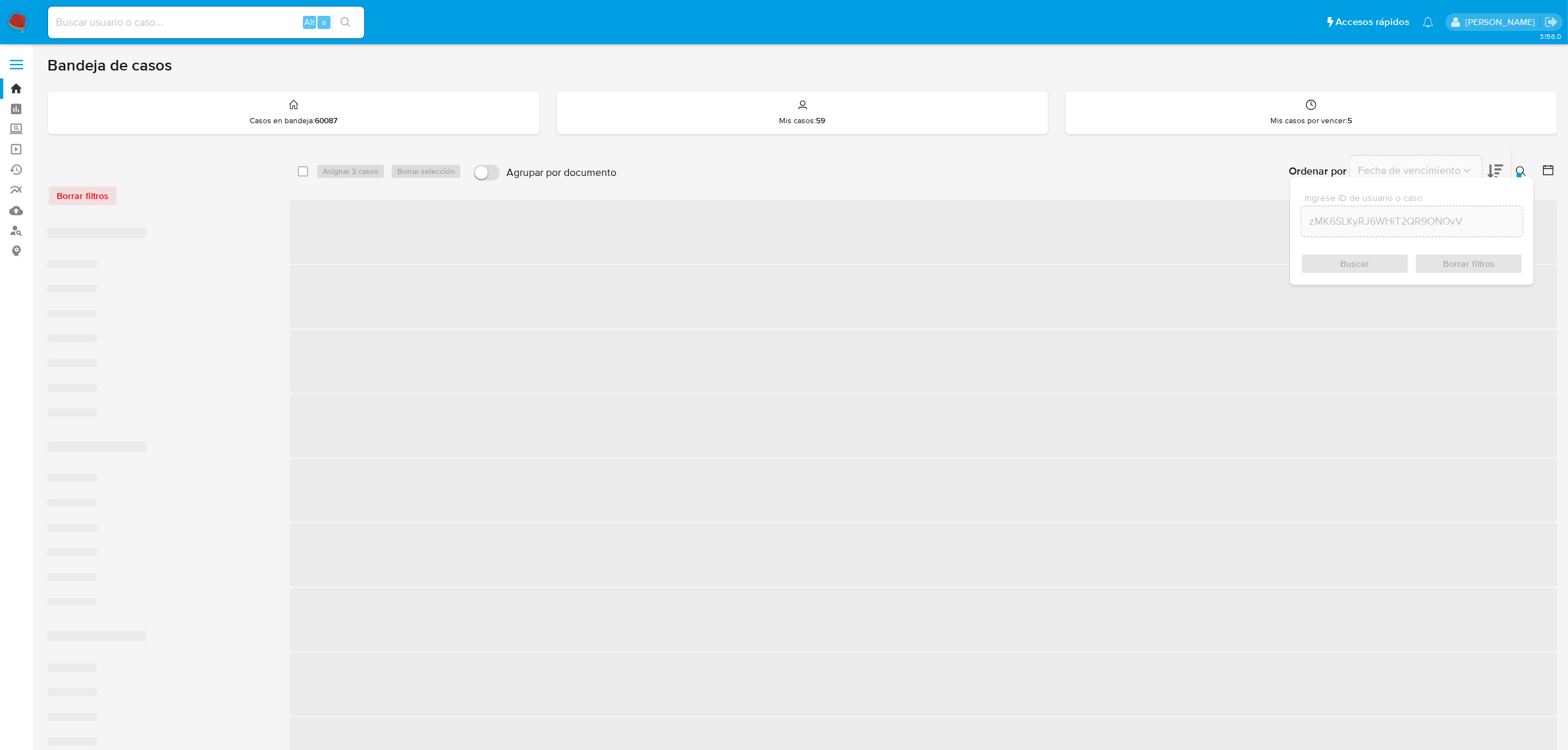
checkbox input "false"
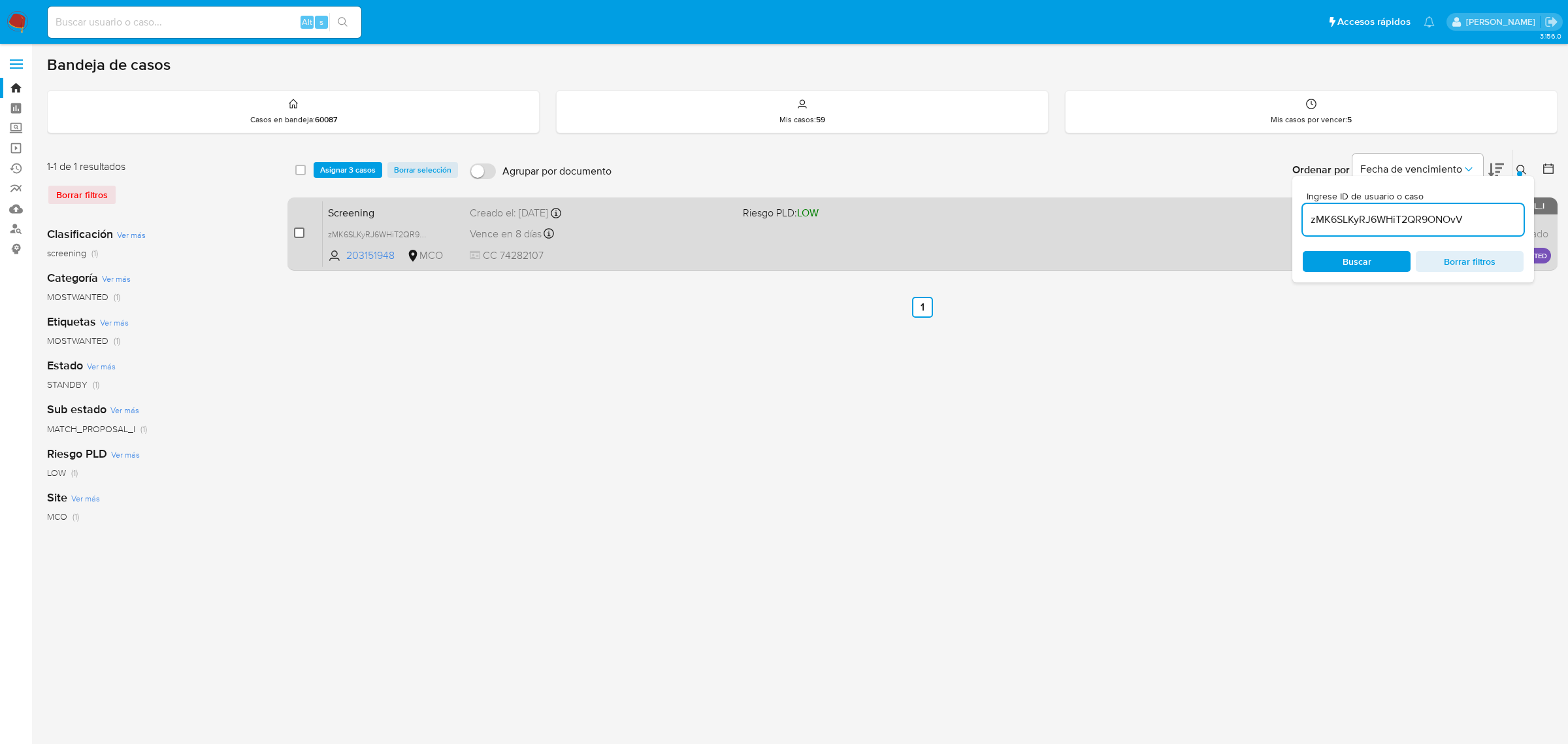
click at [296, 235] on input "checkbox" at bounding box center [299, 232] width 10 height 10
checkbox input "true"
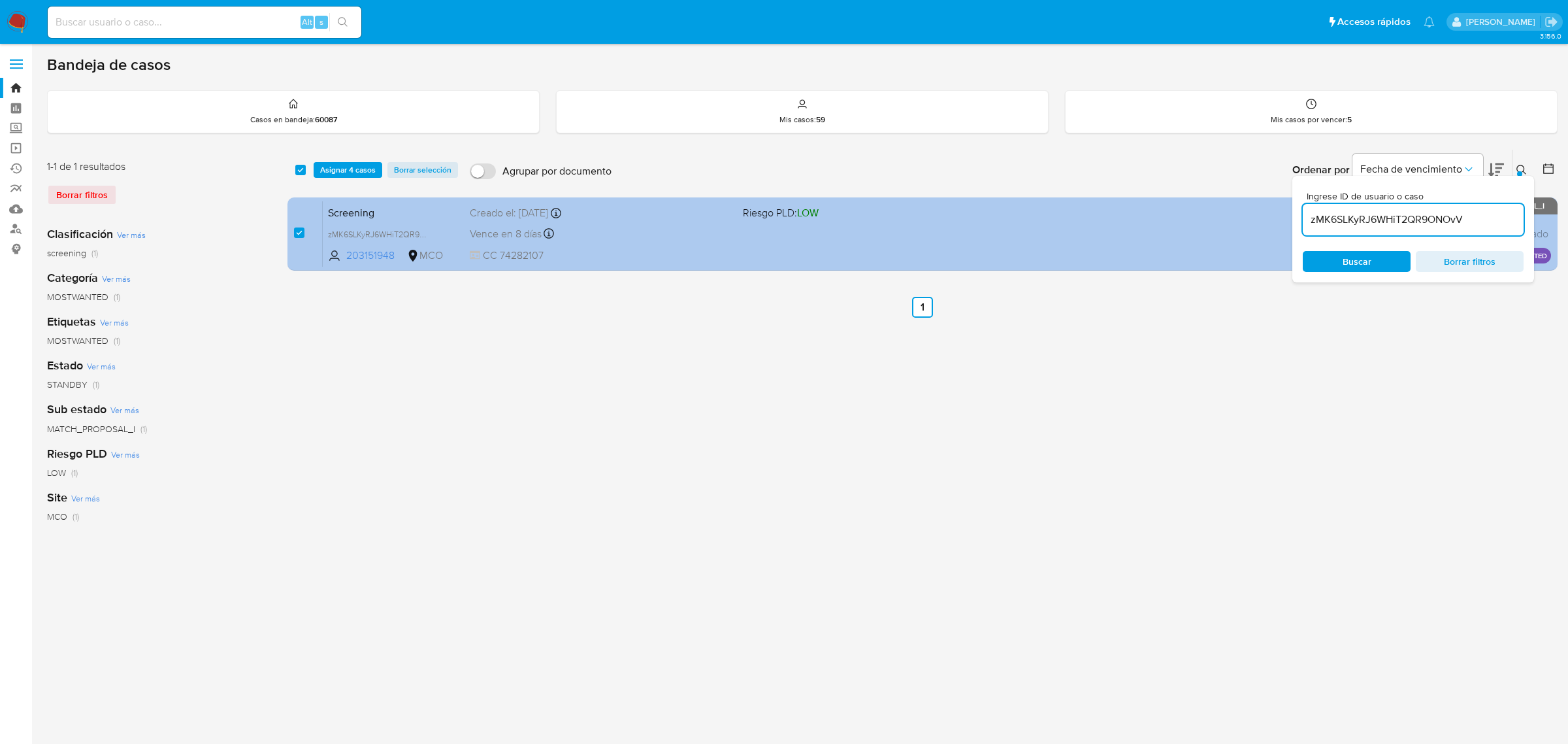
drag, startPoint x: 1471, startPoint y: 222, endPoint x: 1277, endPoint y: 210, distance: 194.4
click at [1277, 210] on div "select-all-cases-checkbox Asignar 4 casos Borrar selección Agrupar por document…" at bounding box center [922, 212] width 1270 height 127
type input "PhtSYvljc5kZILRM3tcv8GU8"
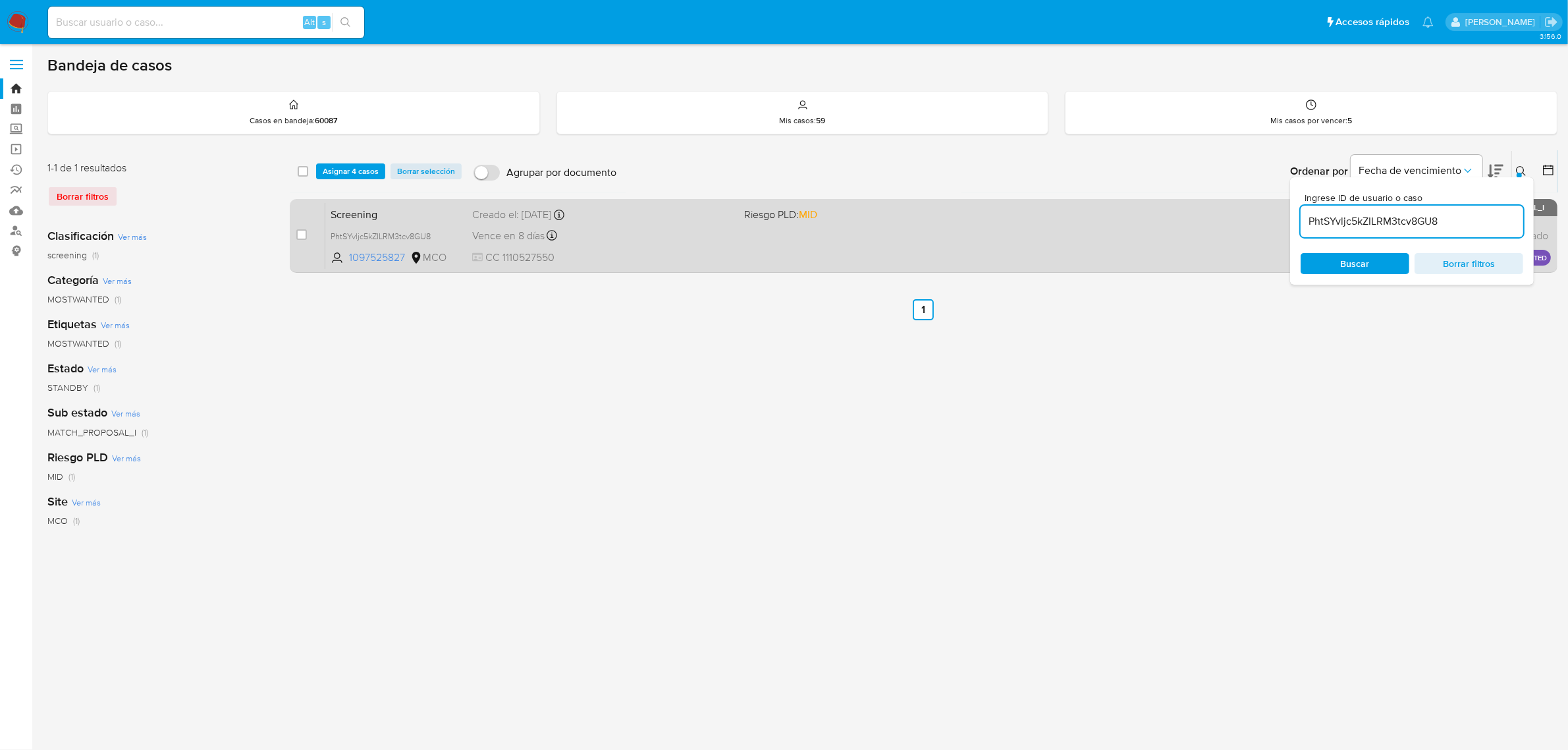
checkbox input "false"
click at [304, 234] on input "checkbox" at bounding box center [301, 234] width 10 height 10
checkbox input "true"
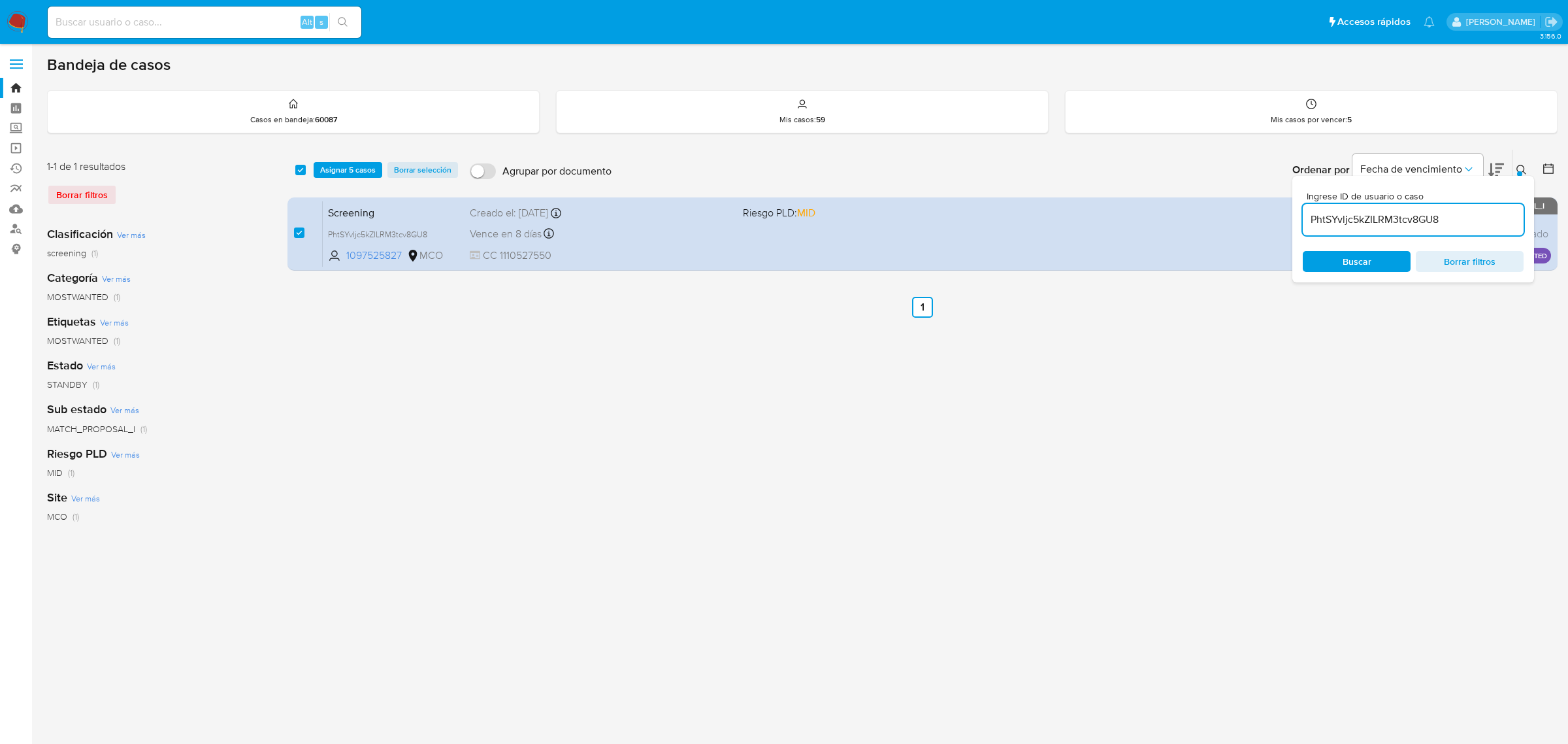
drag, startPoint x: 1430, startPoint y: 217, endPoint x: 1294, endPoint y: 215, distance: 136.0
click at [1294, 215] on div "Ingrese ID de usuario o caso PhtSYvljc5kZILRM3tcv8GU8 Buscar Borrar filtros" at bounding box center [1413, 229] width 242 height 107
type input "5QyQeCUzfla1t17uYoe0qaBU"
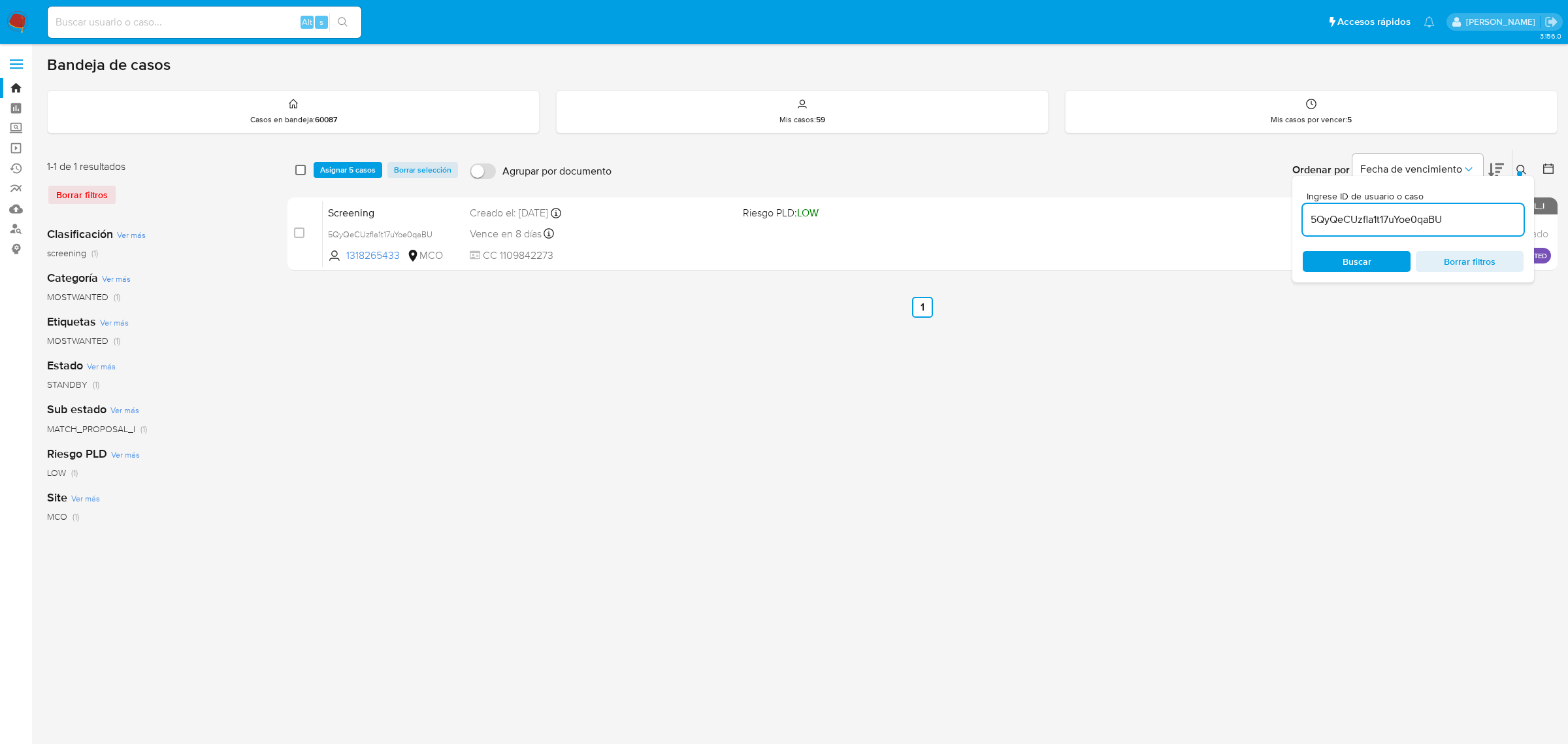
click at [302, 171] on input "checkbox" at bounding box center [301, 170] width 10 height 10
checkbox input "true"
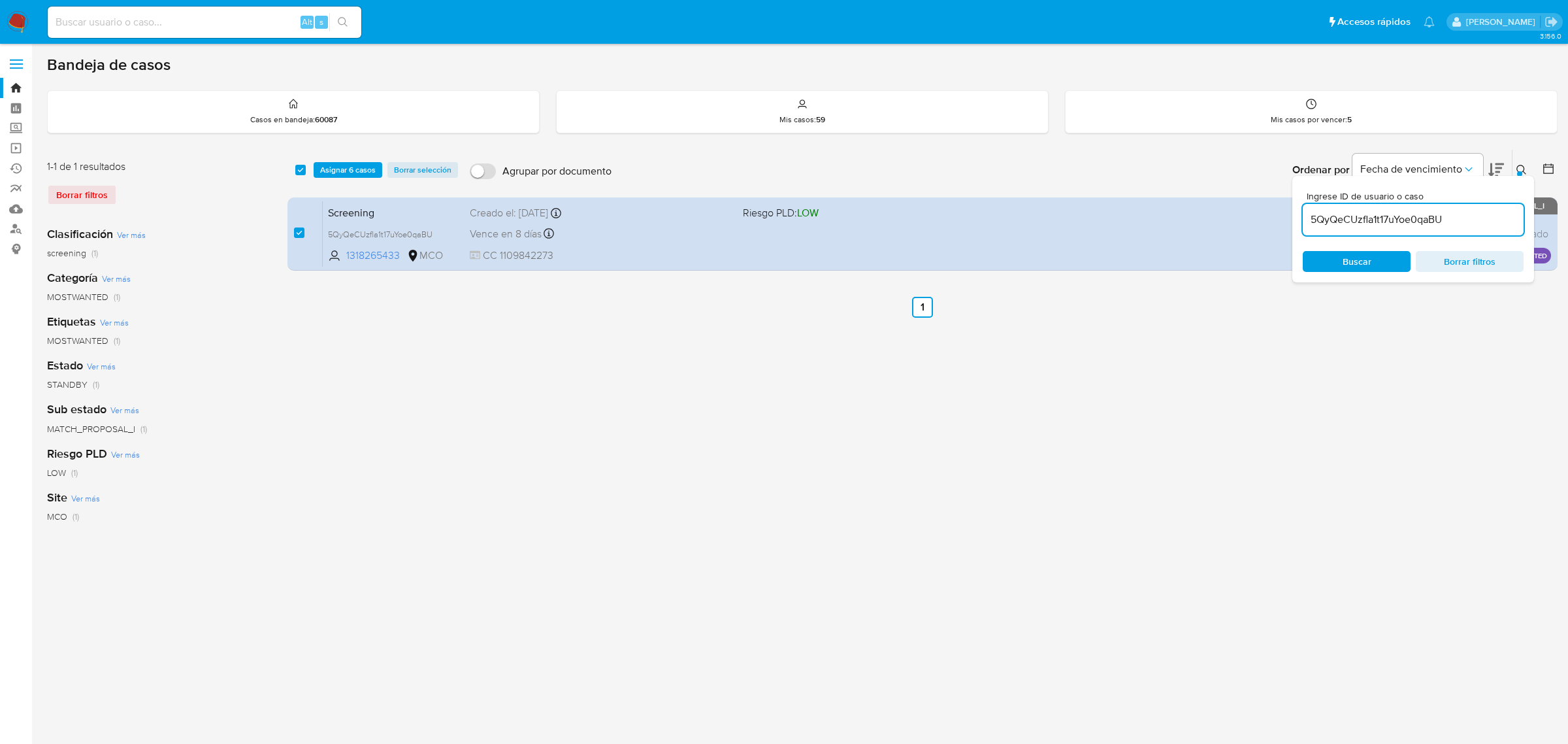
click at [1524, 165] on icon at bounding box center [1522, 170] width 10 height 10
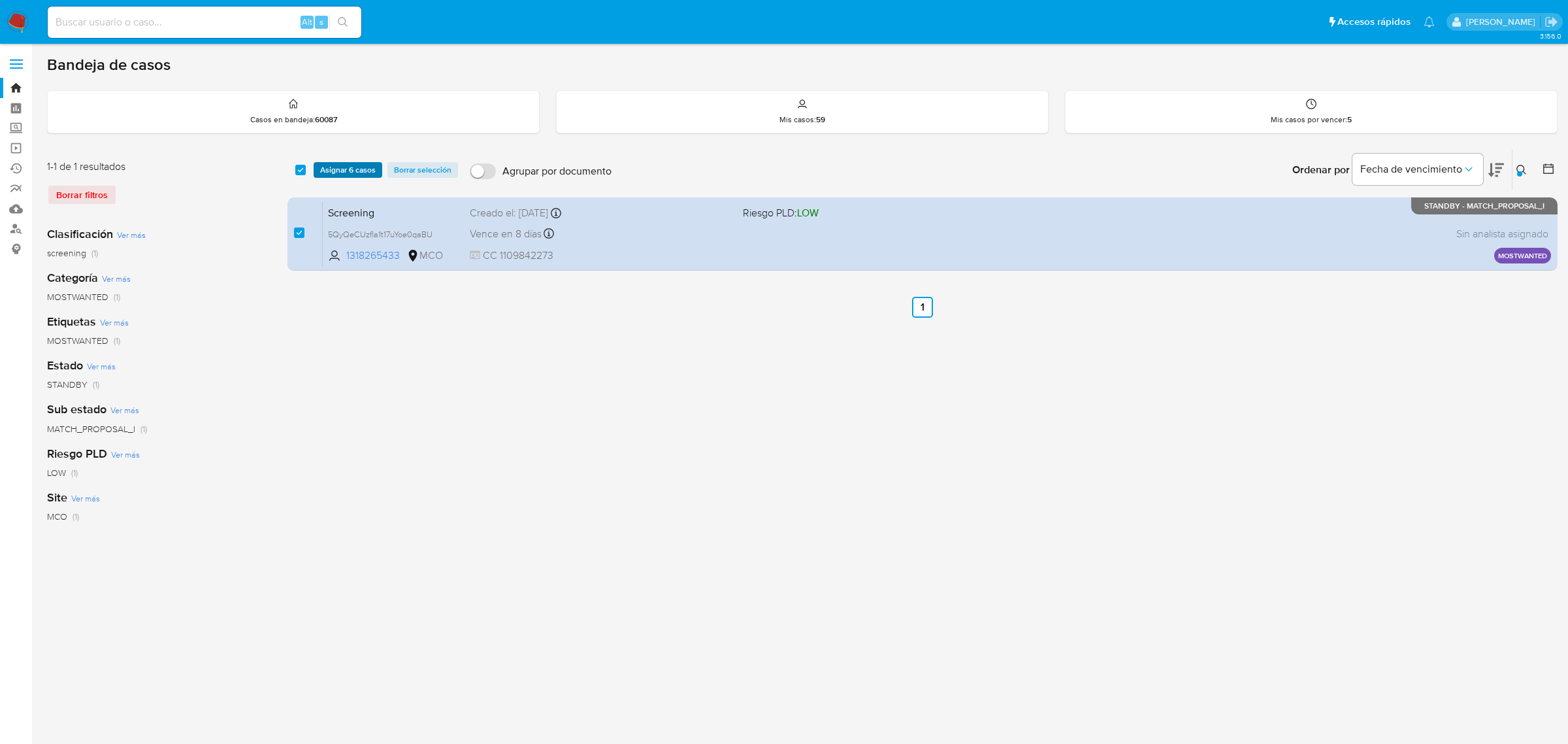
click at [339, 168] on span "Asignar 6 casos" at bounding box center [348, 170] width 56 height 13
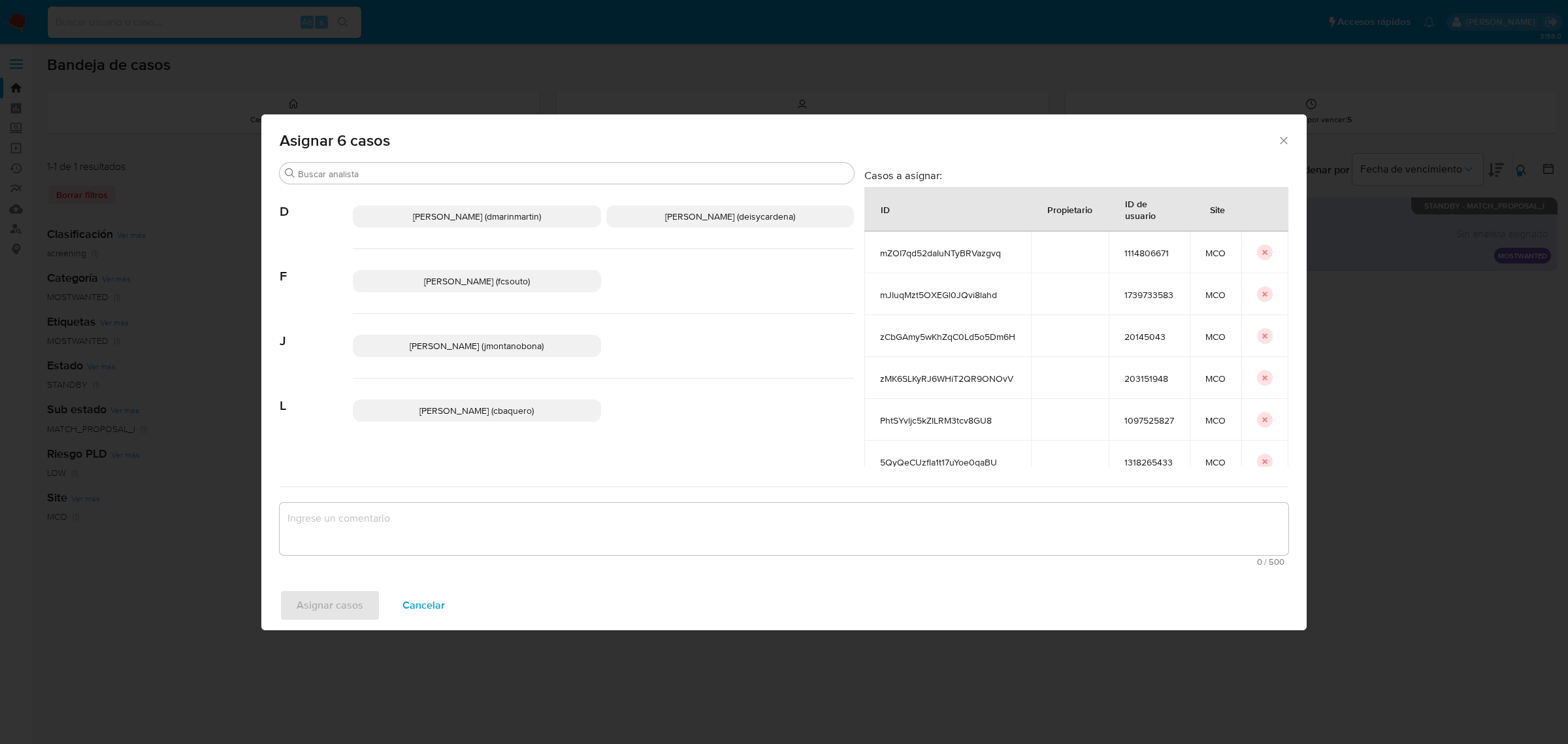
click at [511, 340] on span "[PERSON_NAME] (jmontanobona)" at bounding box center [477, 346] width 134 height 13
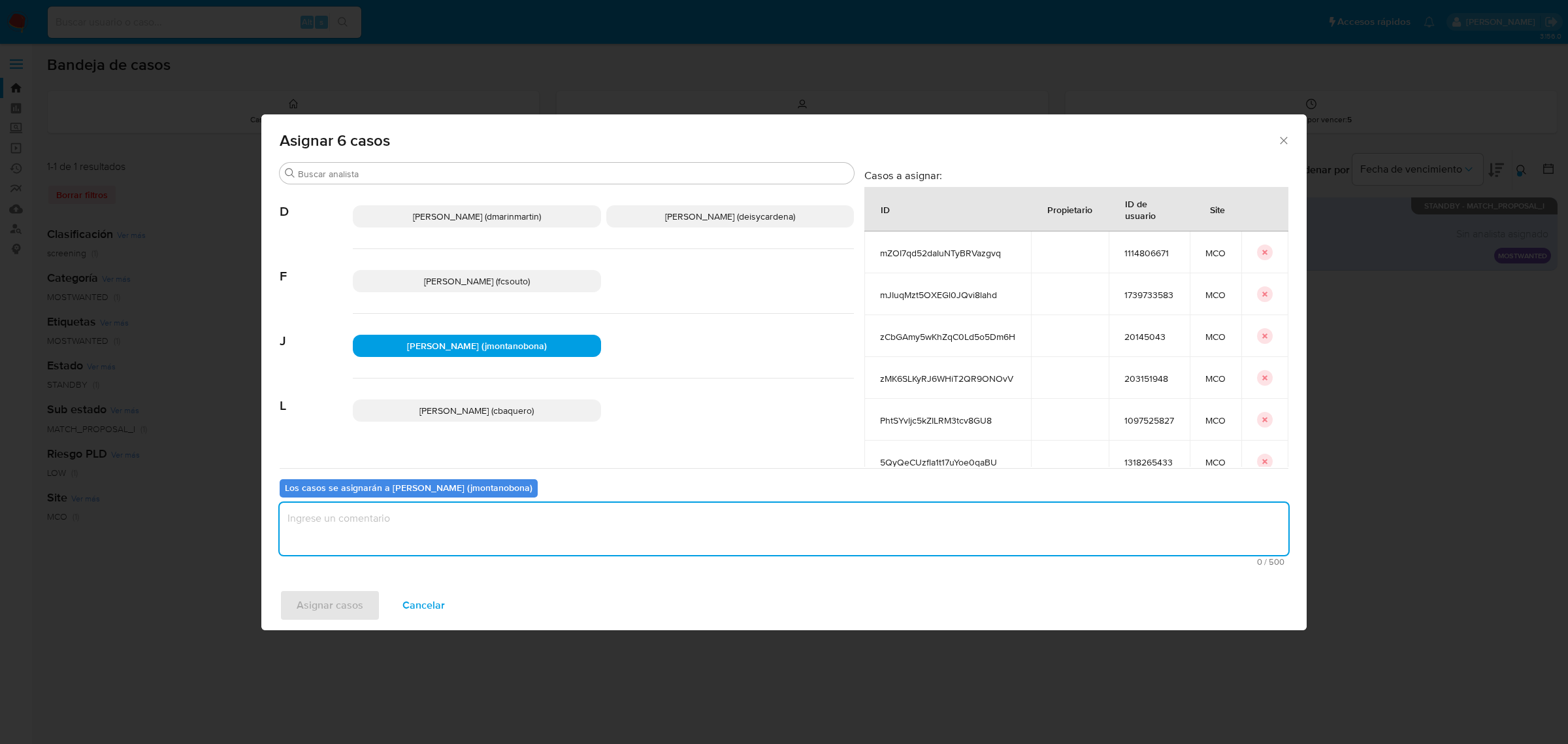
click at [439, 523] on textarea "assign-modal" at bounding box center [784, 529] width 1009 height 52
type textarea "Asignación"
click at [363, 601] on button "Asignar casos" at bounding box center [330, 605] width 101 height 32
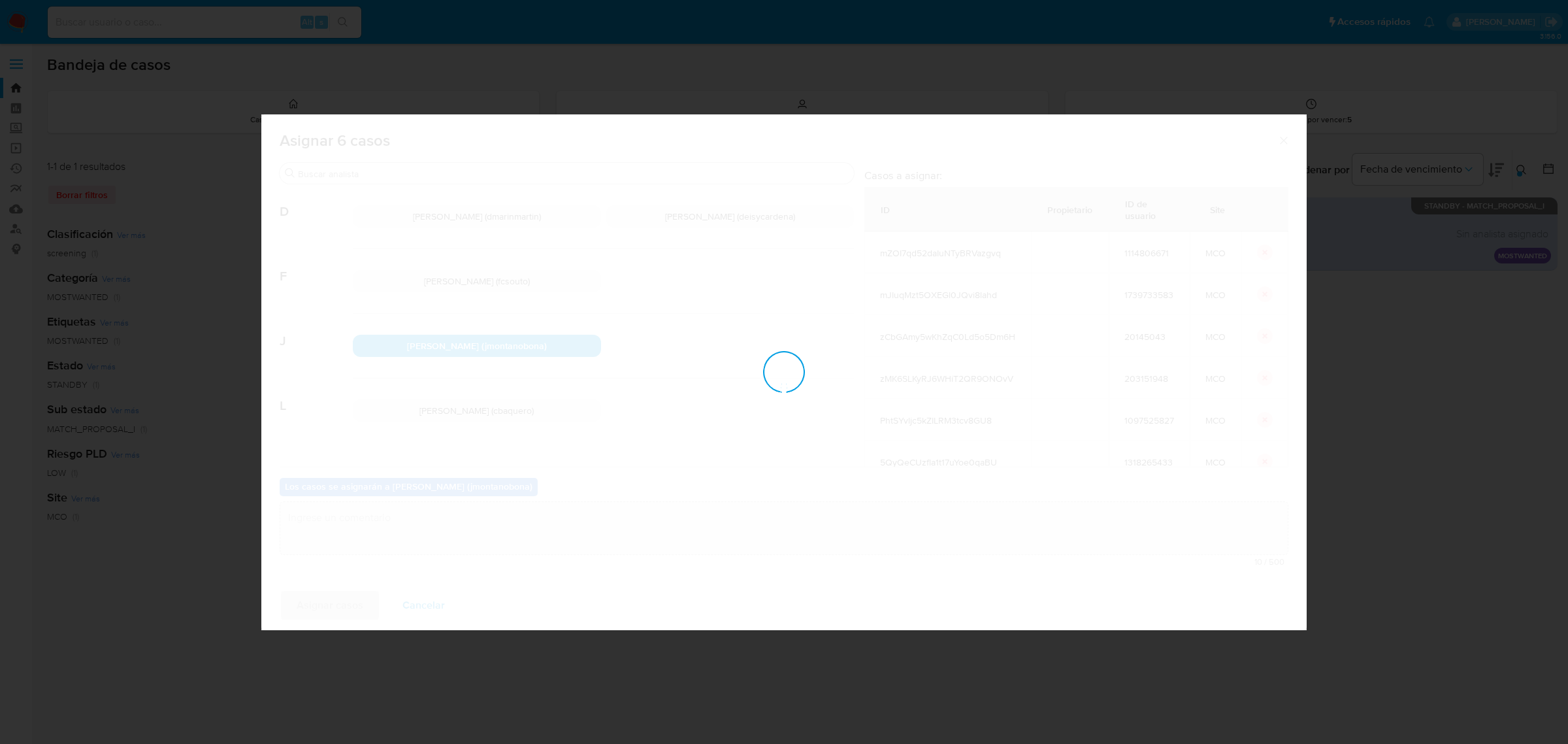
checkbox input "false"
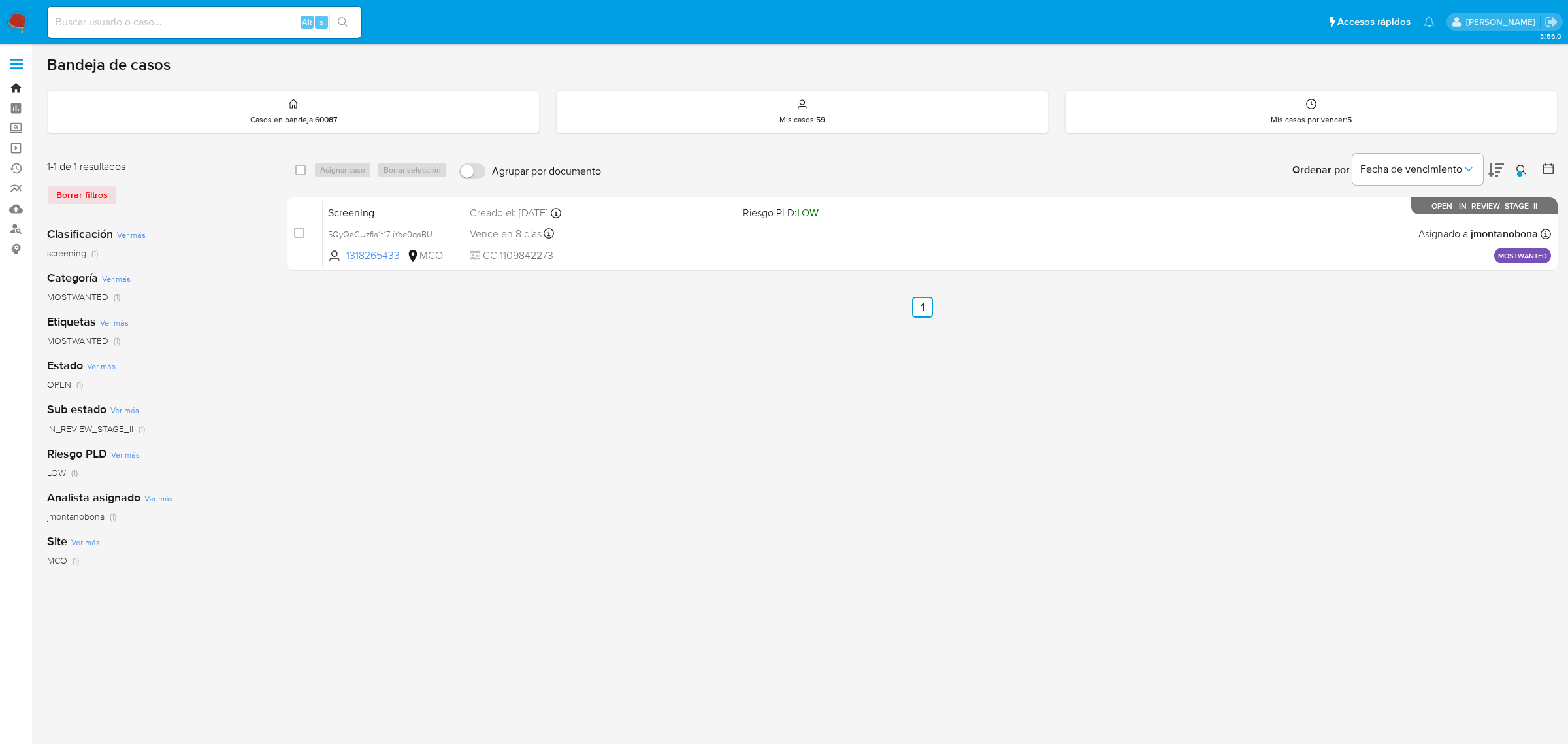
click at [18, 88] on link "Bandeja" at bounding box center [78, 88] width 156 height 21
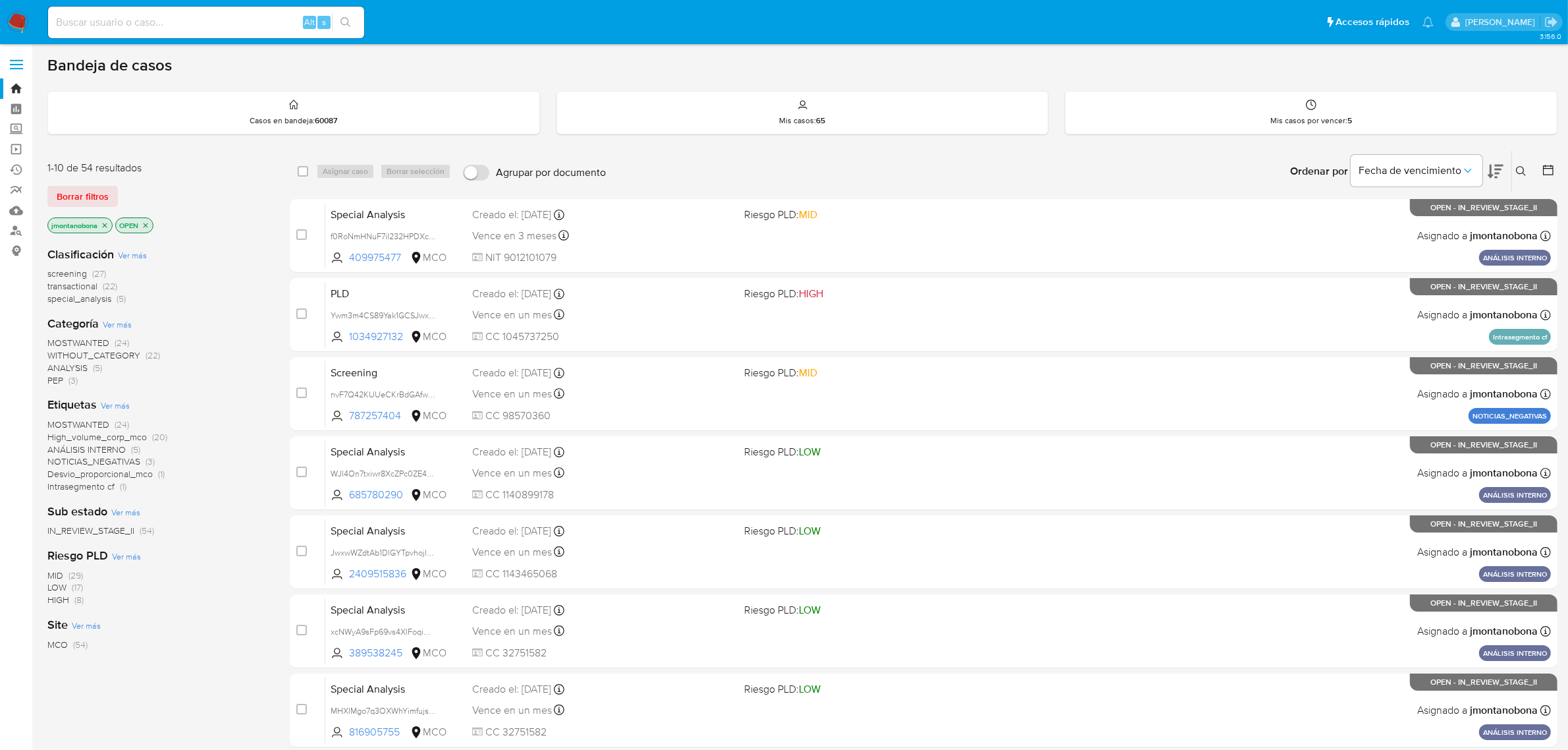
click at [1519, 164] on button at bounding box center [1523, 171] width 21 height 16
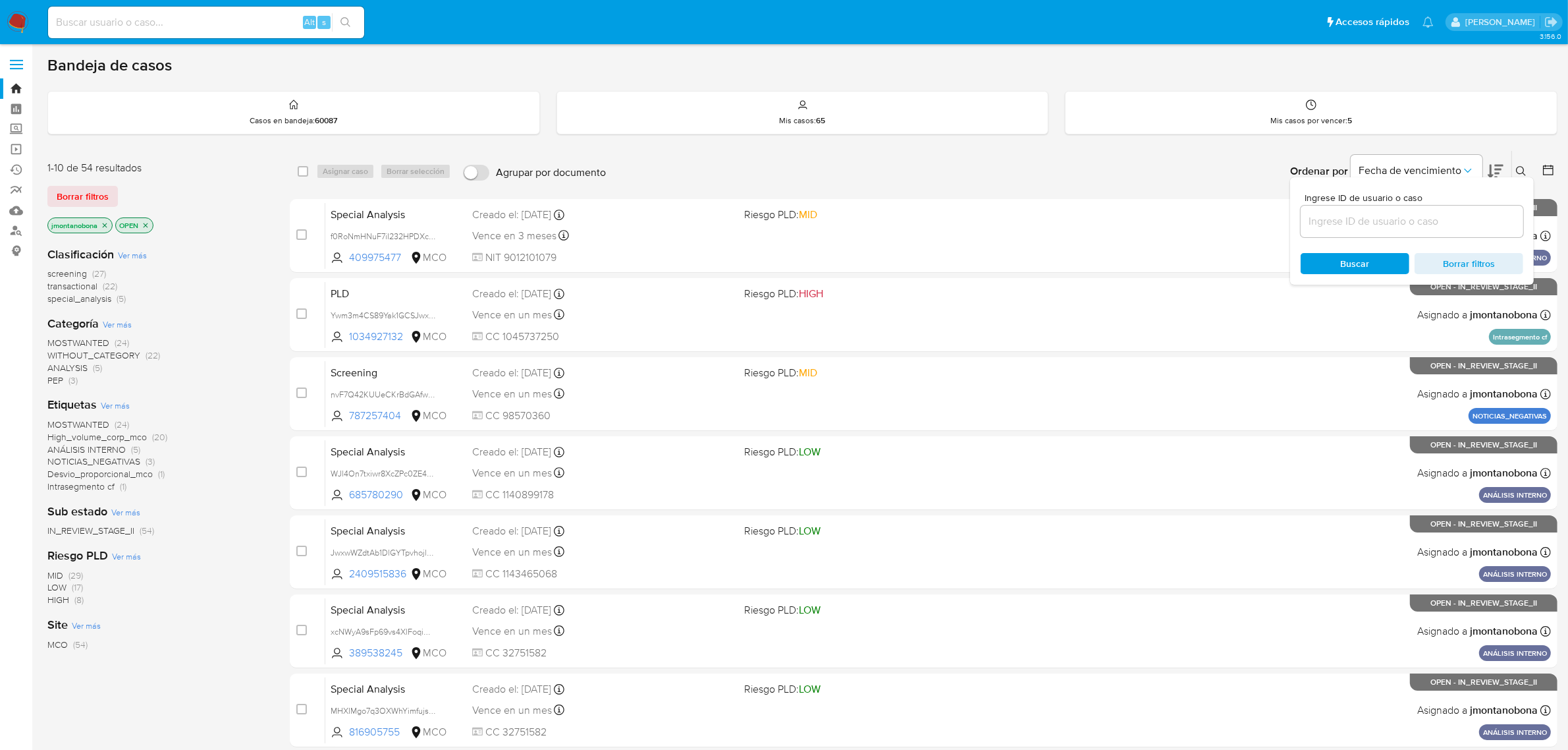
click at [1382, 225] on input at bounding box center [1412, 221] width 223 height 17
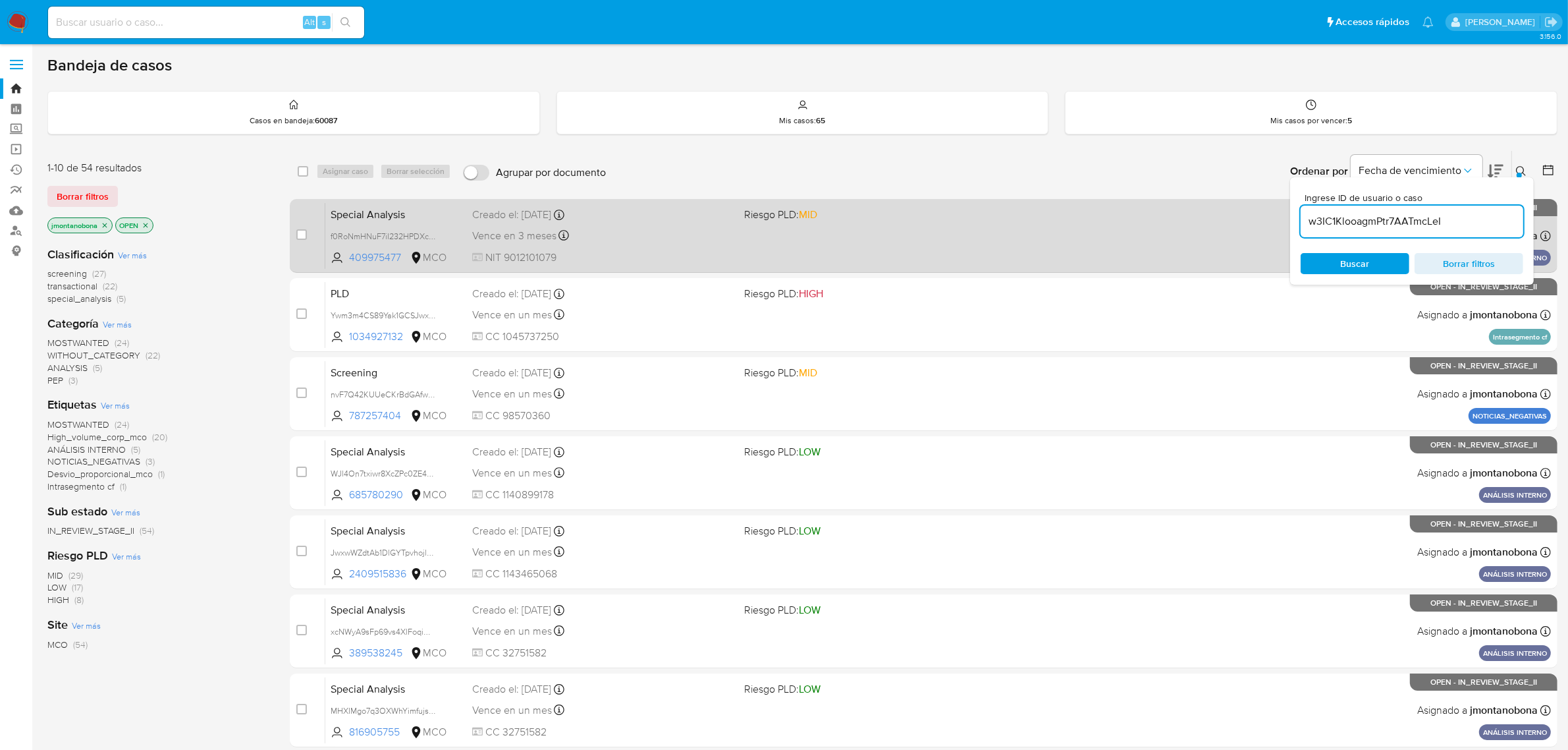
type input "w3IC1KlooagmPtr7AATmcLeI"
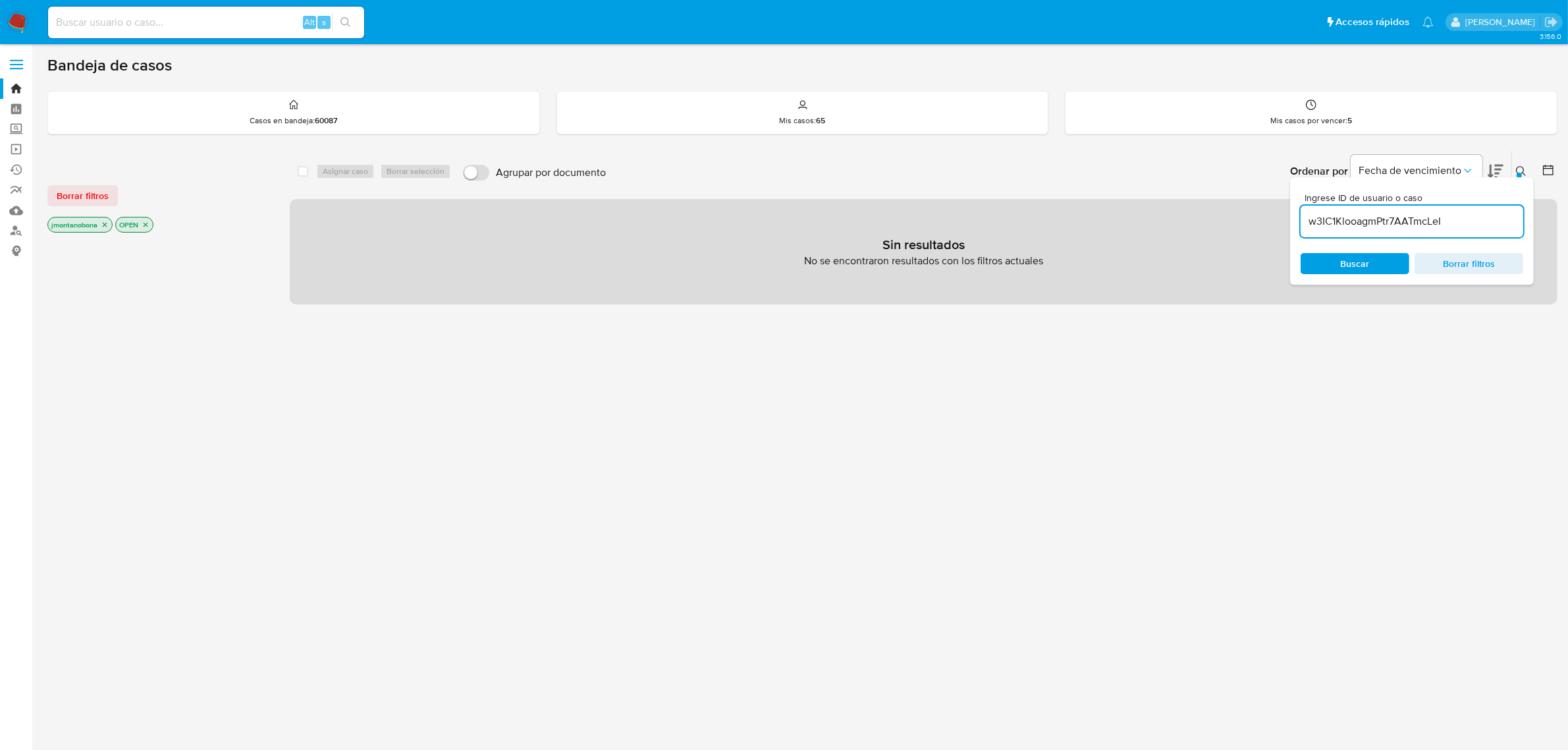
click at [105, 225] on icon "close-filter" at bounding box center [105, 225] width 4 height 4
click at [79, 226] on icon "close-filter" at bounding box center [78, 225] width 8 height 8
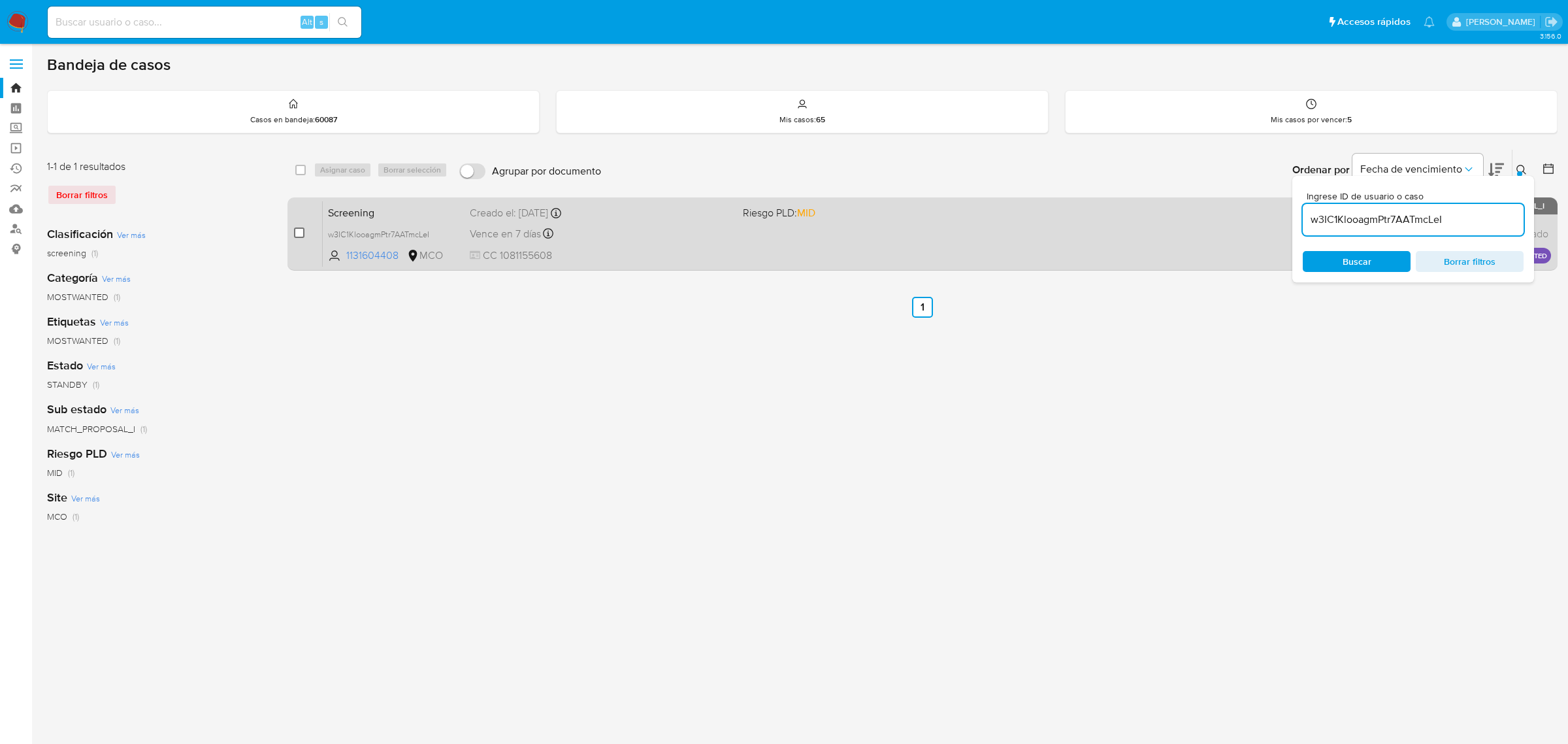
click at [298, 229] on input "checkbox" at bounding box center [299, 232] width 10 height 10
checkbox input "true"
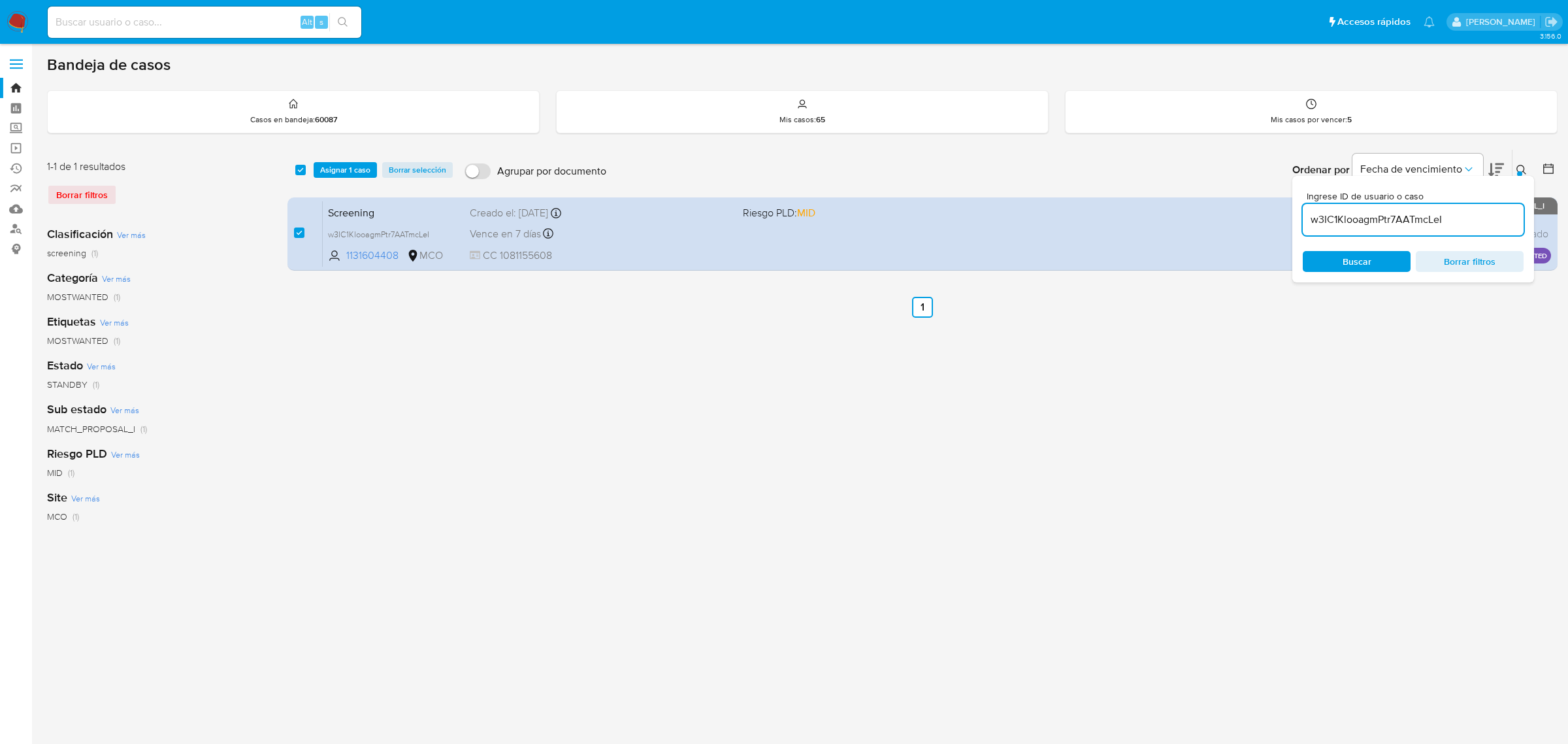
drag, startPoint x: 1465, startPoint y: 218, endPoint x: 1301, endPoint y: 218, distance: 164.0
click at [1301, 218] on div "Ingrese ID de usuario o caso w3IC1KlooagmPtr7AATmcLeI Buscar Borrar filtros" at bounding box center [1413, 229] width 242 height 107
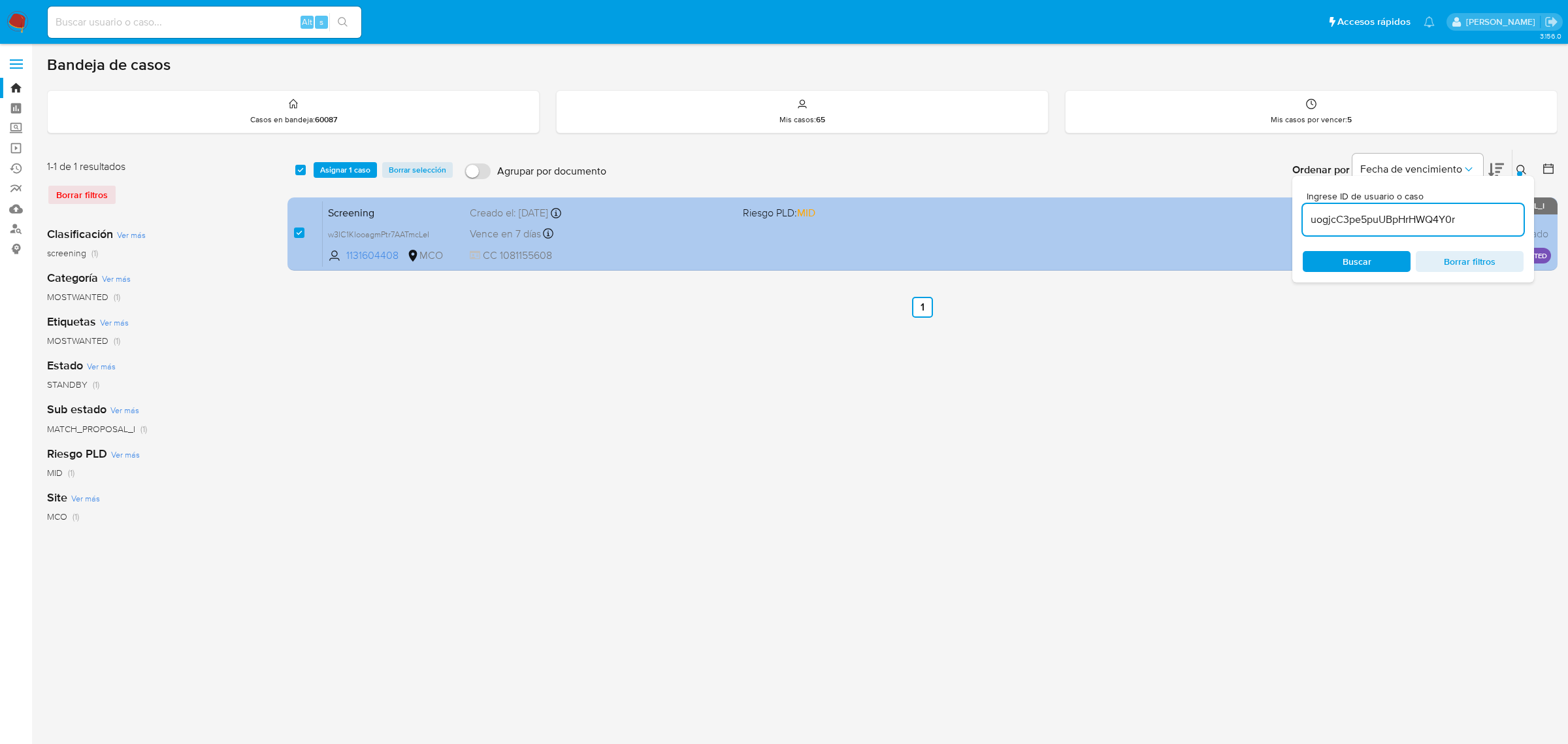
type input "uogjcC3pe5puUBpHrHWQ4Y0r"
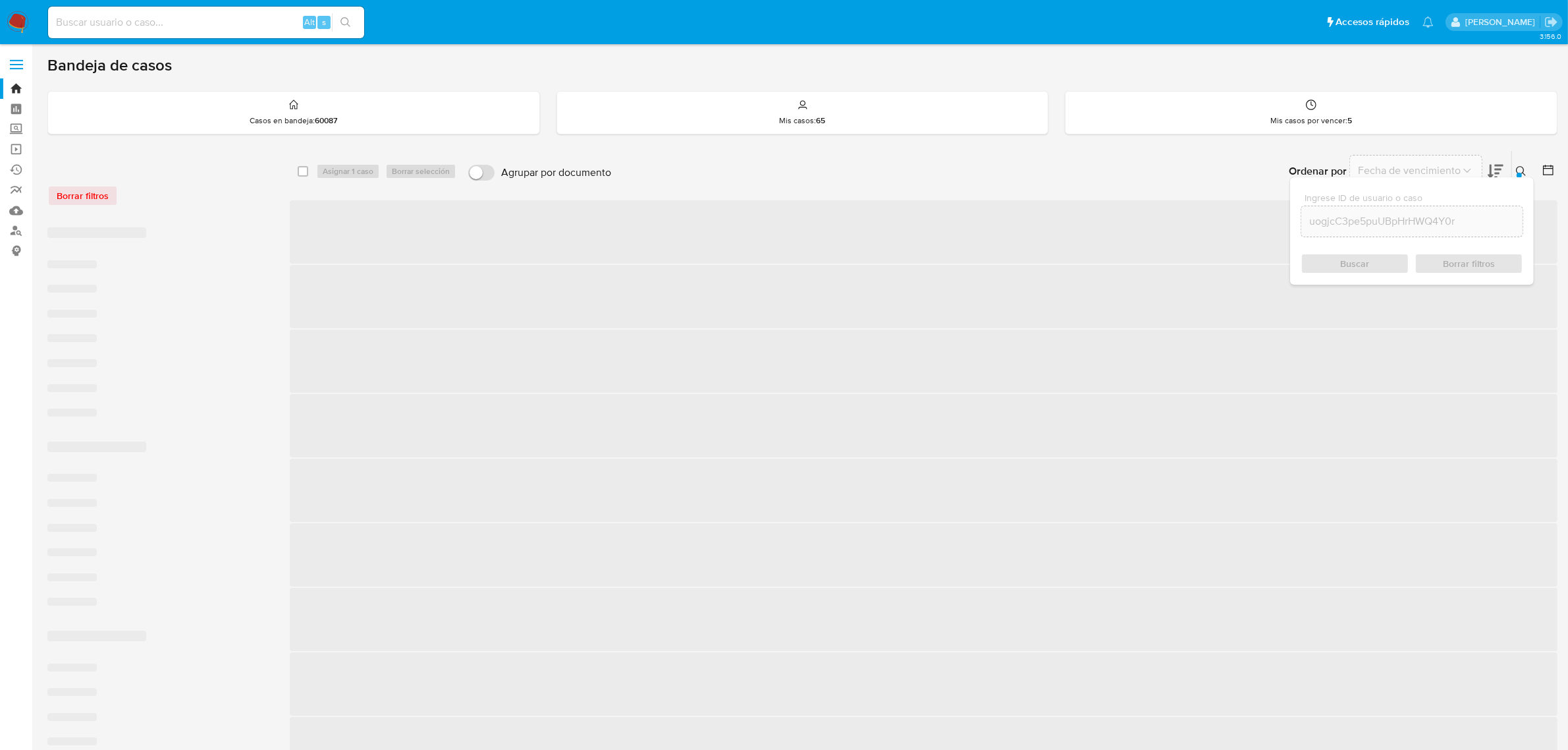
checkbox input "false"
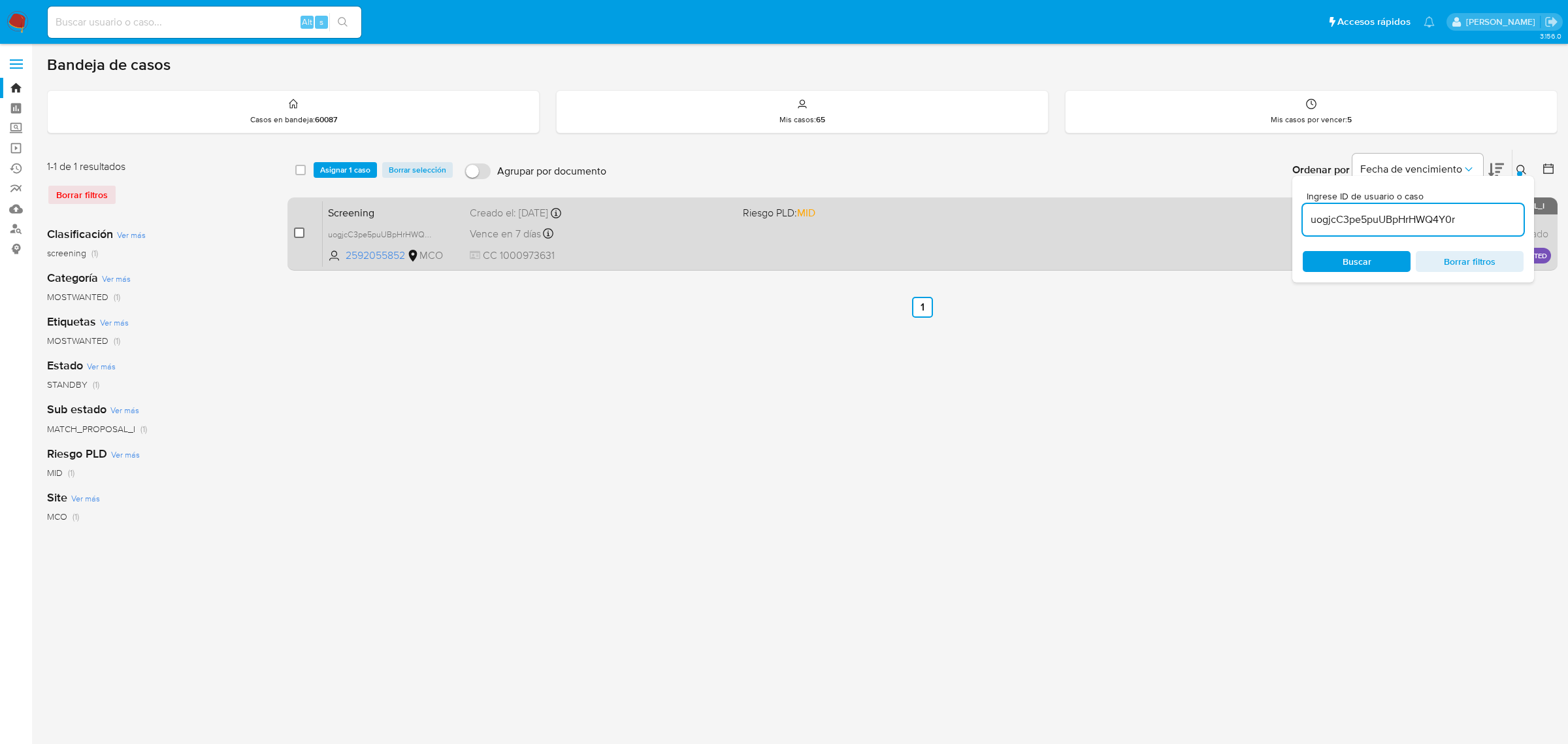
click at [298, 229] on input "checkbox" at bounding box center [299, 232] width 10 height 10
checkbox input "true"
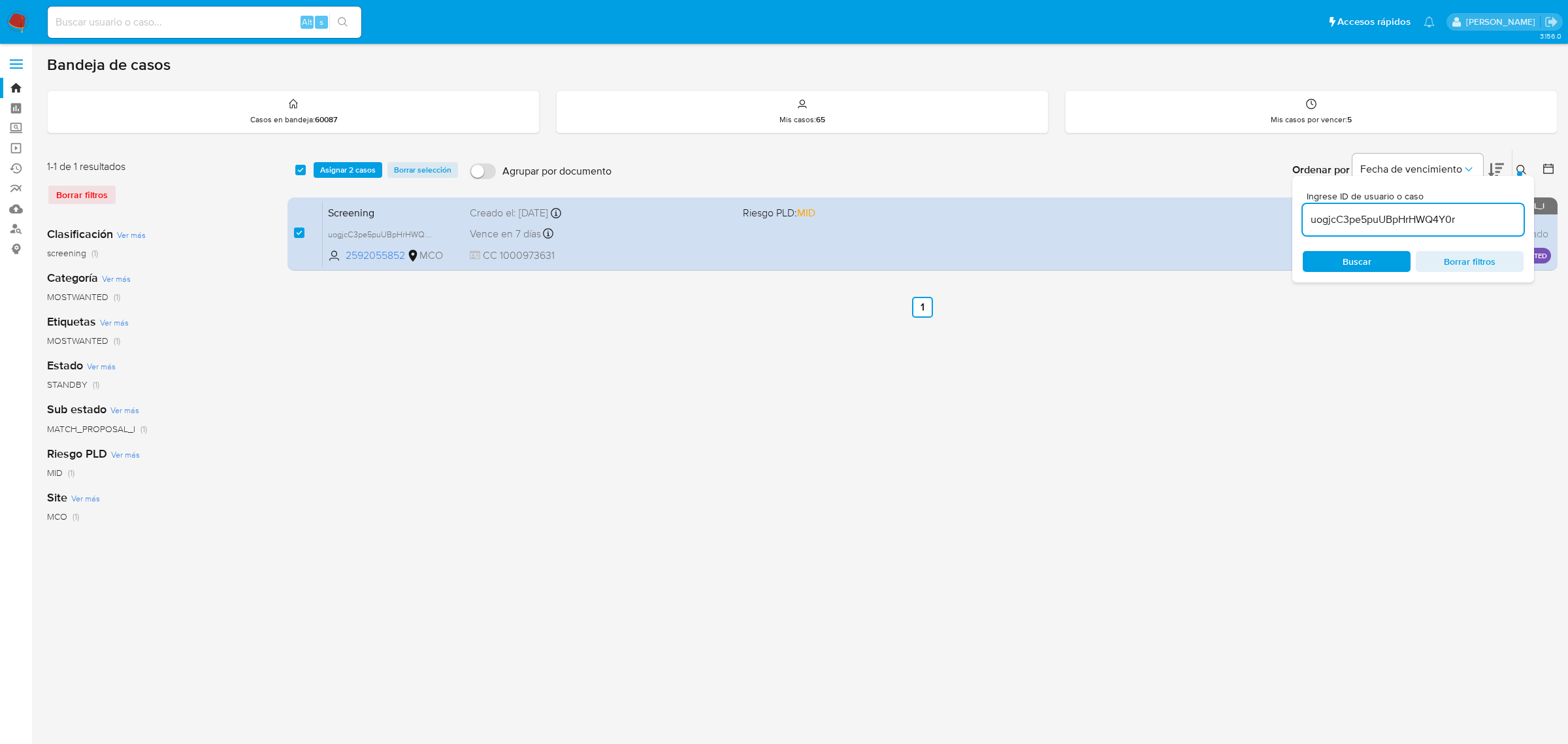
drag, startPoint x: 1464, startPoint y: 222, endPoint x: 1295, endPoint y: 233, distance: 169.4
click at [1309, 226] on input "uogjcC3pe5puUBpHrHWQ4Y0r" at bounding box center [1413, 219] width 221 height 17
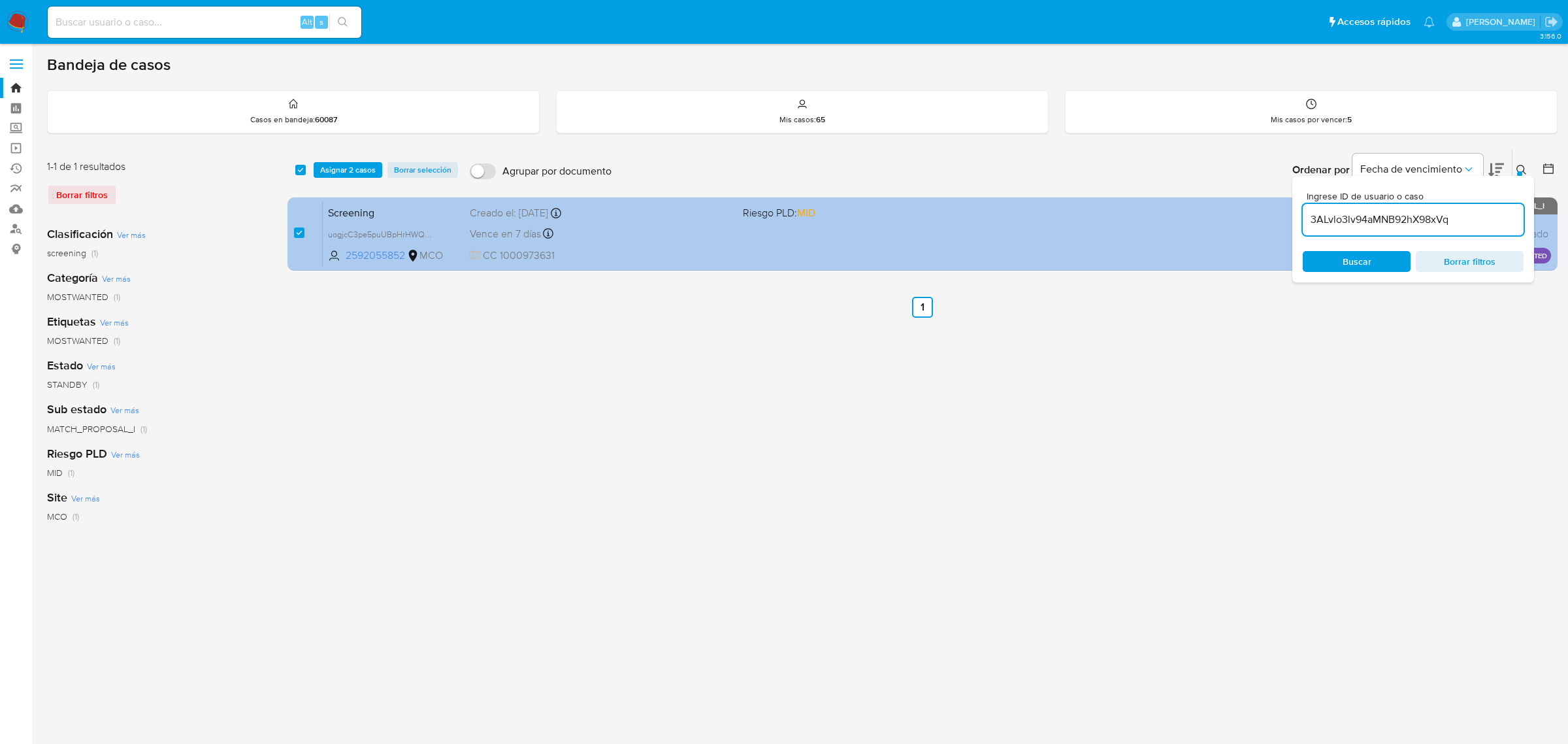
type input "3ALvlo3lv94aMNB92hX98xVq"
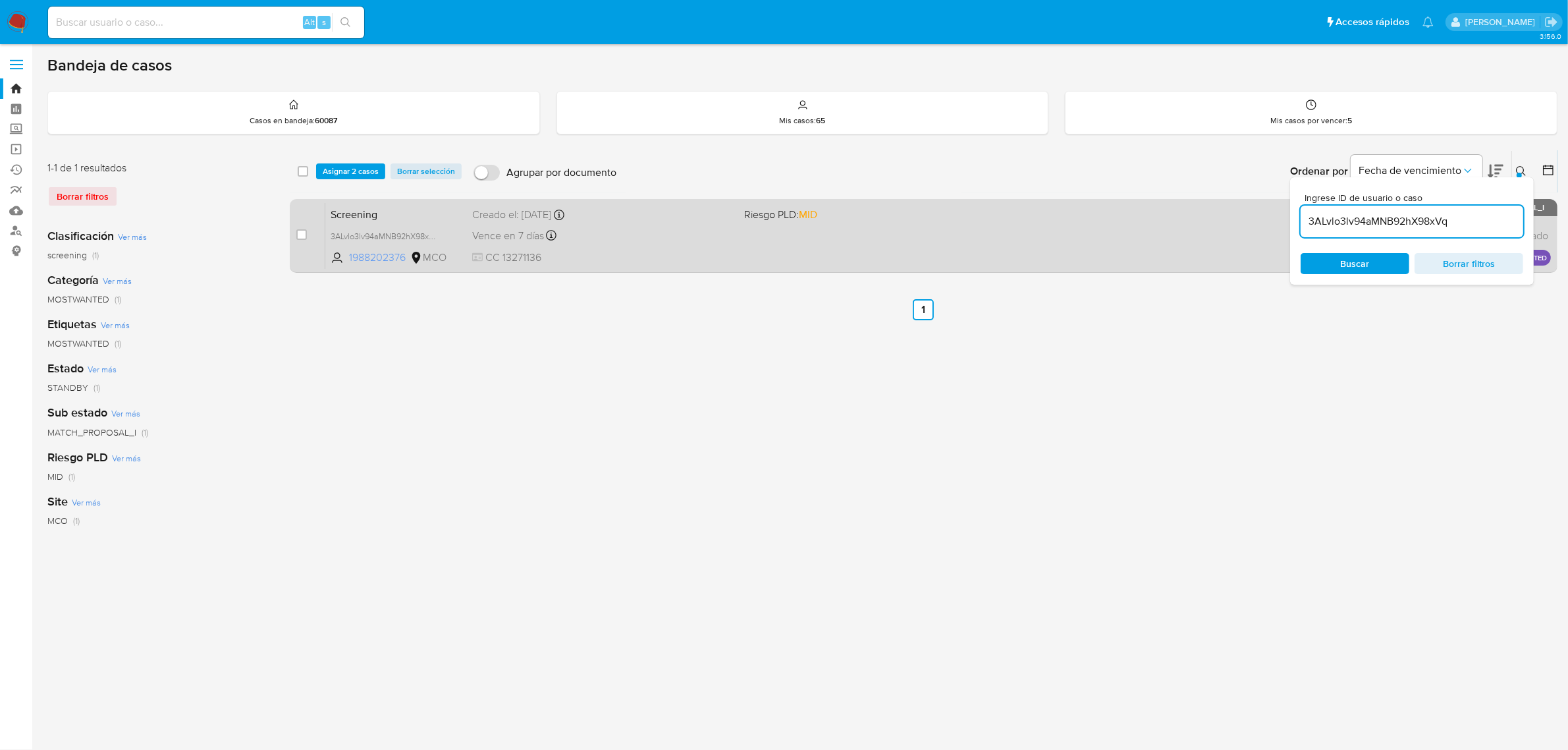
checkbox input "false"
click at [300, 232] on input "checkbox" at bounding box center [301, 234] width 10 height 10
checkbox input "true"
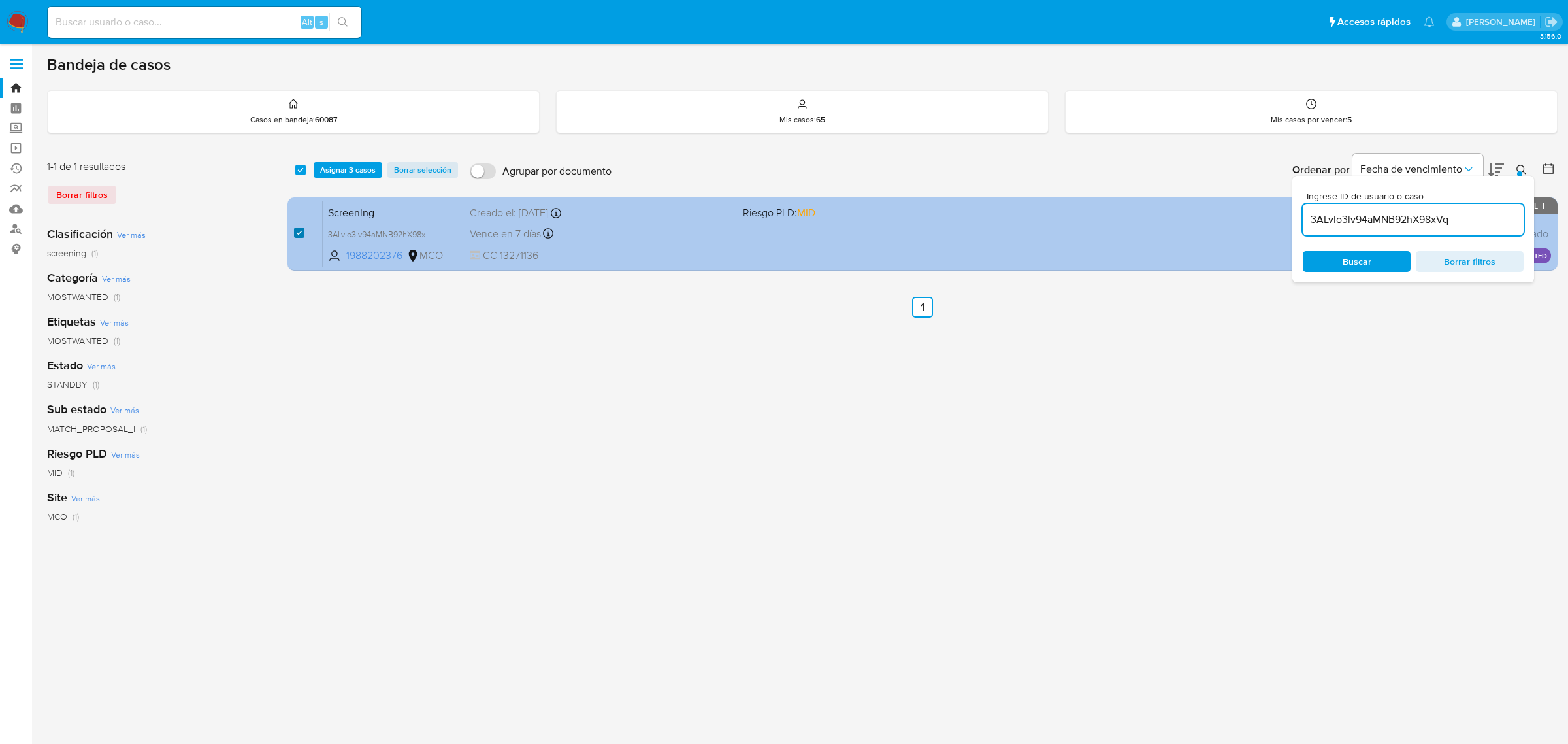
checkbox input "true"
drag, startPoint x: 1472, startPoint y: 222, endPoint x: 1276, endPoint y: 226, distance: 196.0
click at [1276, 226] on div "select-all-cases-checkbox Asignar 3 casos Borrar selección Agrupar por document…" at bounding box center [922, 212] width 1270 height 127
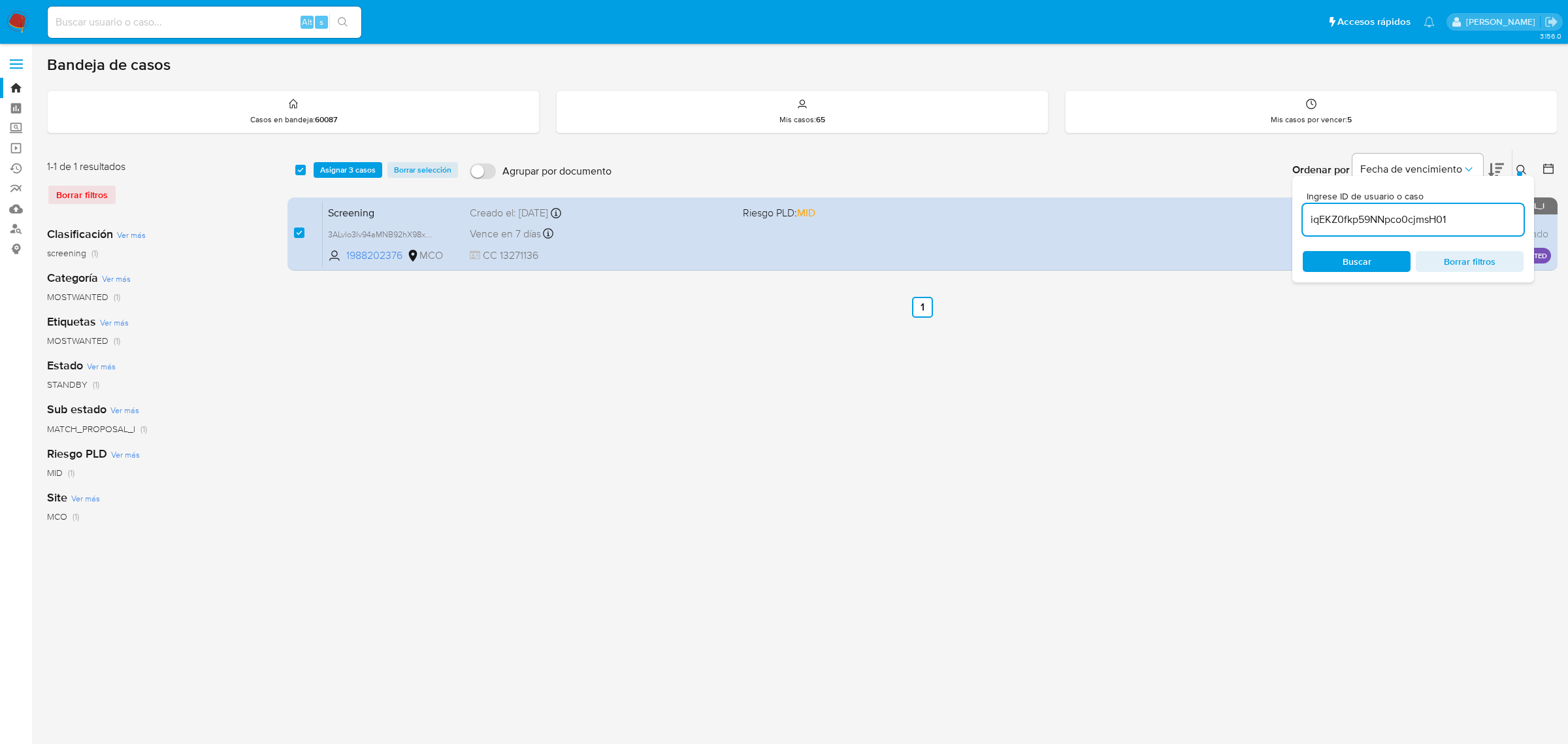
type input "iqEKZ0fkp59NNpco0cjmsH01"
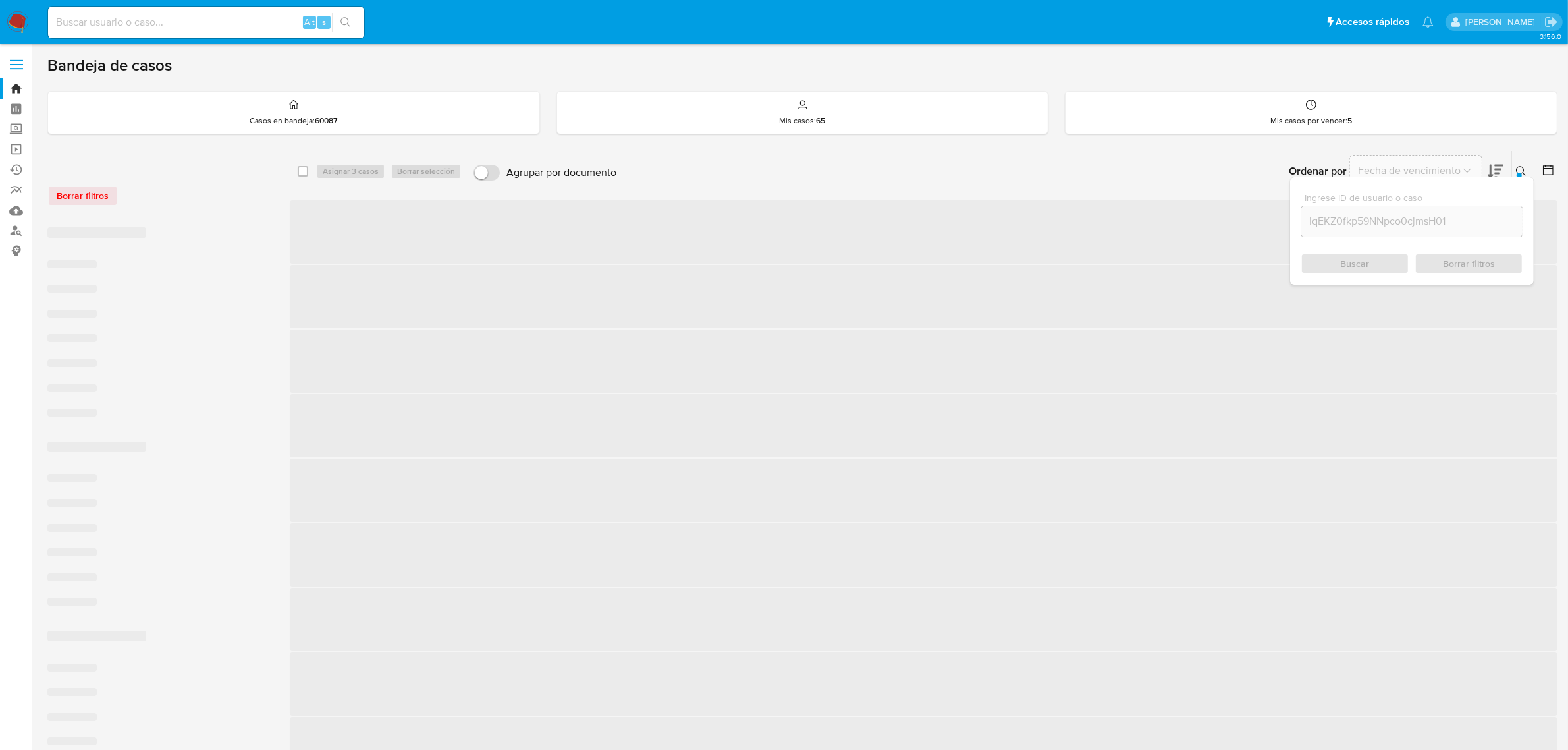
checkbox input "false"
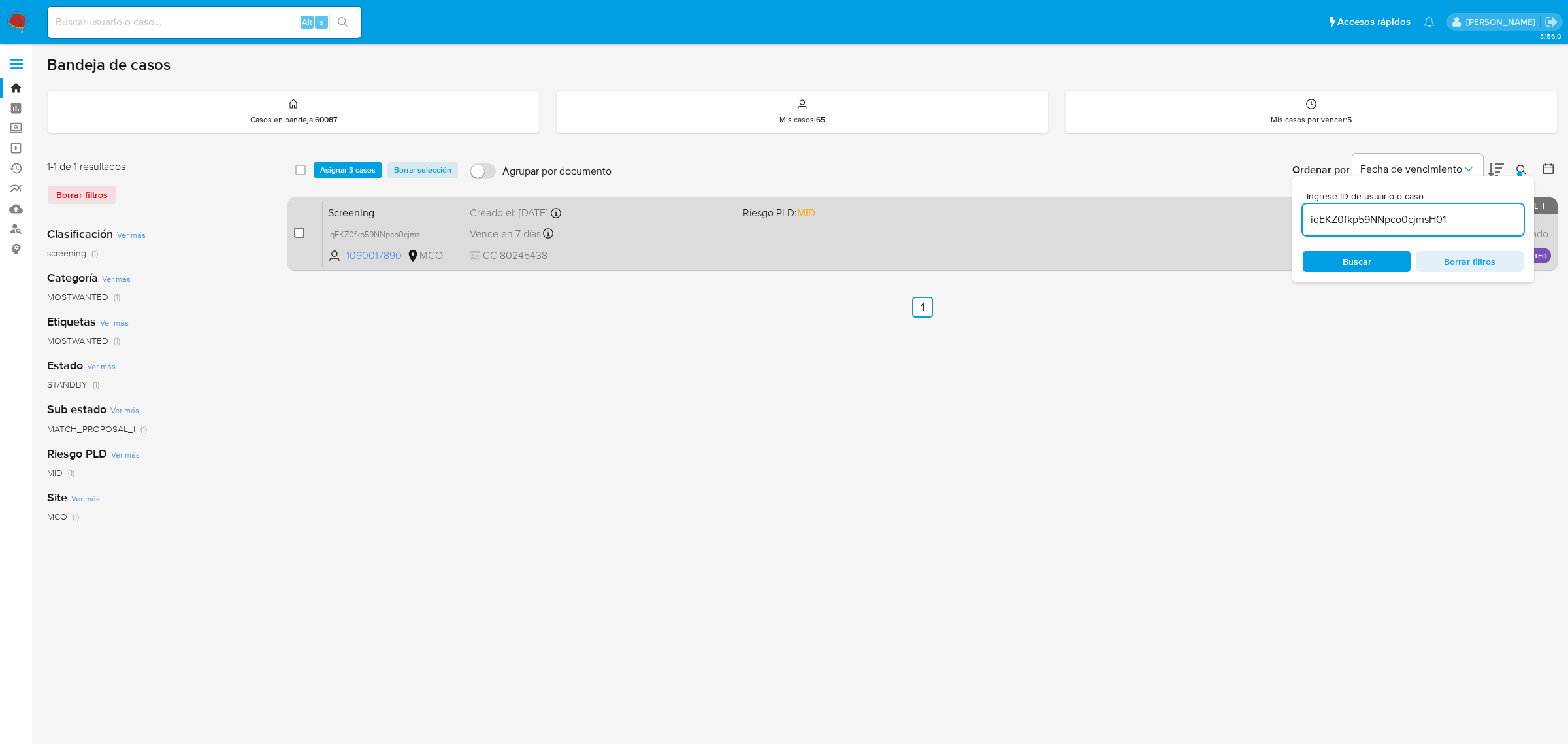
click at [303, 232] on input "checkbox" at bounding box center [299, 232] width 10 height 10
checkbox input "true"
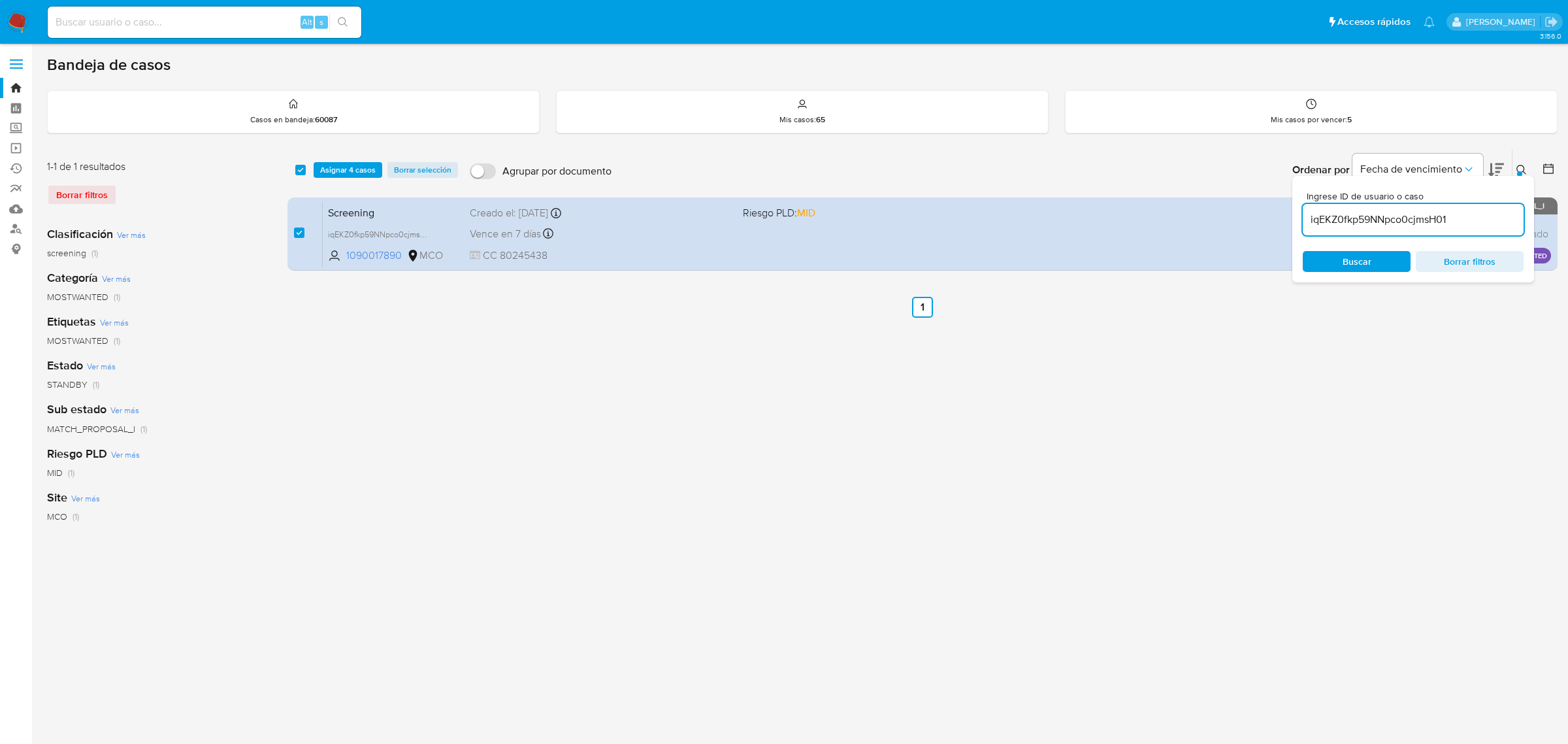
drag, startPoint x: 1459, startPoint y: 226, endPoint x: 1297, endPoint y: 226, distance: 162.0
click at [1298, 226] on div "Ingrese ID de usuario o caso iqEKZ0fkp59NNpco0cjmsH01 Buscar Borrar filtros" at bounding box center [1413, 229] width 242 height 107
type input "NpwWUfGxBZgSAvYQACLJpvkH"
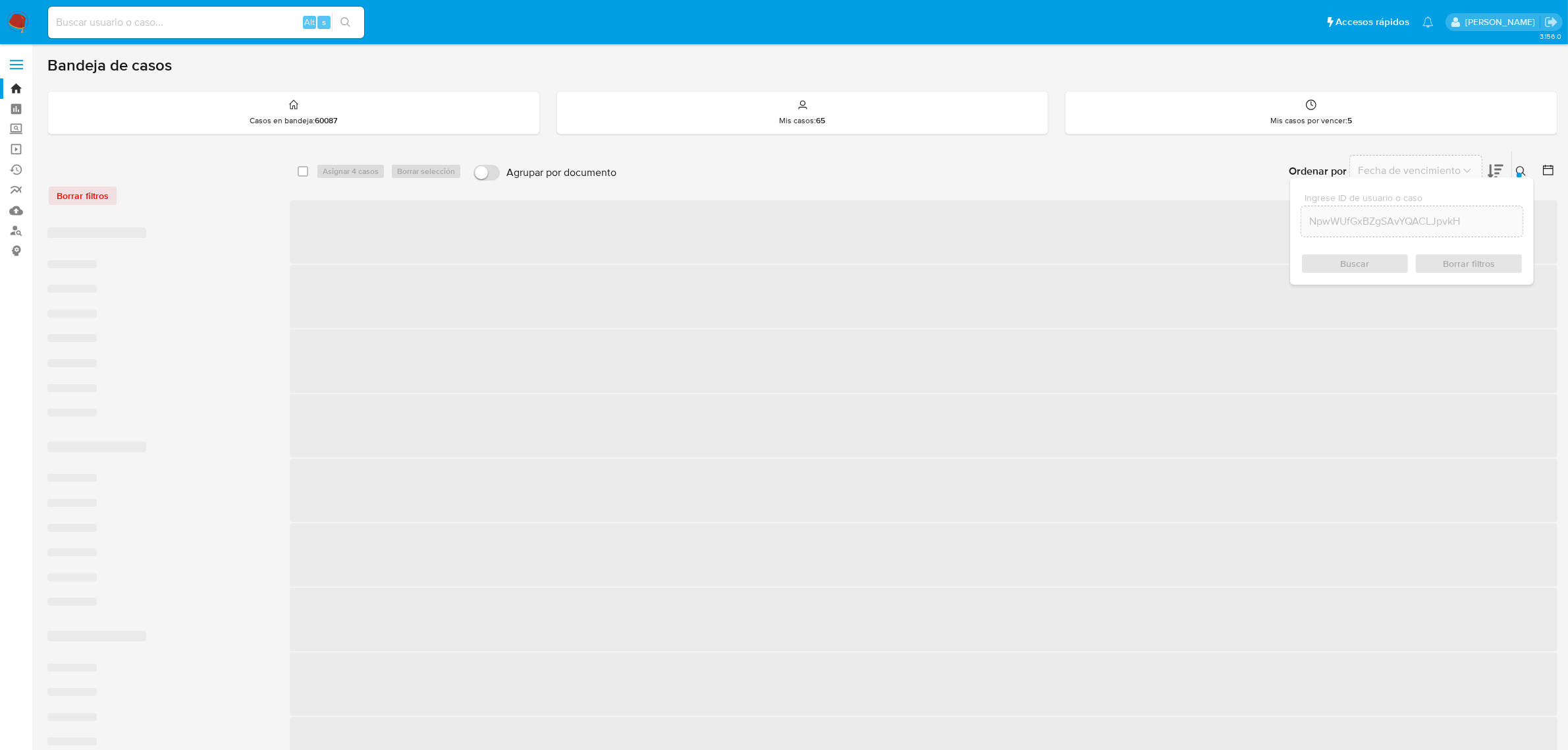
checkbox input "false"
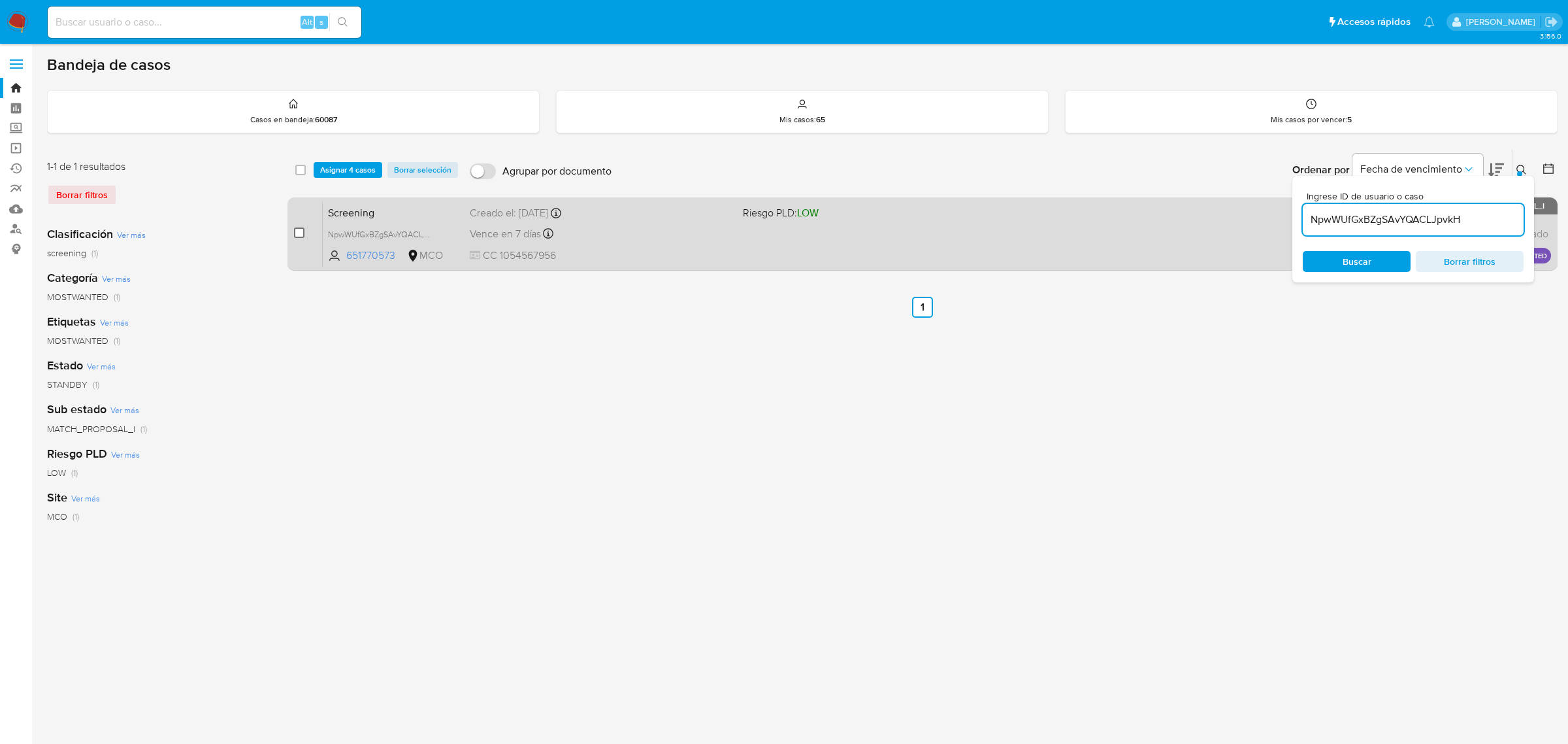
click at [301, 231] on input "checkbox" at bounding box center [299, 232] width 10 height 10
checkbox input "true"
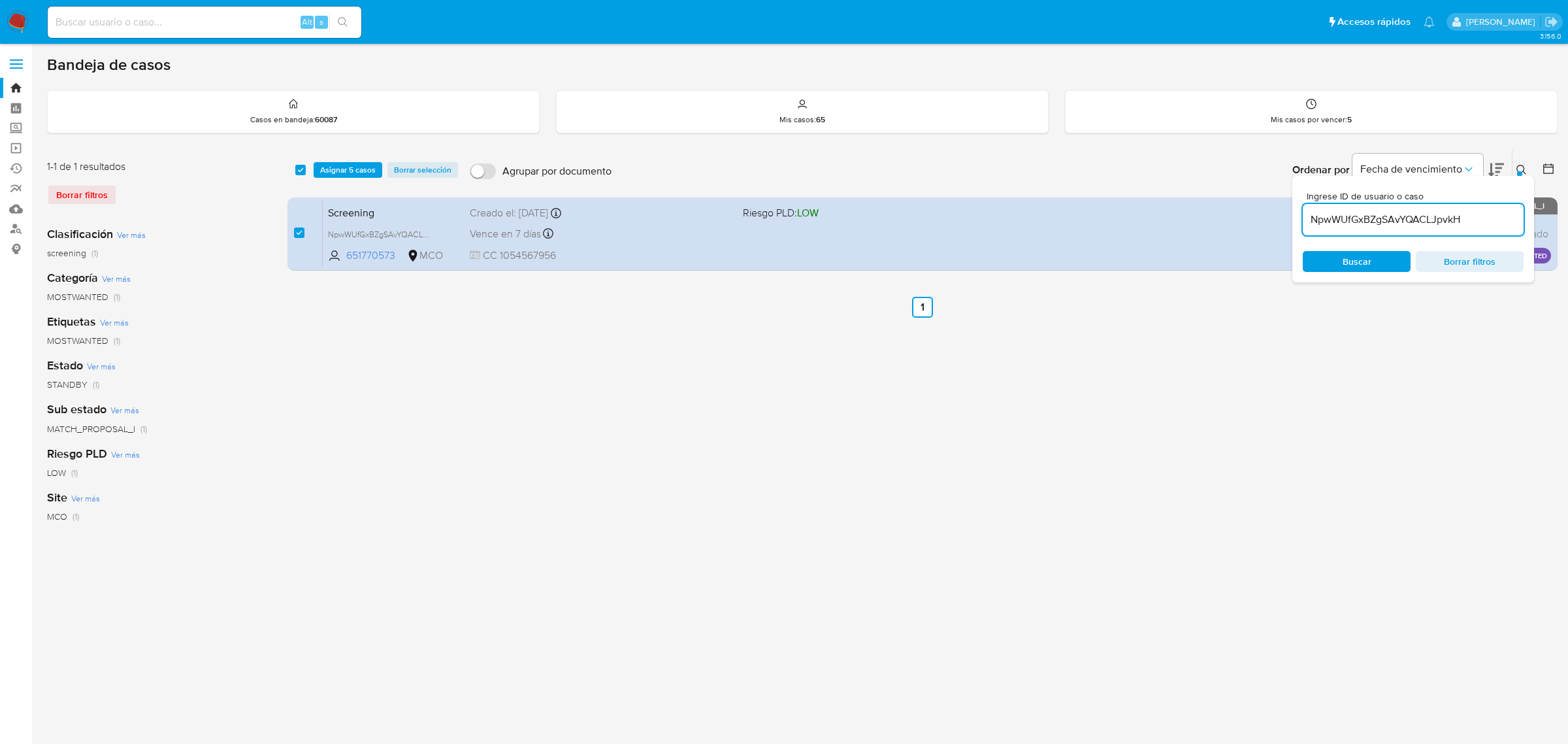
drag, startPoint x: 1451, startPoint y: 222, endPoint x: 1297, endPoint y: 222, distance: 154.0
click at [1298, 222] on div "Ingrese ID de usuario o caso NpwWUfGxBZgSAvYQACLJpvkH Buscar Borrar filtros" at bounding box center [1413, 229] width 242 height 107
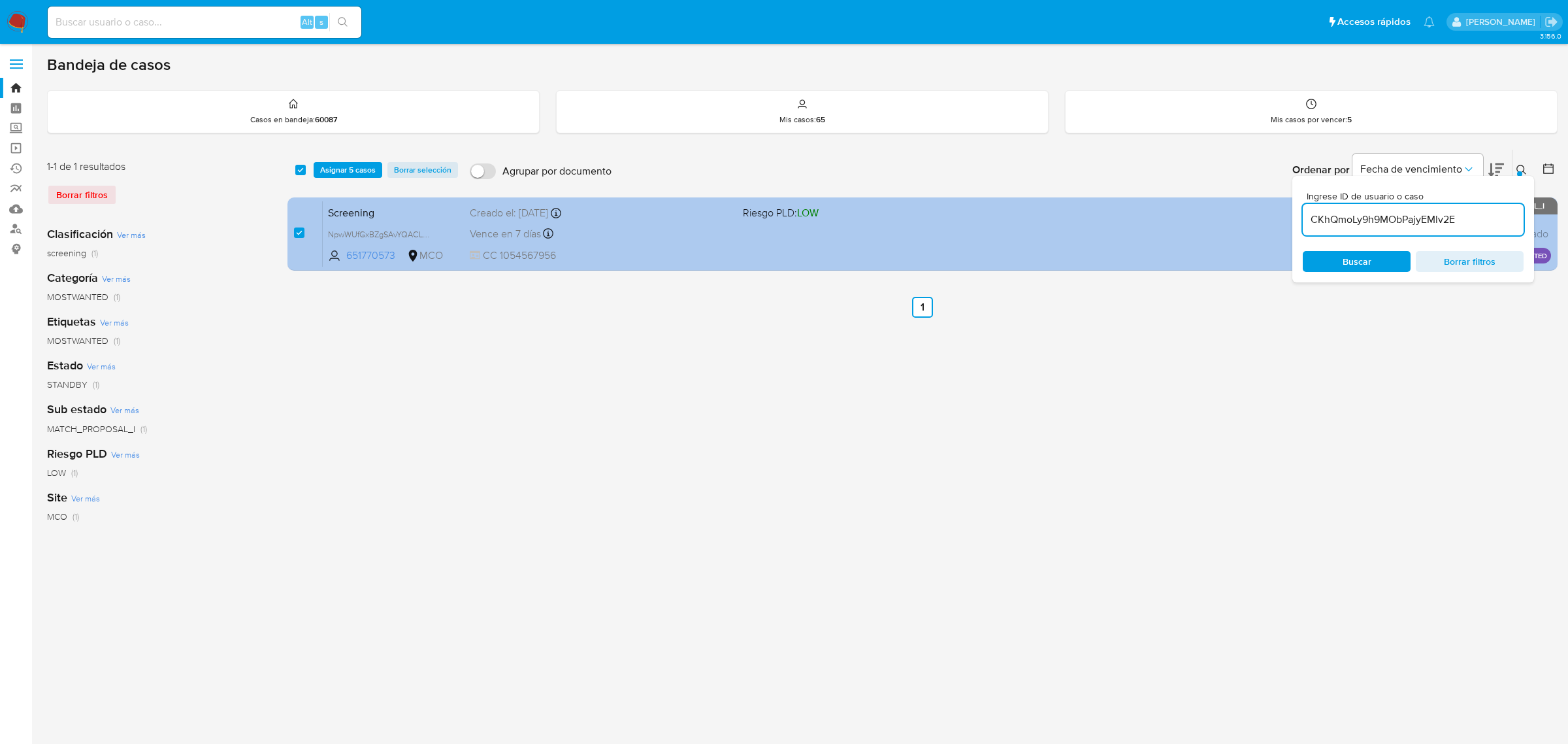
type input "CKhQmoLy9h9MObPajyEMlv2E"
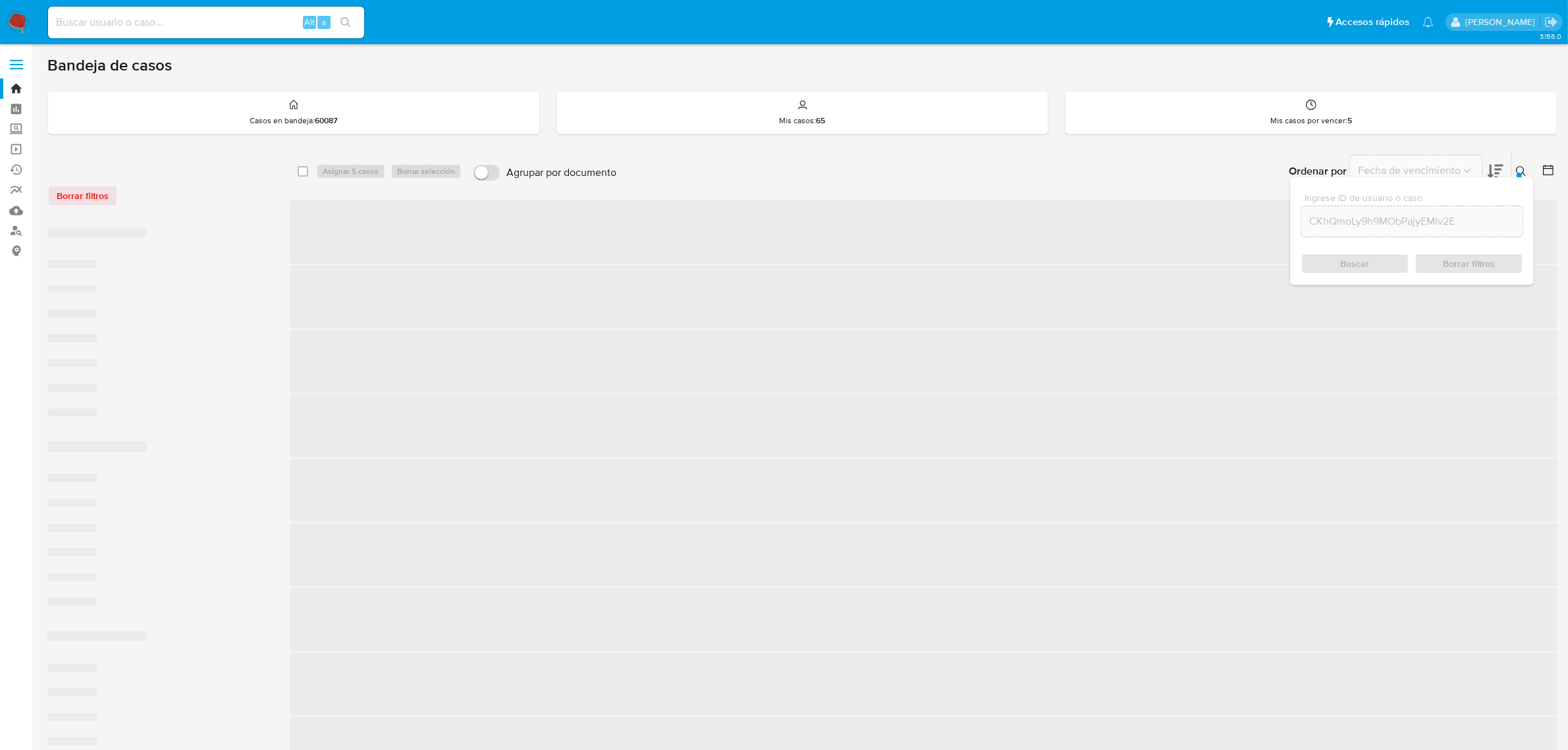
checkbox input "false"
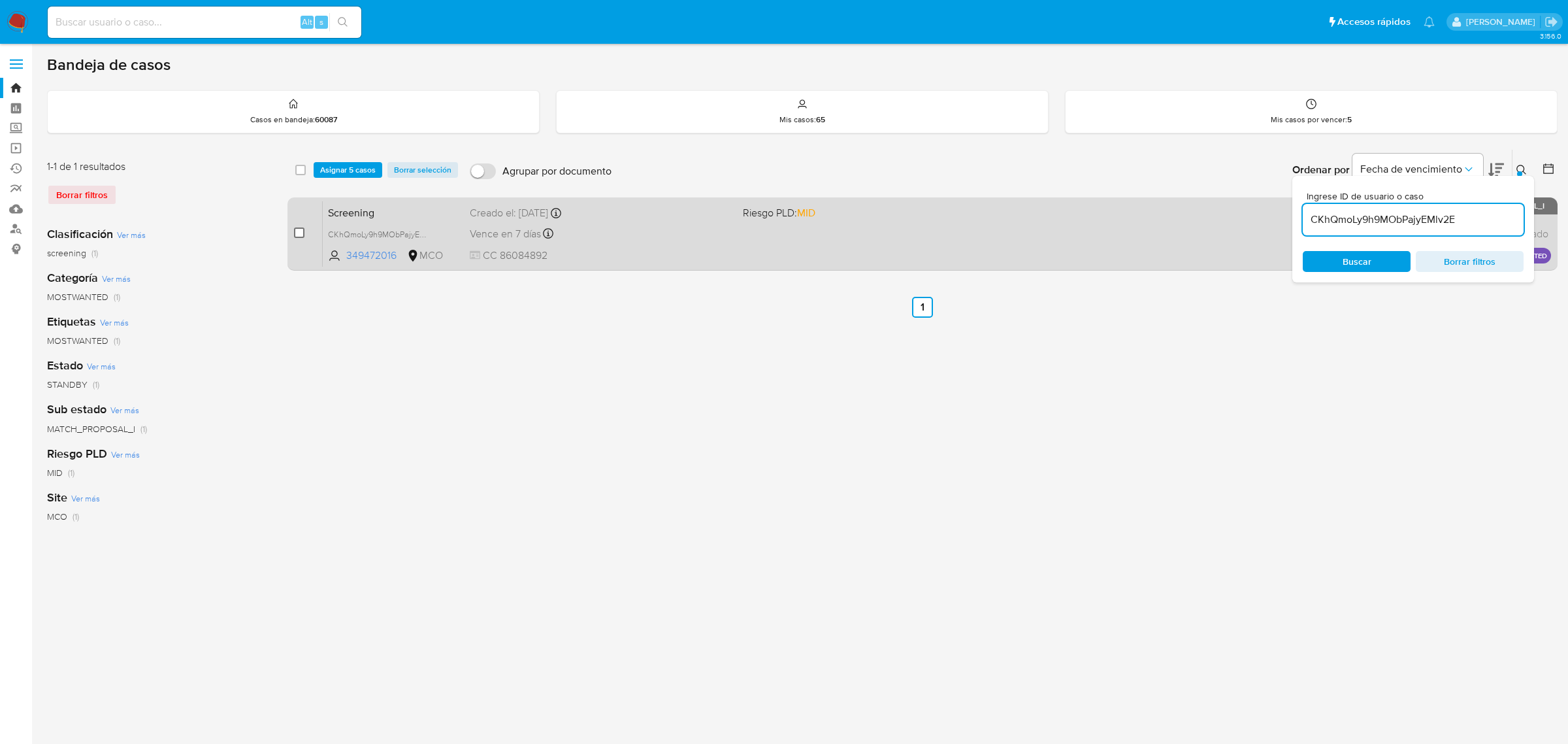
click at [301, 231] on input "checkbox" at bounding box center [299, 232] width 10 height 10
checkbox input "true"
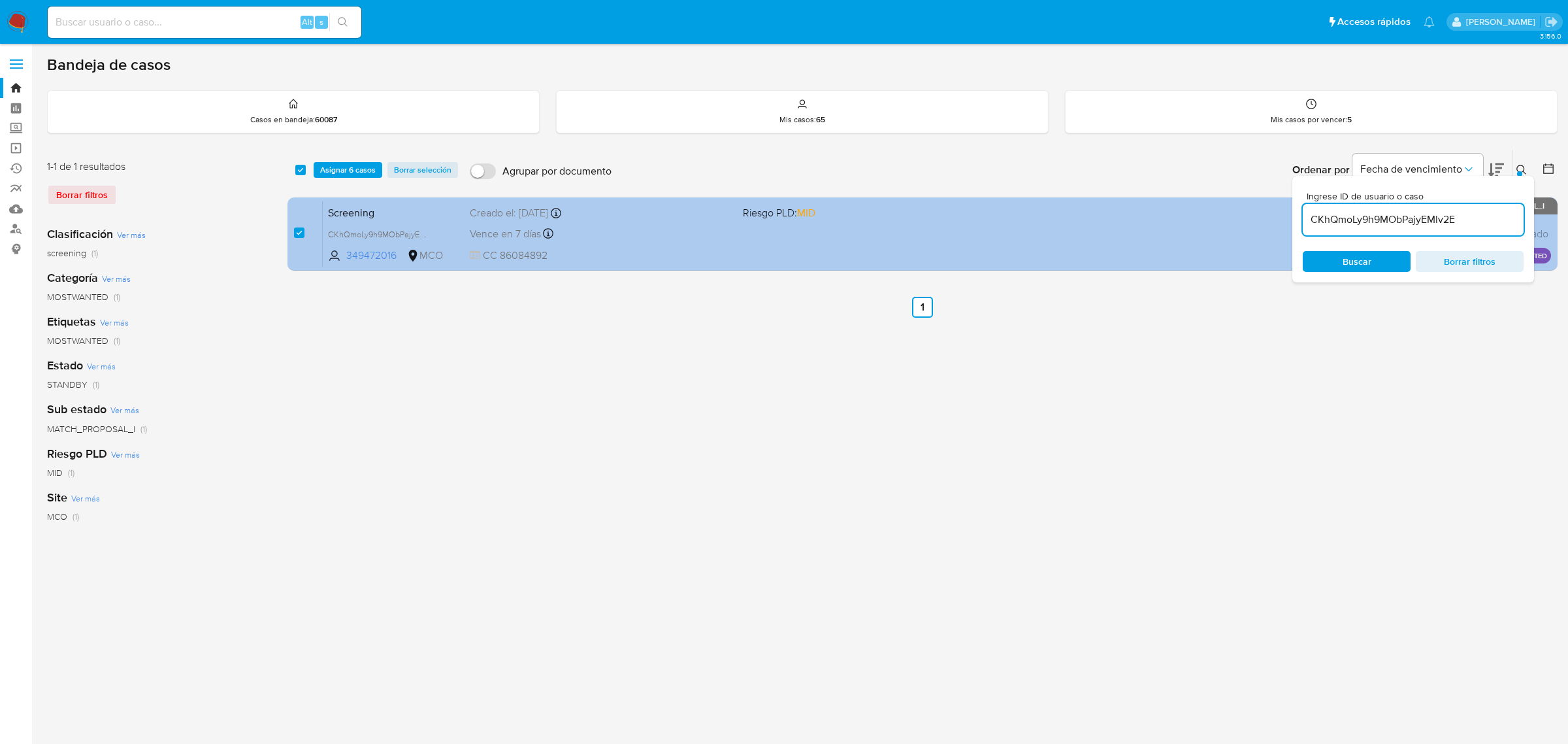
drag, startPoint x: 1467, startPoint y: 217, endPoint x: 1290, endPoint y: 216, distance: 177.0
click at [1290, 216] on div "select-all-cases-checkbox Asignar 6 casos Borrar selección Agrupar por document…" at bounding box center [922, 212] width 1270 height 127
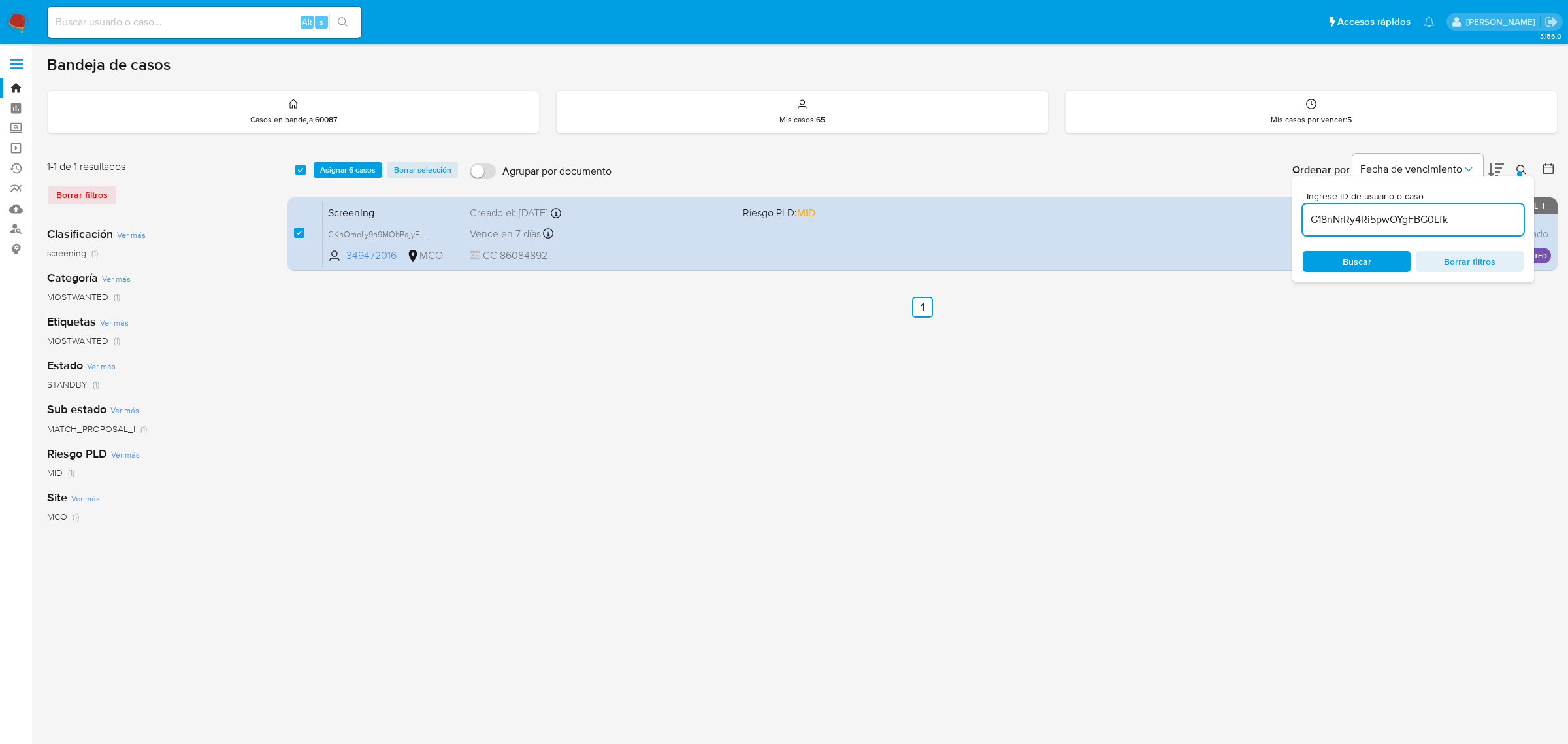
type input "G18nNrRy4Ri5pwOYgFBG0Lfk"
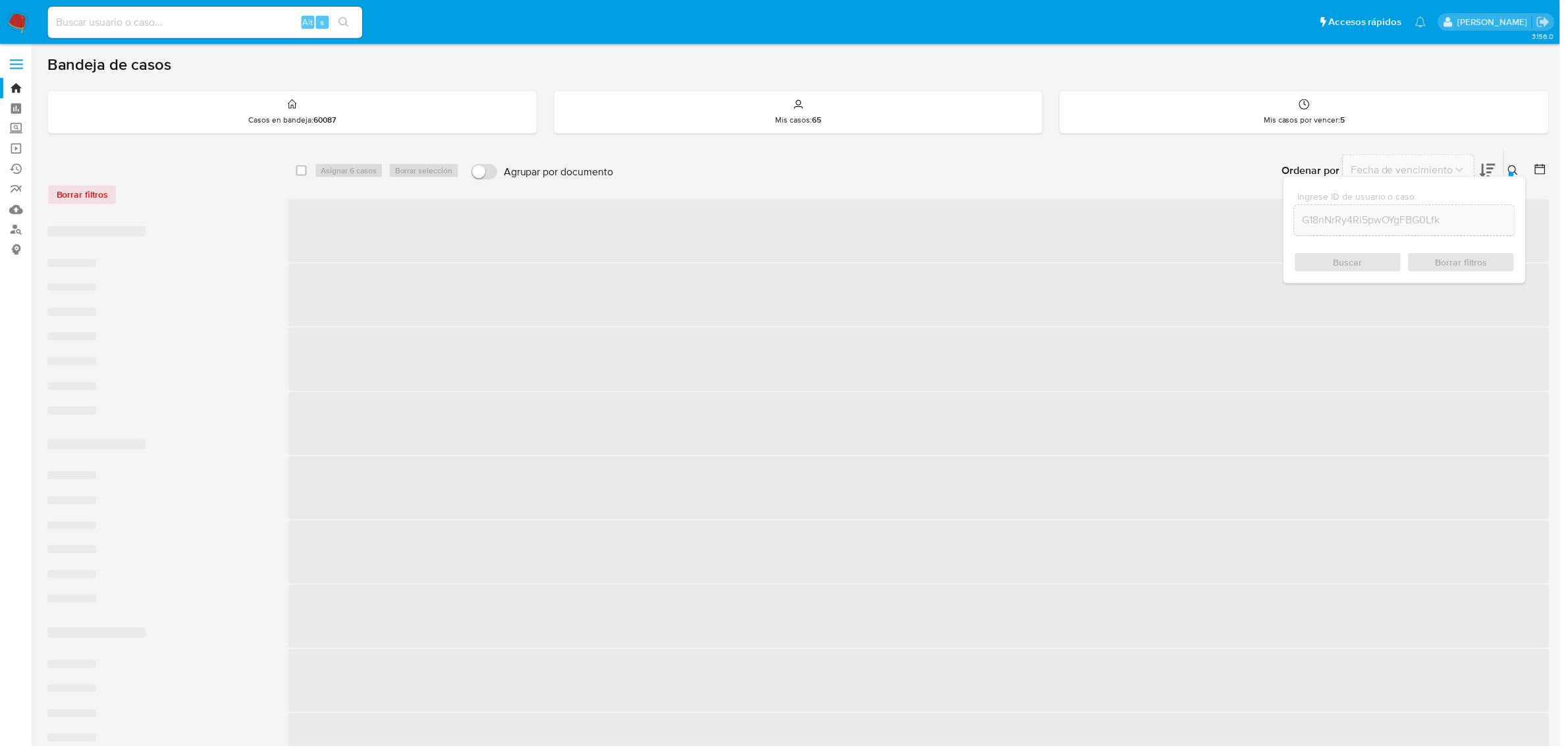
checkbox input "false"
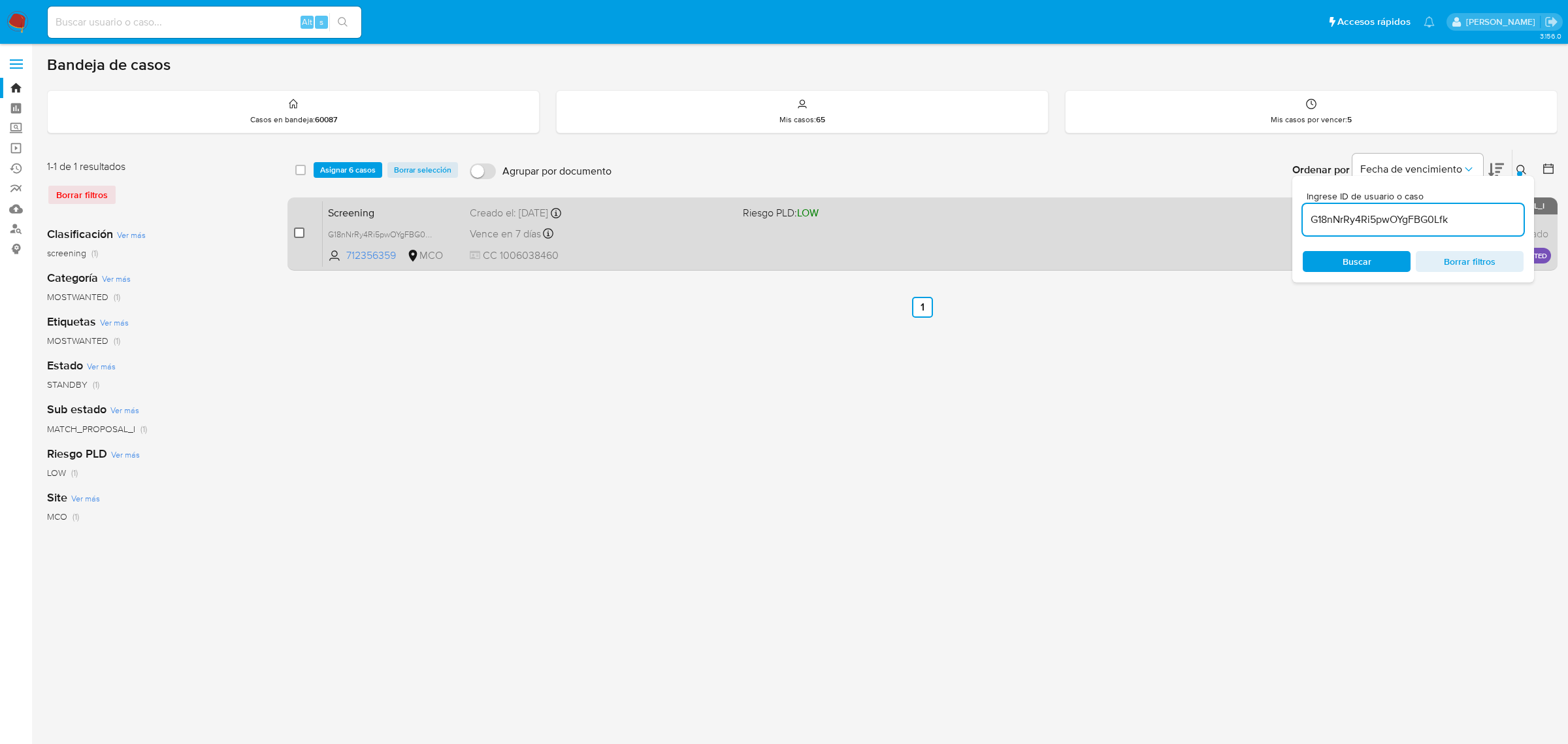
click at [295, 235] on input "checkbox" at bounding box center [299, 232] width 10 height 10
checkbox input "true"
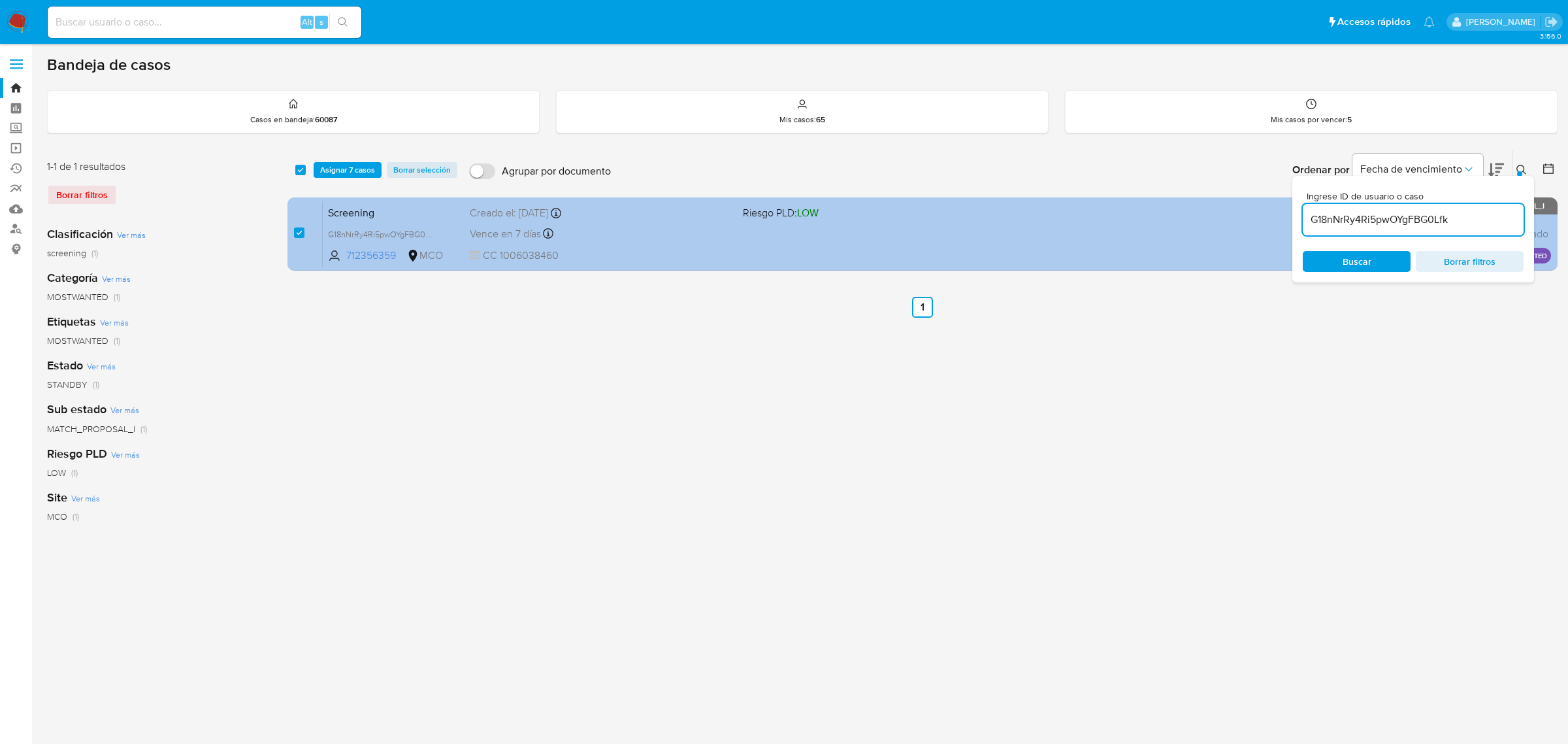
drag, startPoint x: 1467, startPoint y: 224, endPoint x: 1276, endPoint y: 224, distance: 191.0
click at [1278, 224] on div "select-all-cases-checkbox Asignar 7 casos Borrar selección Agrupar por document…" at bounding box center [922, 212] width 1270 height 127
type input "aKtvZIoi3clAEe567pS4Yyr9"
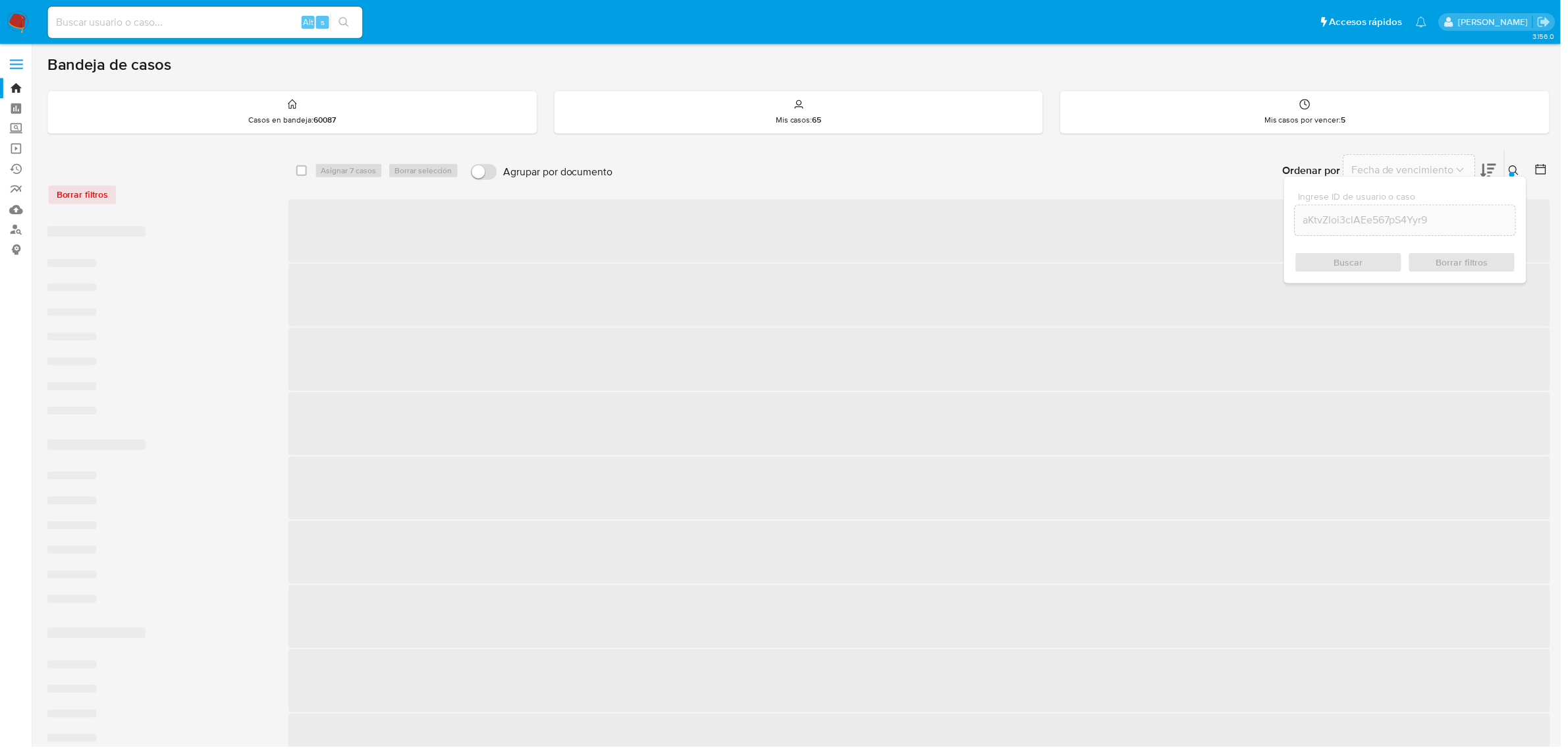
checkbox input "false"
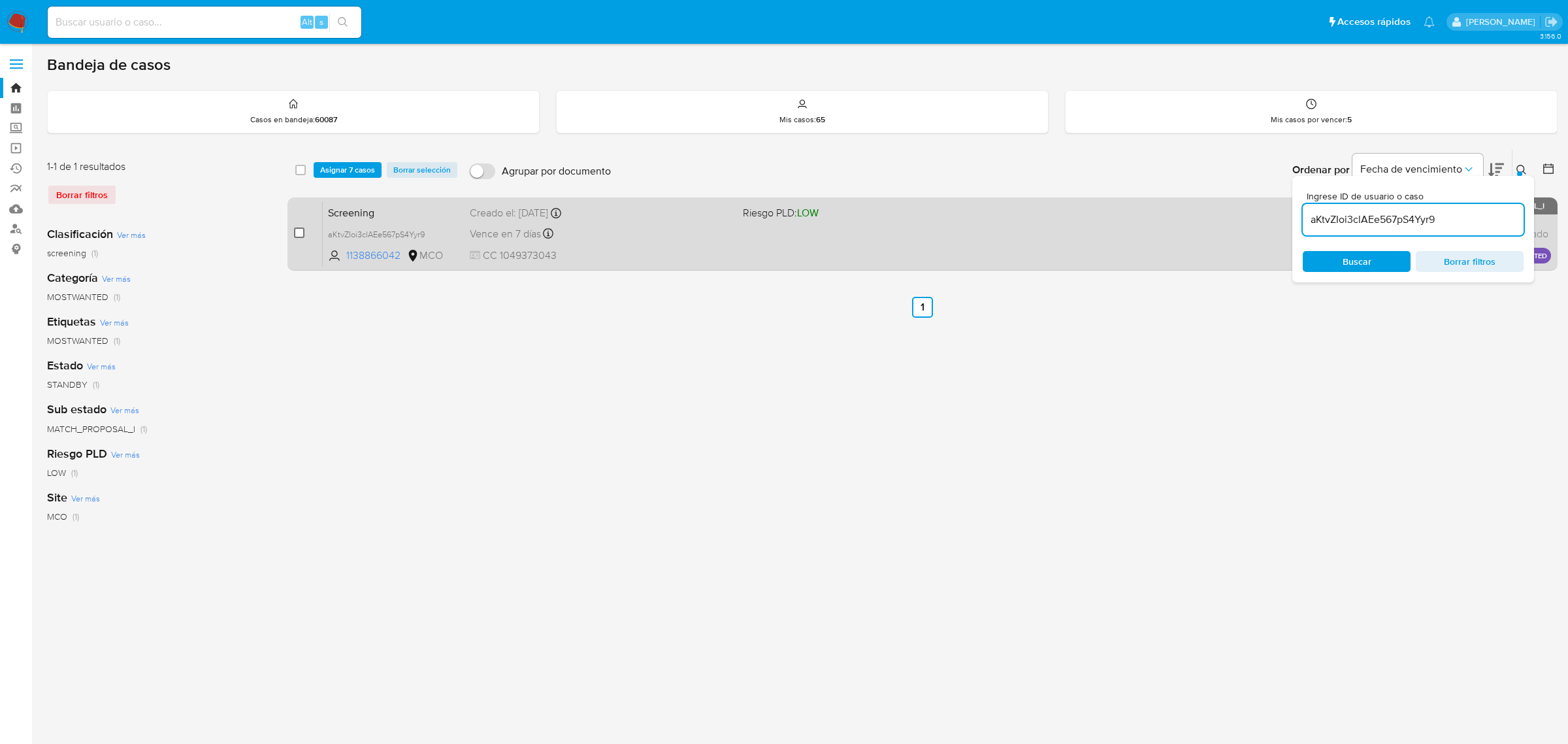
click at [301, 236] on input "checkbox" at bounding box center [299, 232] width 10 height 10
checkbox input "true"
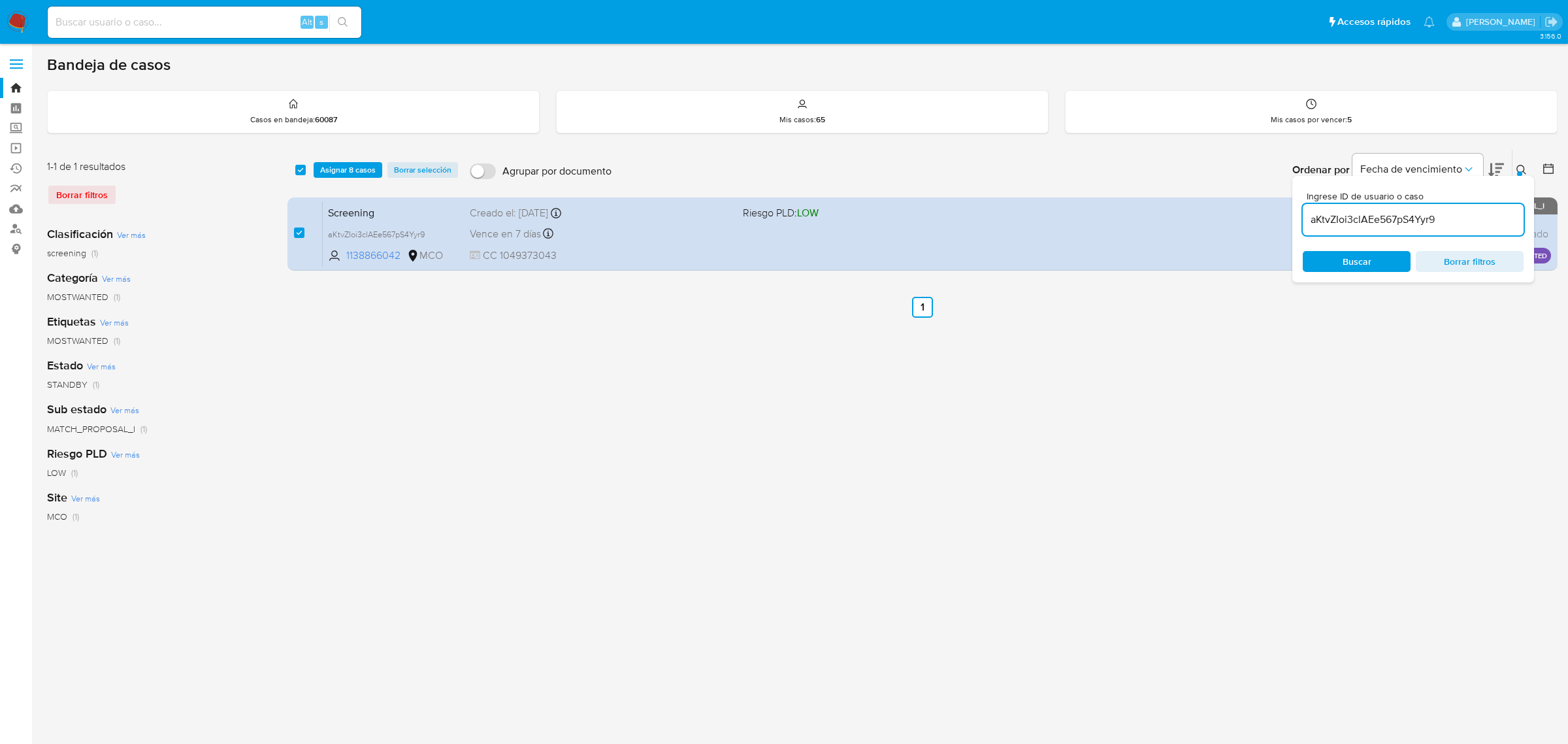
drag, startPoint x: 1457, startPoint y: 215, endPoint x: 1301, endPoint y: 215, distance: 156.0
click at [1301, 215] on div "Ingrese ID de usuario o caso aKtvZIoi3clAEe567pS4Yyr9 Buscar Borrar filtros" at bounding box center [1413, 229] width 242 height 107
type input "bzTIQLDlUl4xvDktGHQ81uir"
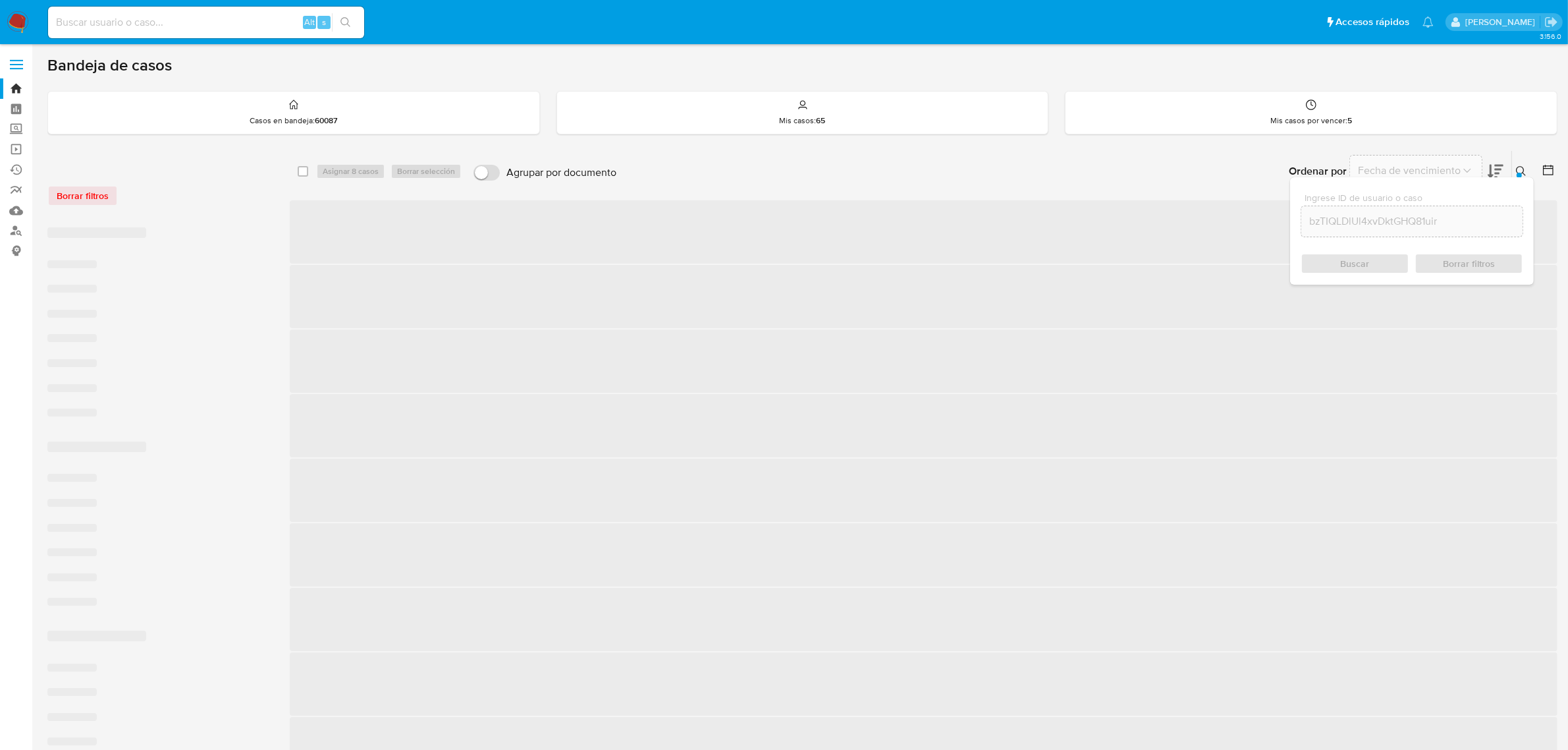
checkbox input "false"
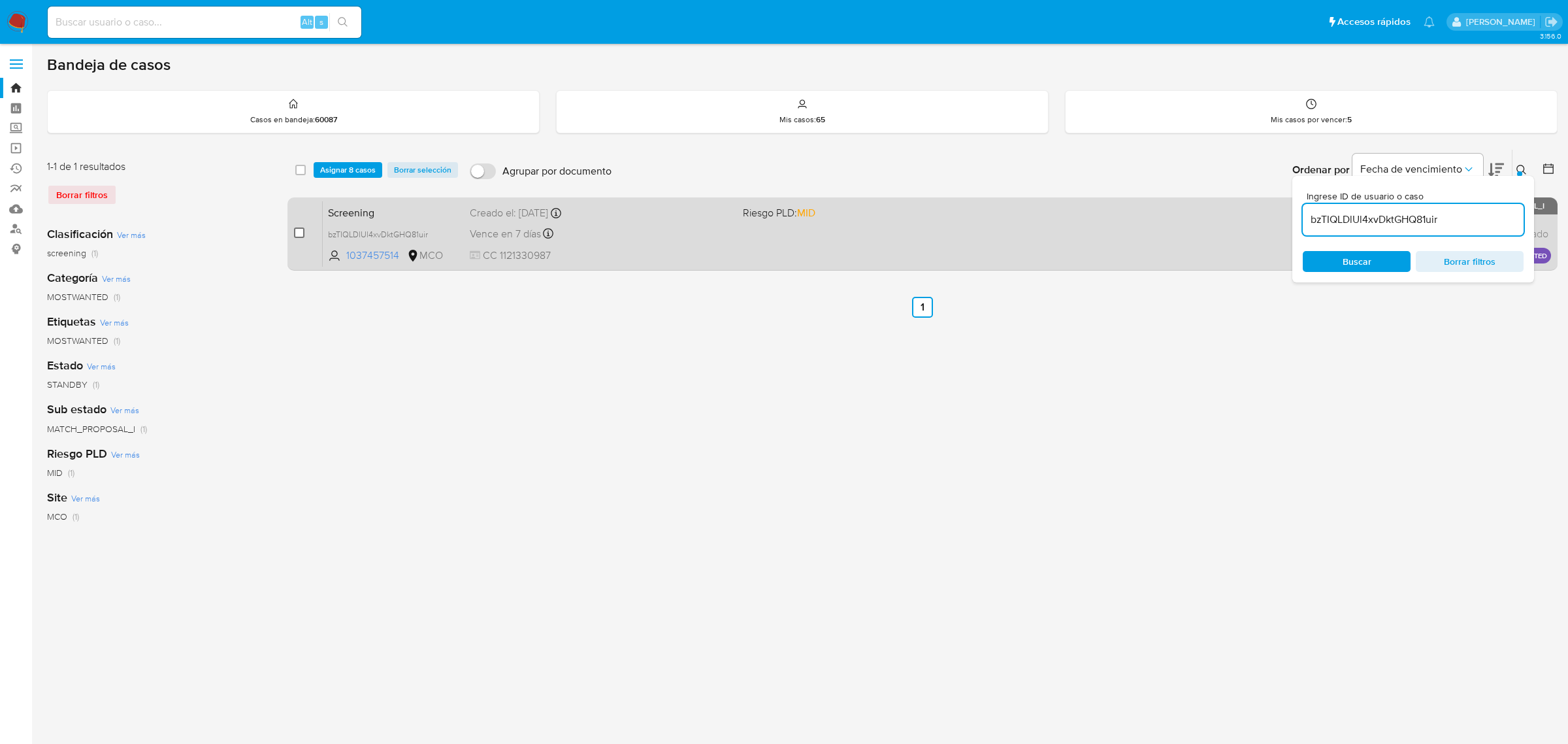
click at [298, 233] on input "checkbox" at bounding box center [299, 232] width 10 height 10
checkbox input "true"
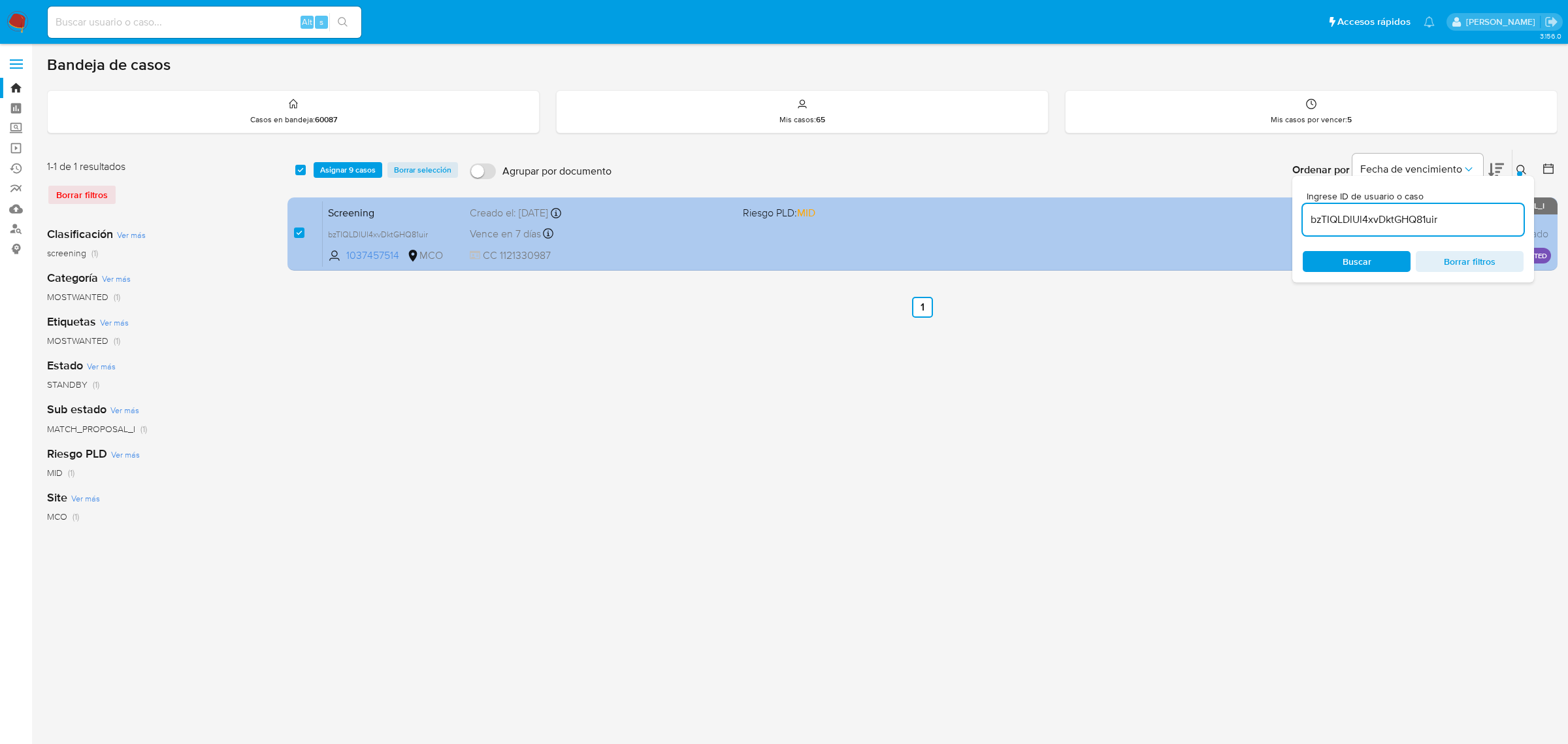
drag, startPoint x: 1448, startPoint y: 216, endPoint x: 1274, endPoint y: 215, distance: 174.0
click at [1281, 215] on div "select-all-cases-checkbox Asignar 9 casos Borrar selección Agrupar por document…" at bounding box center [922, 212] width 1270 height 127
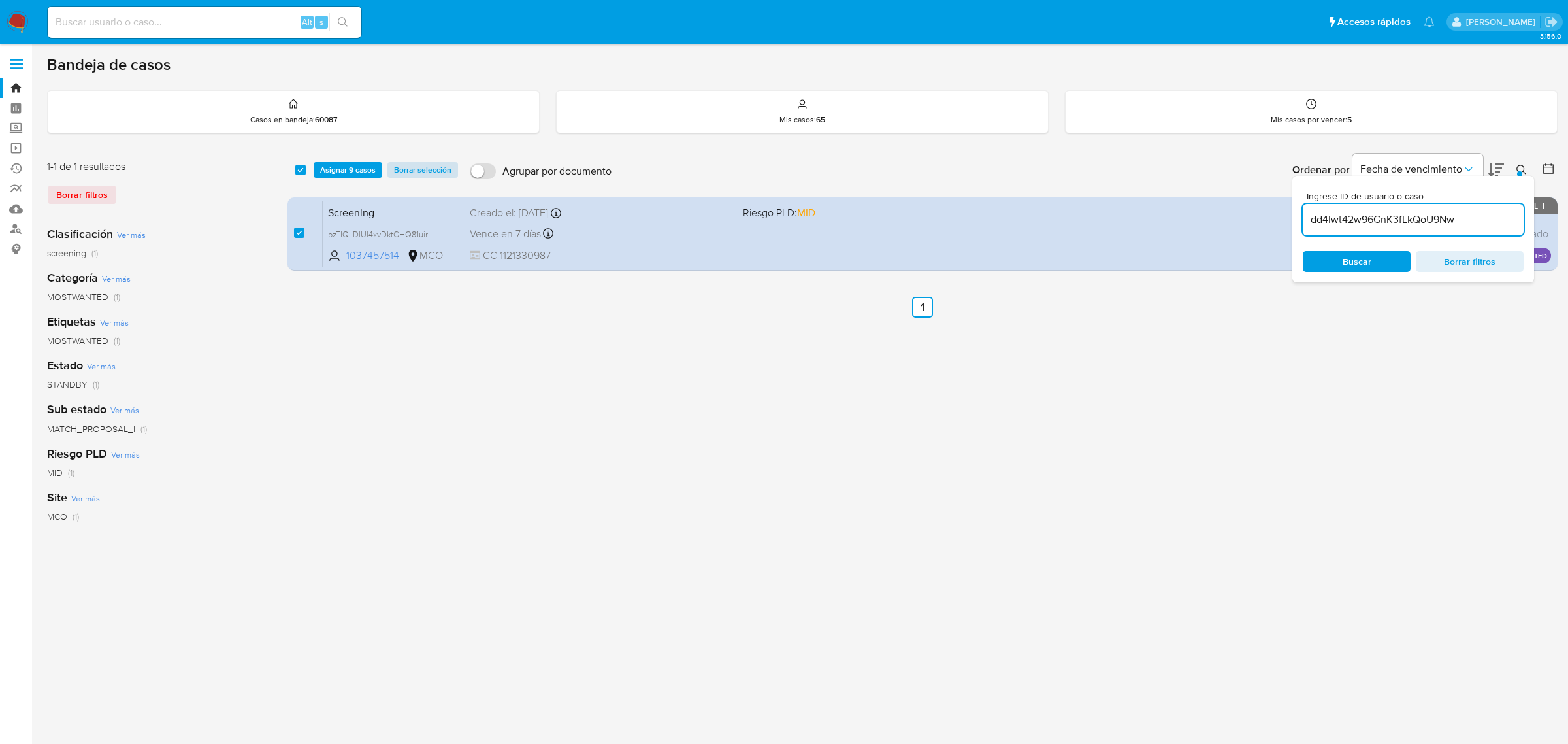
type input "dd4Iwt42w96GnK3fLkQoU9Nw"
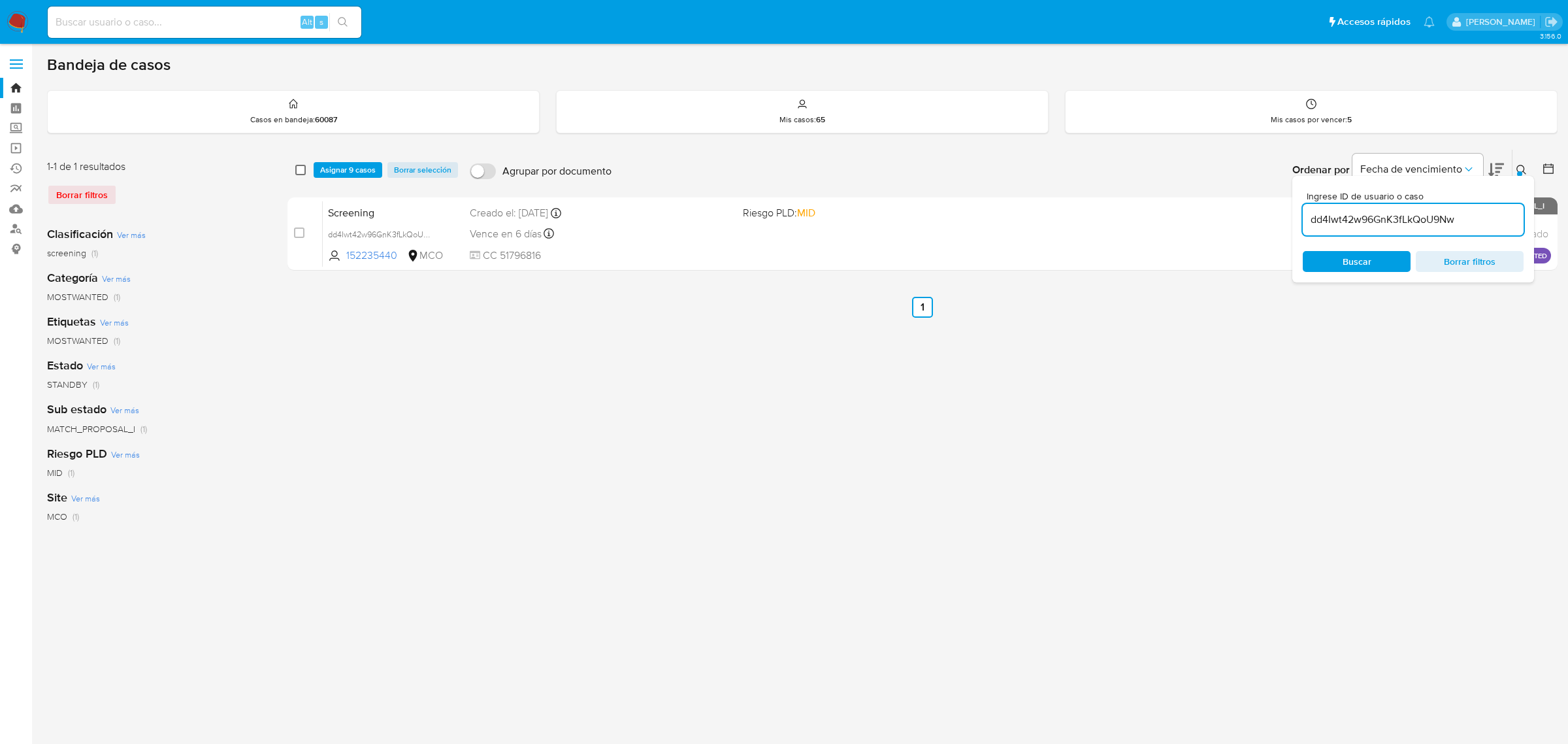
click at [298, 171] on input "checkbox" at bounding box center [301, 170] width 10 height 10
checkbox input "true"
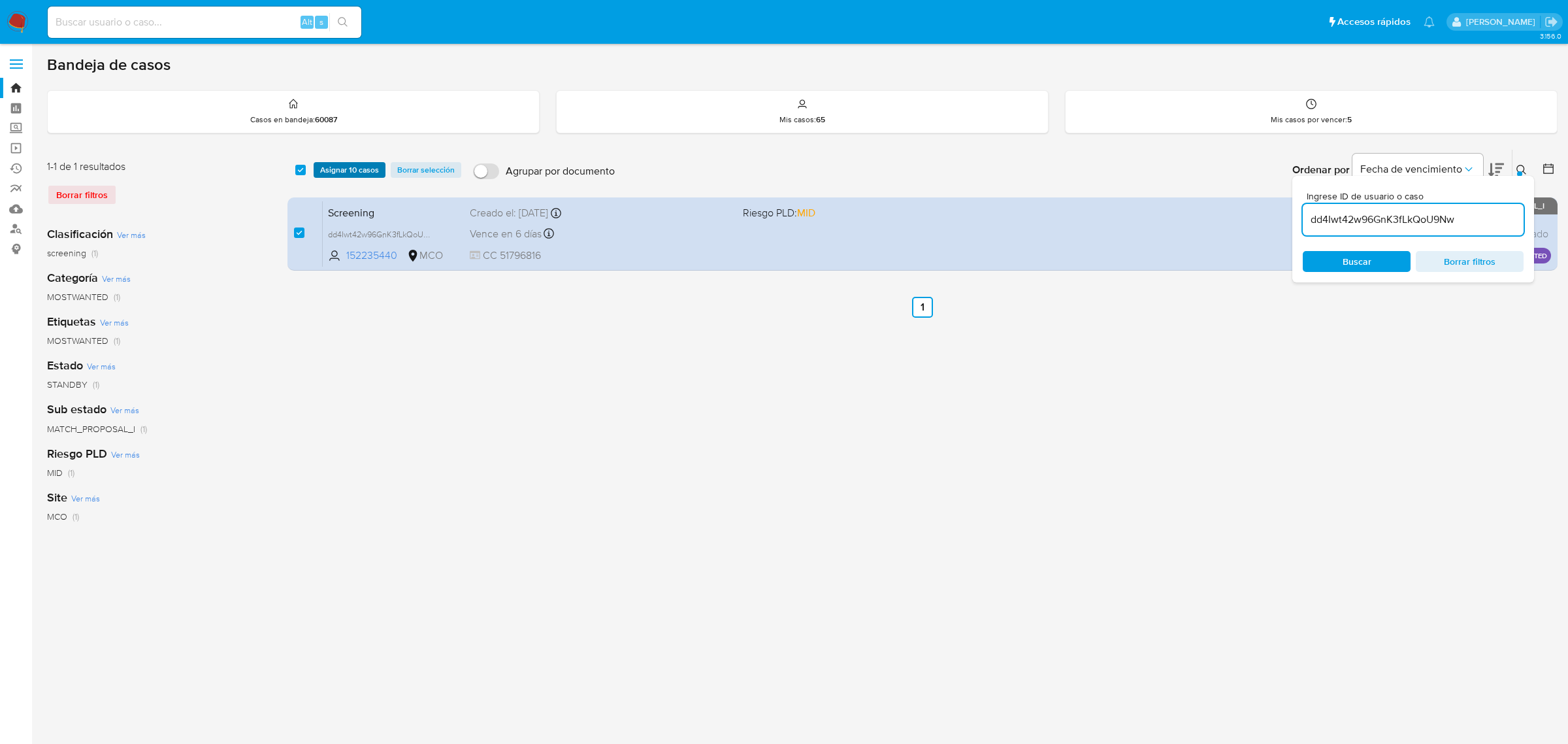
click at [368, 174] on span "Asignar 10 casos" at bounding box center [350, 170] width 59 height 13
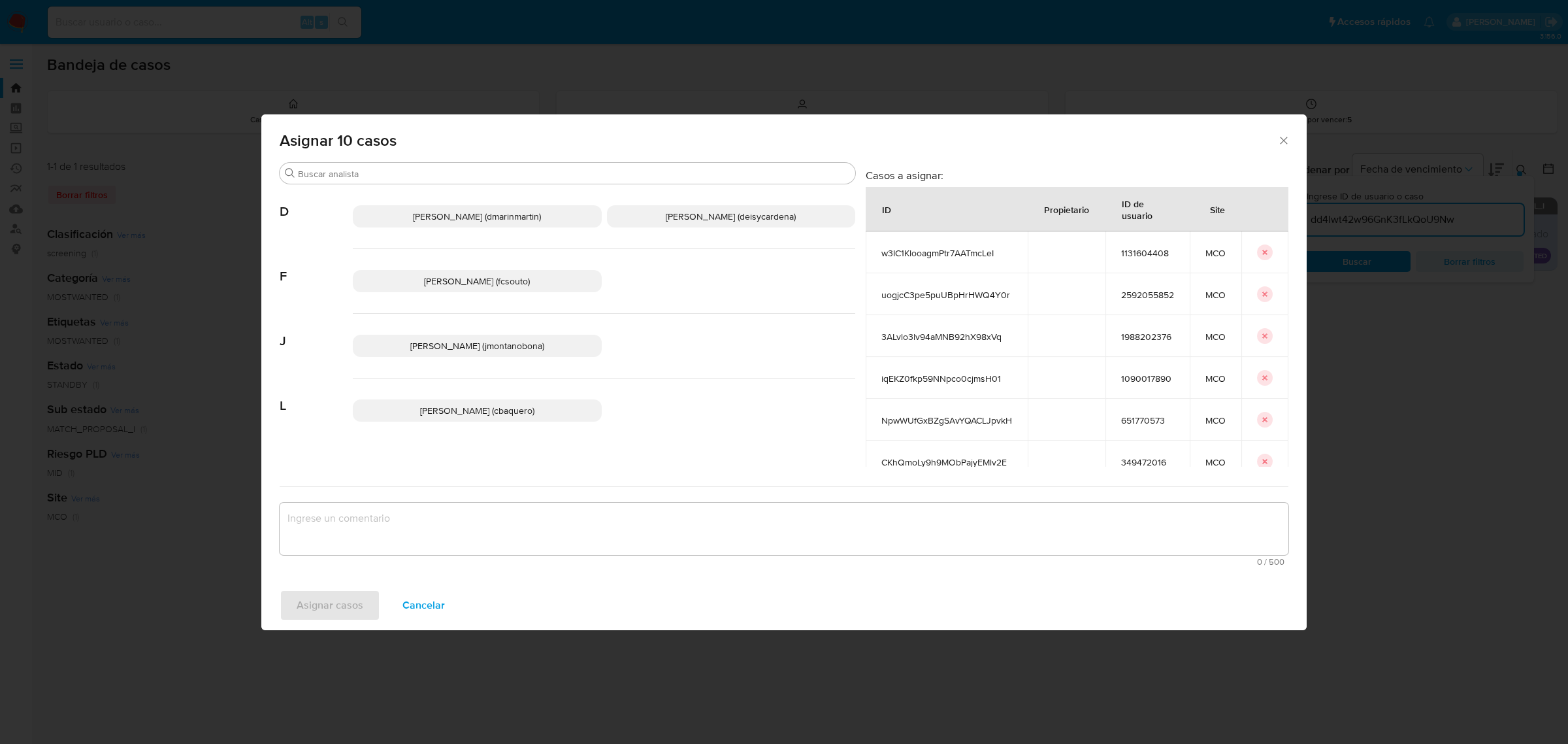
click at [469, 348] on span "[PERSON_NAME] (jmontanobona)" at bounding box center [477, 346] width 134 height 13
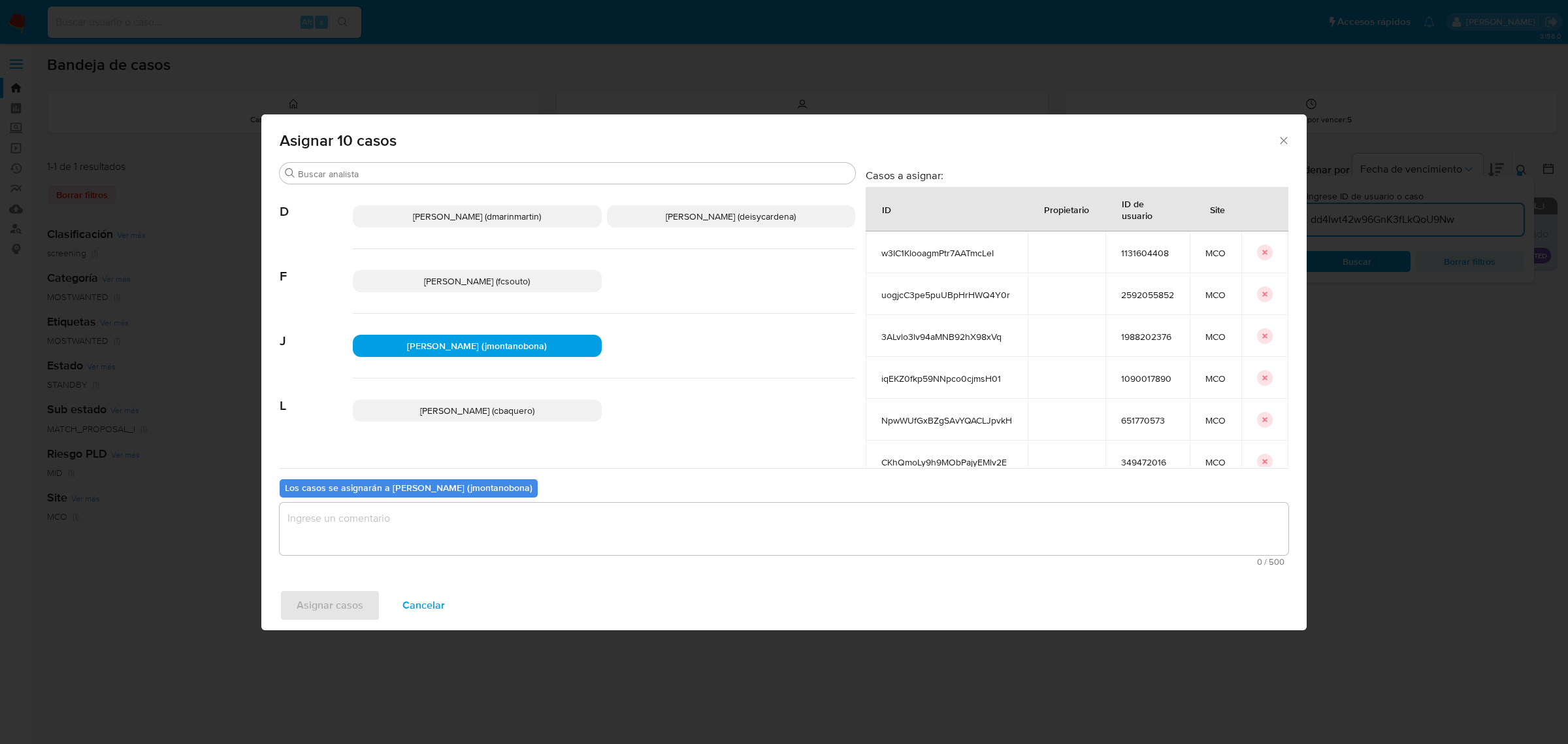
click at [435, 524] on textarea "assign-modal" at bounding box center [784, 529] width 1009 height 52
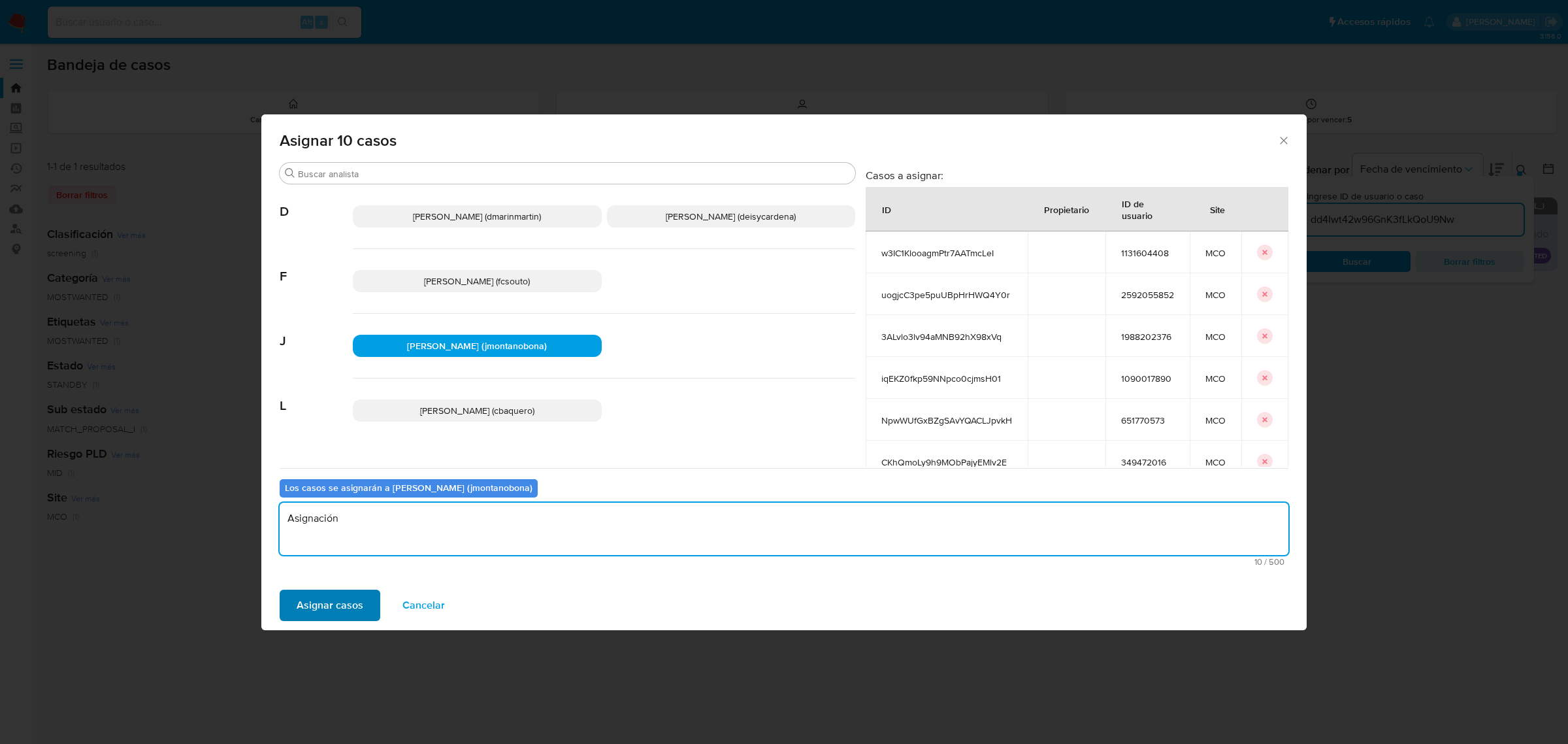
type textarea "Asignación"
click at [359, 612] on span "Asignar casos" at bounding box center [330, 605] width 67 height 29
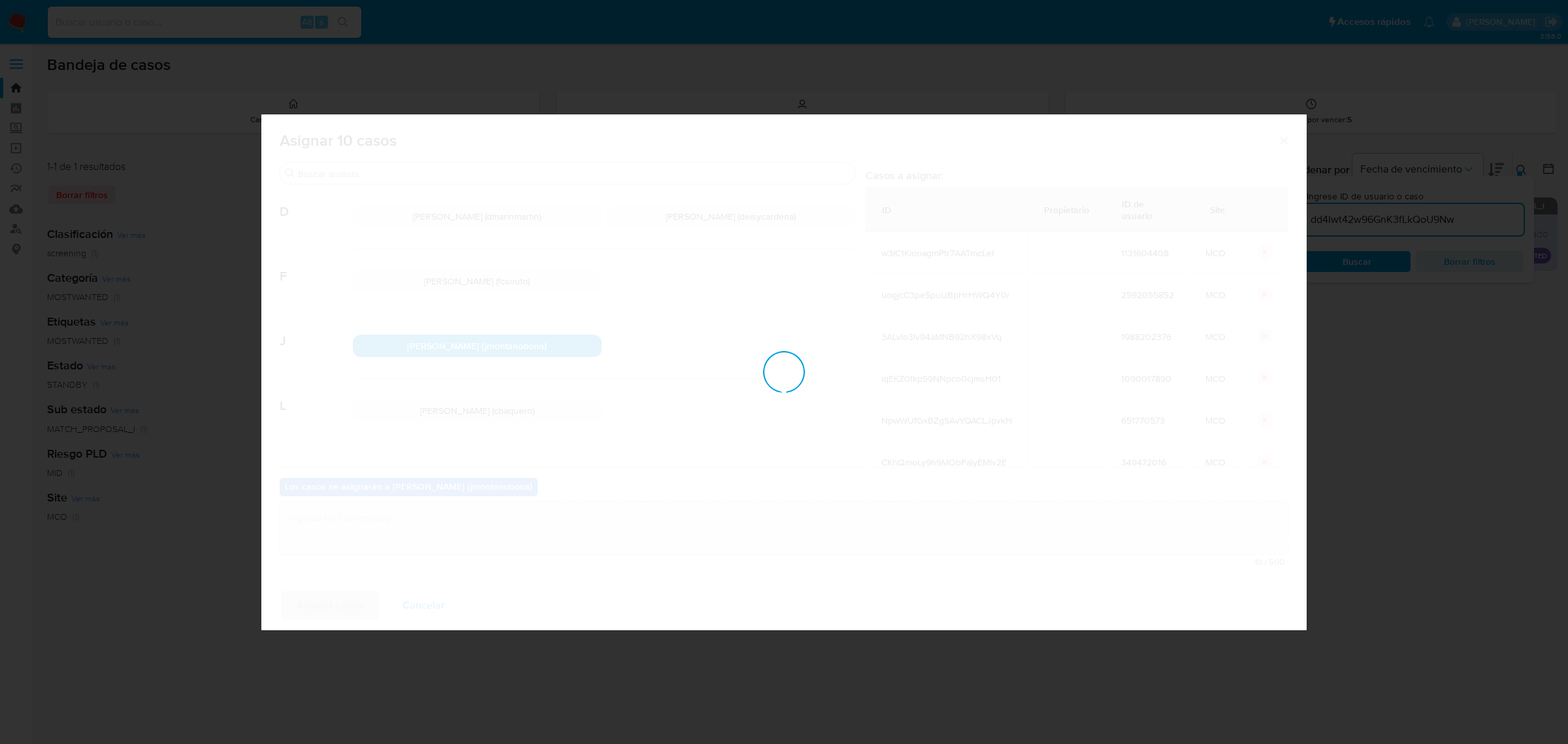
checkbox input "false"
